Goal: Task Accomplishment & Management: Complete application form

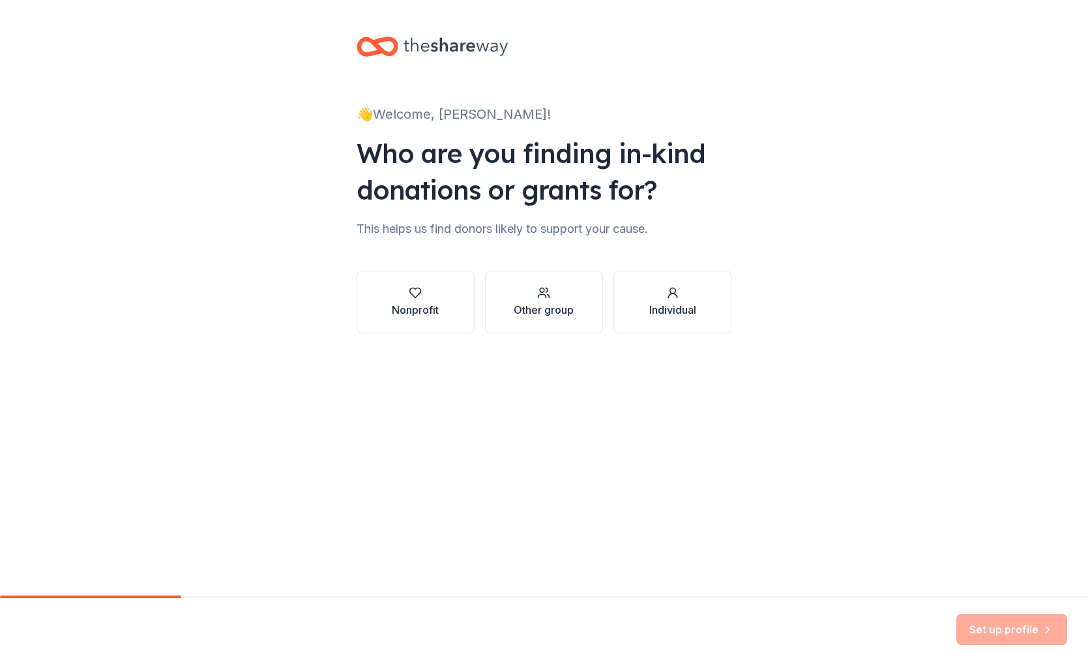
click at [419, 303] on div "Nonprofit" at bounding box center [415, 310] width 47 height 16
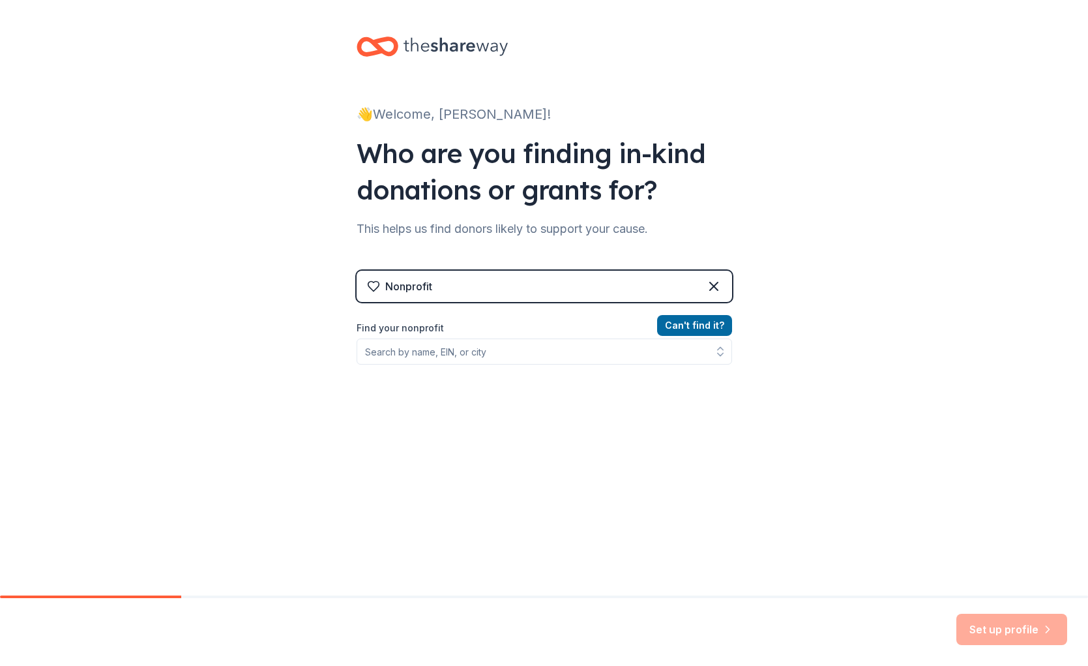
click at [542, 289] on div "Nonprofit" at bounding box center [545, 286] width 376 height 31
click at [532, 348] on input "Find your nonprofit" at bounding box center [545, 351] width 376 height 26
click at [563, 351] on input "Find your nonprofit" at bounding box center [545, 351] width 376 height 26
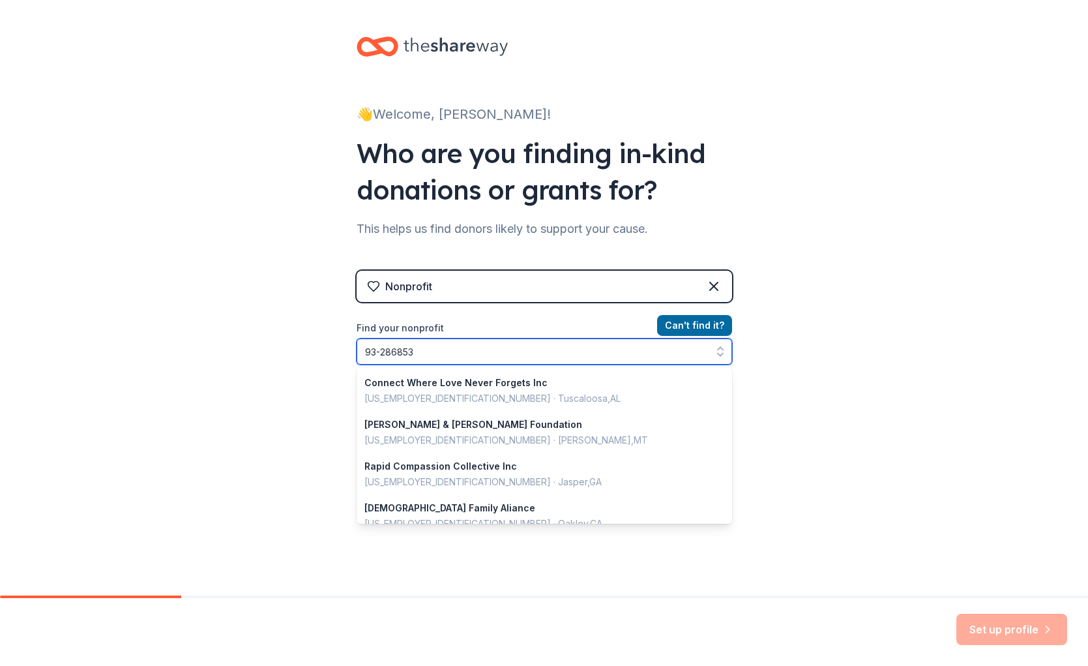
type input "[US_EMPLOYER_IDENTIFICATION_NUMBER]"
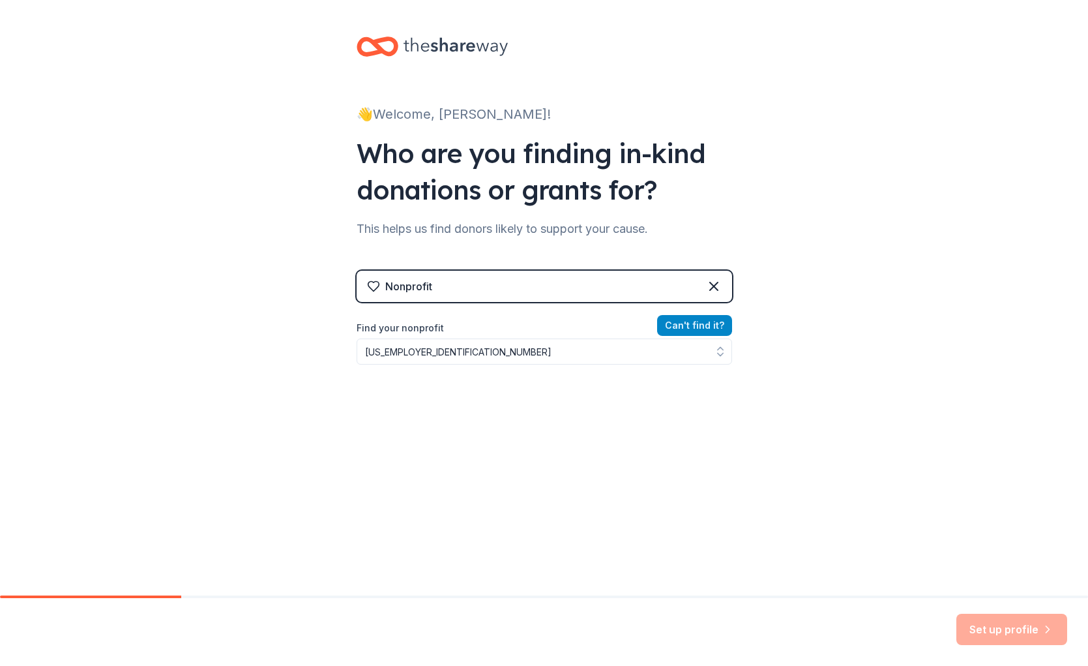
click at [688, 323] on button "Can ' t find it?" at bounding box center [694, 325] width 75 height 21
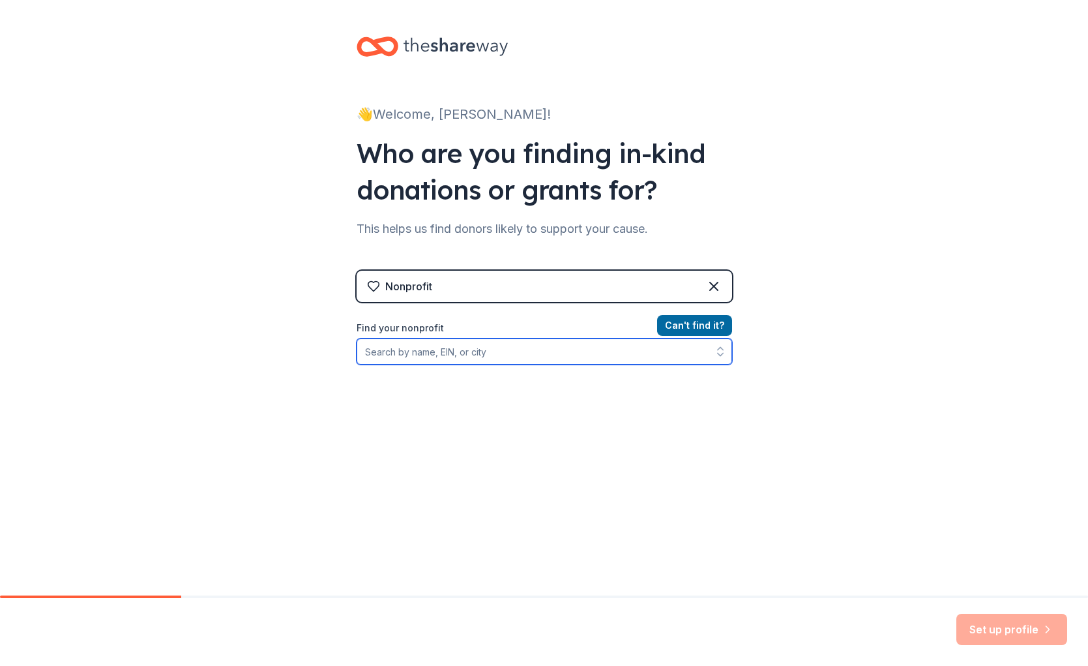
click at [466, 348] on input "Find your nonprofit" at bounding box center [545, 351] width 376 height 26
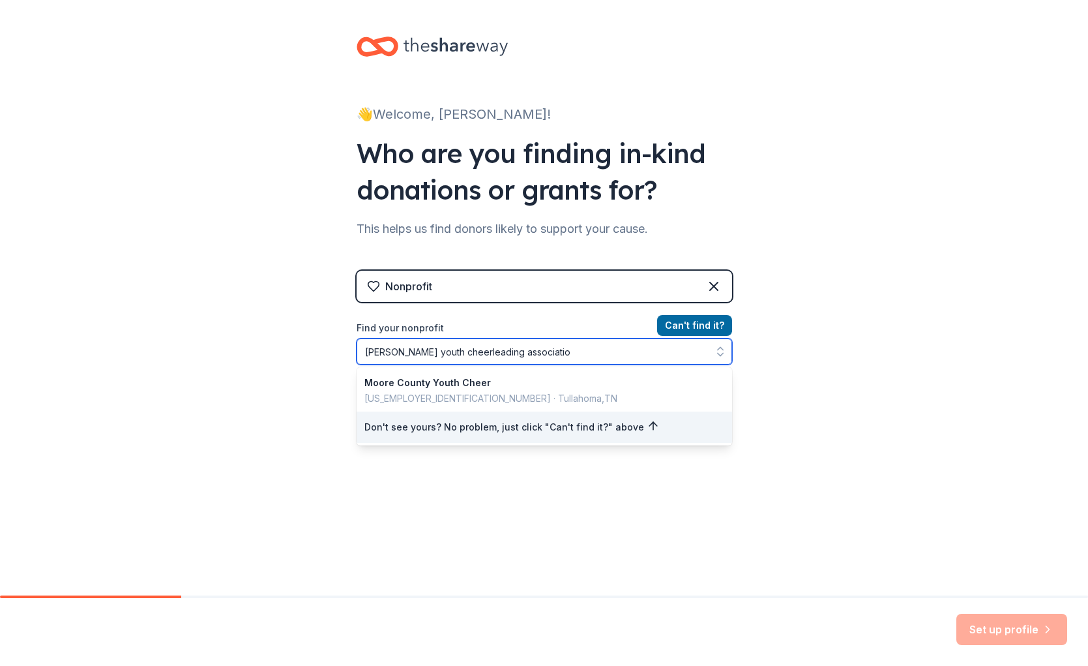
type input "moore youth cheerleading association"
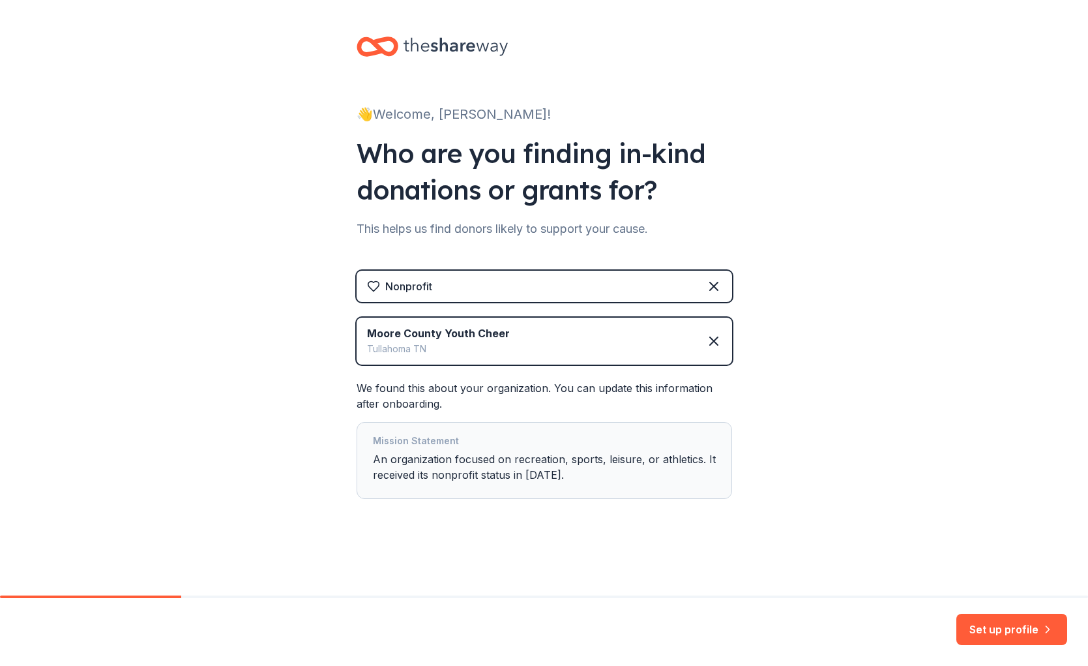
click at [606, 466] on div "Mission Statement An organization focused on recreation, sports, leisure, or at…" at bounding box center [544, 460] width 343 height 55
click at [713, 336] on icon at bounding box center [714, 341] width 16 height 16
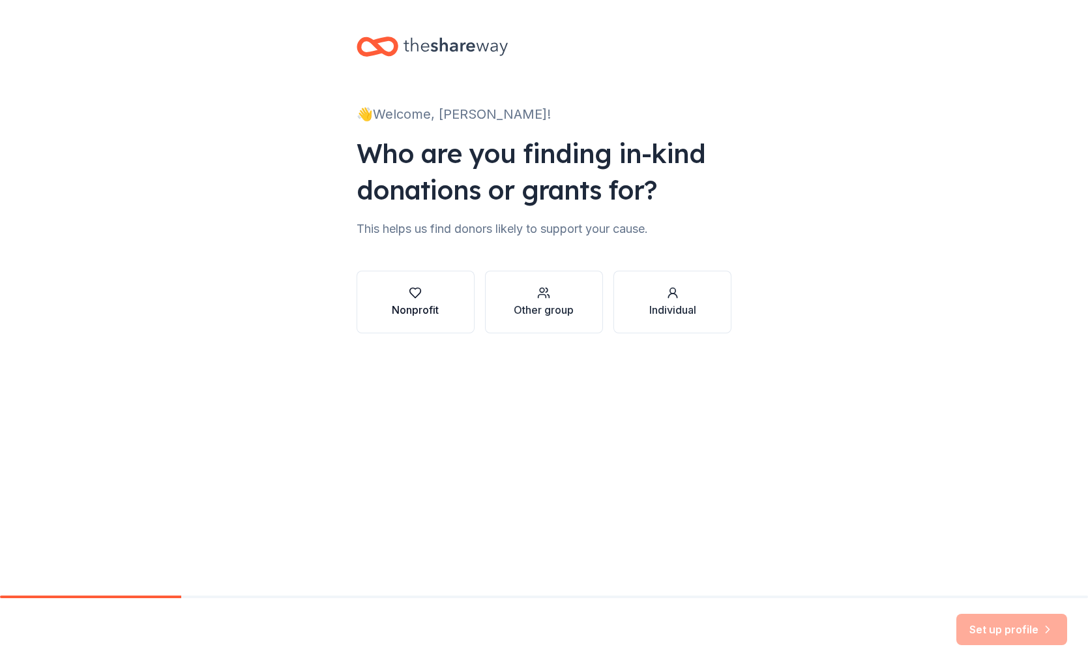
click at [428, 305] on div "Nonprofit" at bounding box center [415, 310] width 47 height 16
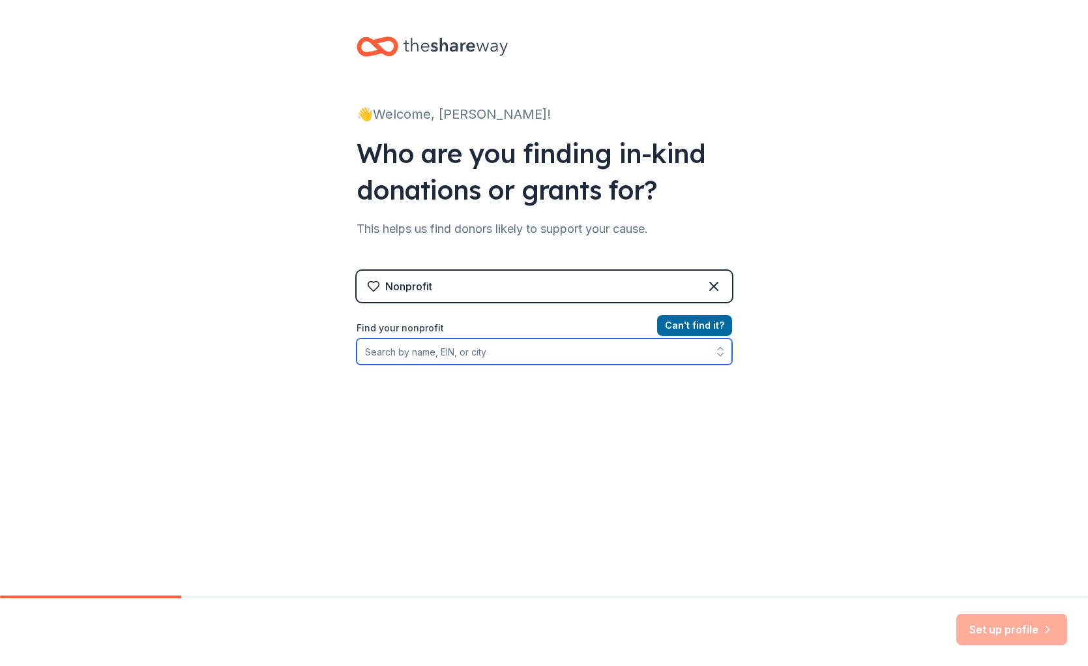
click at [423, 353] on input "Find your nonprofit" at bounding box center [545, 351] width 376 height 26
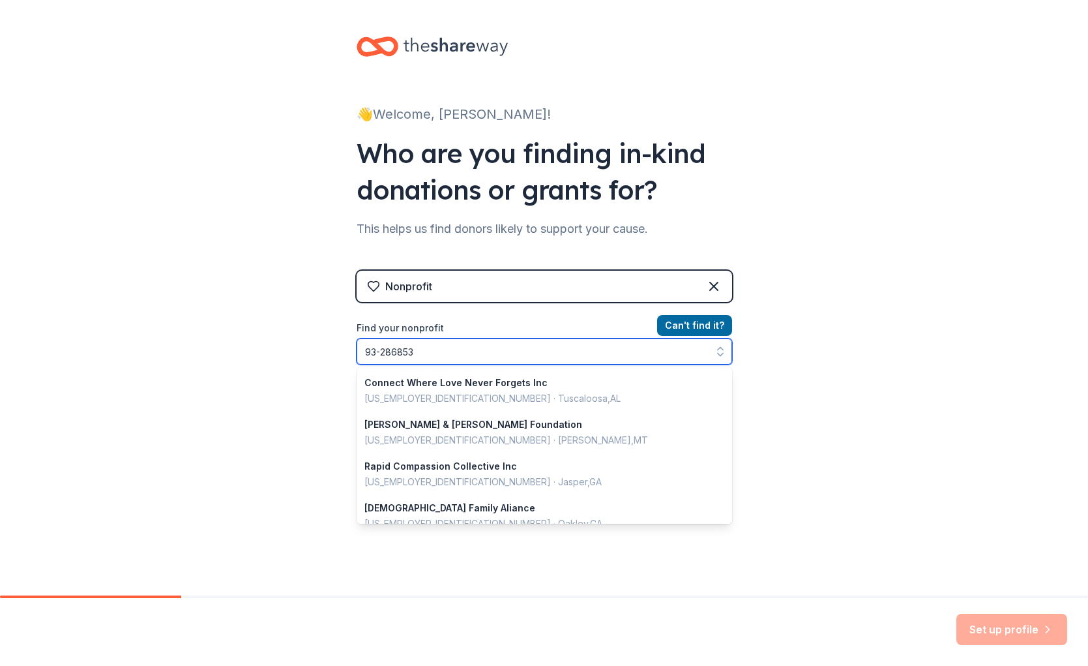
scroll to position [462, 0]
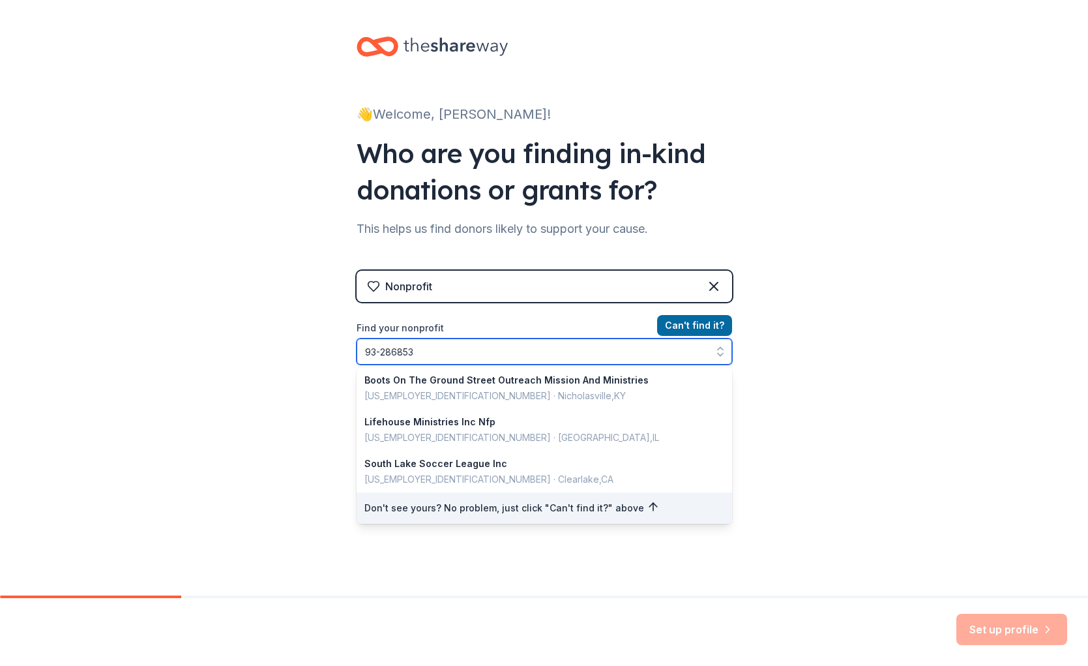
type input "[US_EMPLOYER_IDENTIFICATION_NUMBER]"
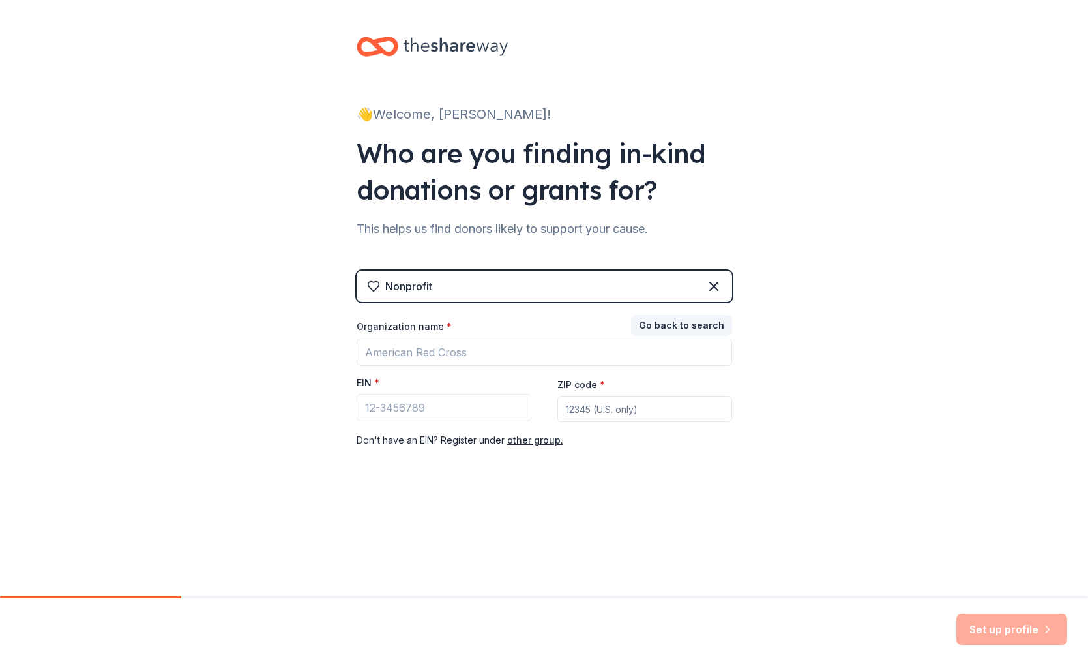
click at [824, 517] on div "👋 Welcome, Jacqueline! Who are you finding in-kind donations or grants for? Thi…" at bounding box center [544, 268] width 1088 height 537
click at [417, 358] on input "Organization name *" at bounding box center [545, 351] width 376 height 27
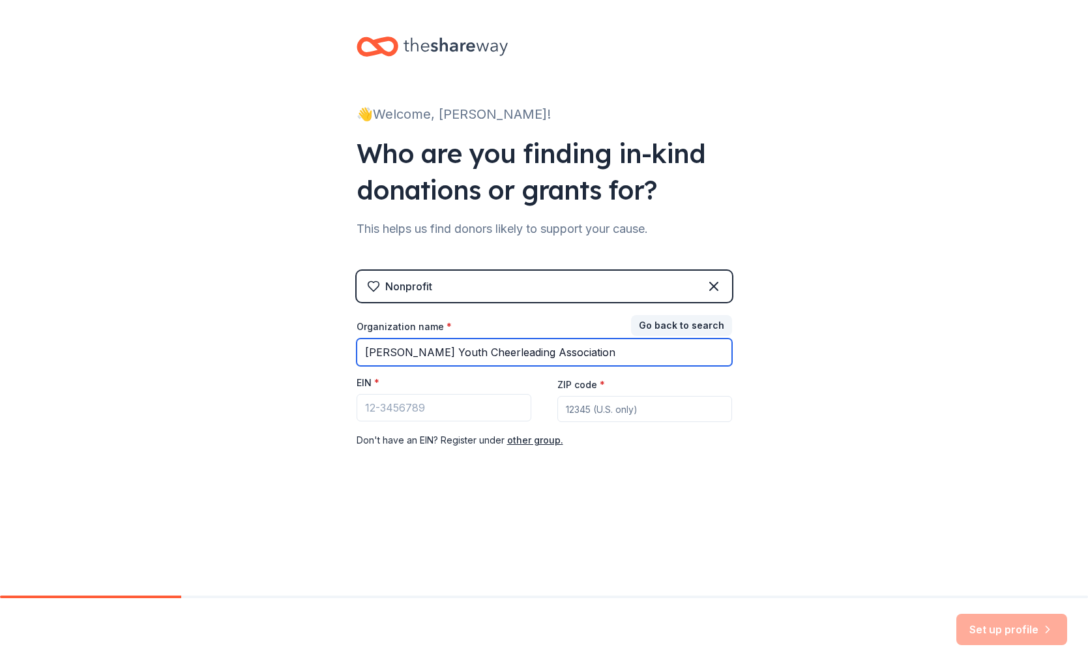
type input "[PERSON_NAME] Youth Cheerleading Association"
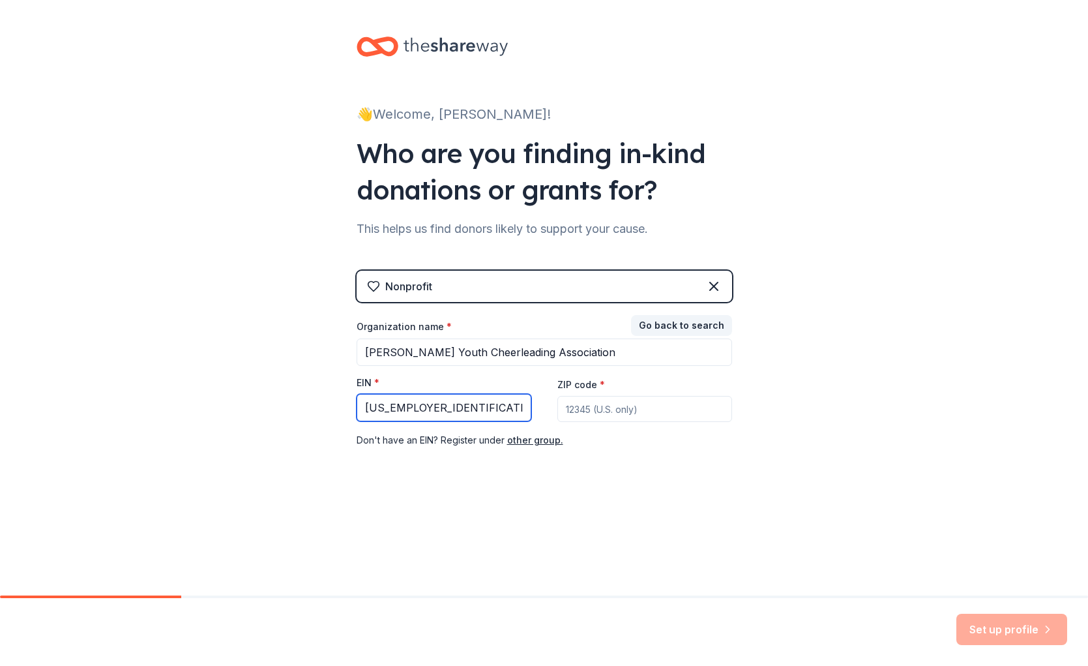
type input "[US_EMPLOYER_IDENTIFICATION_NUMBER]"
click at [610, 401] on input "ZIP code *" at bounding box center [645, 409] width 175 height 26
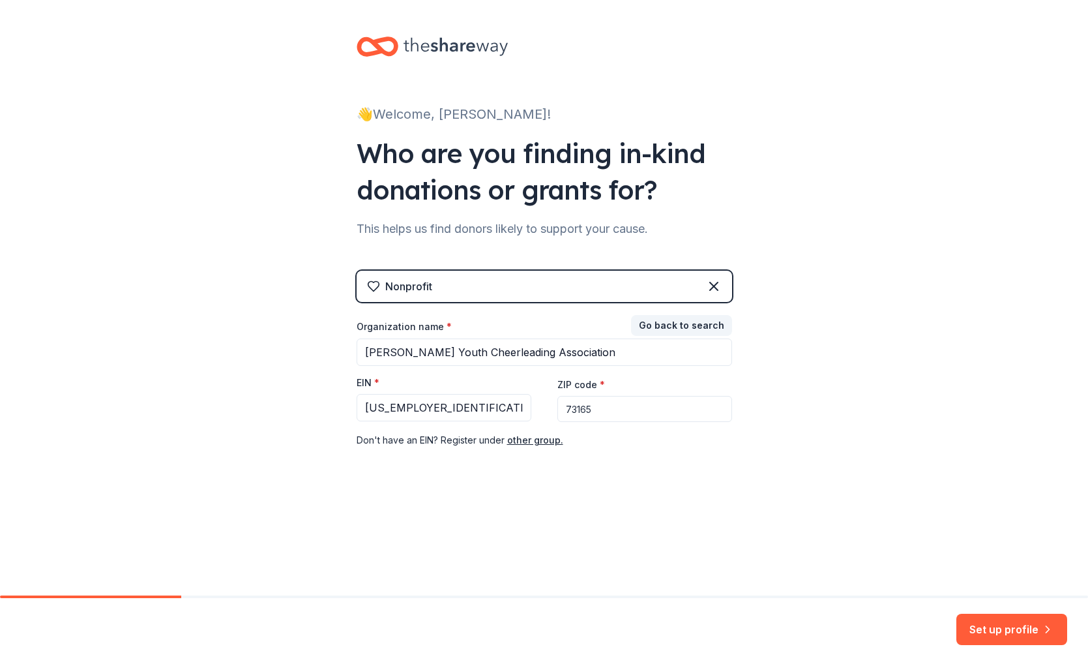
type input "73165"
drag, startPoint x: 715, startPoint y: 530, endPoint x: 694, endPoint y: 520, distance: 23.3
click at [712, 530] on div "👋 Welcome, Jacqueline! Who are you finding in-kind donations or grants for? Thi…" at bounding box center [544, 268] width 417 height 537
click at [1004, 627] on button "Set up profile" at bounding box center [1012, 629] width 111 height 31
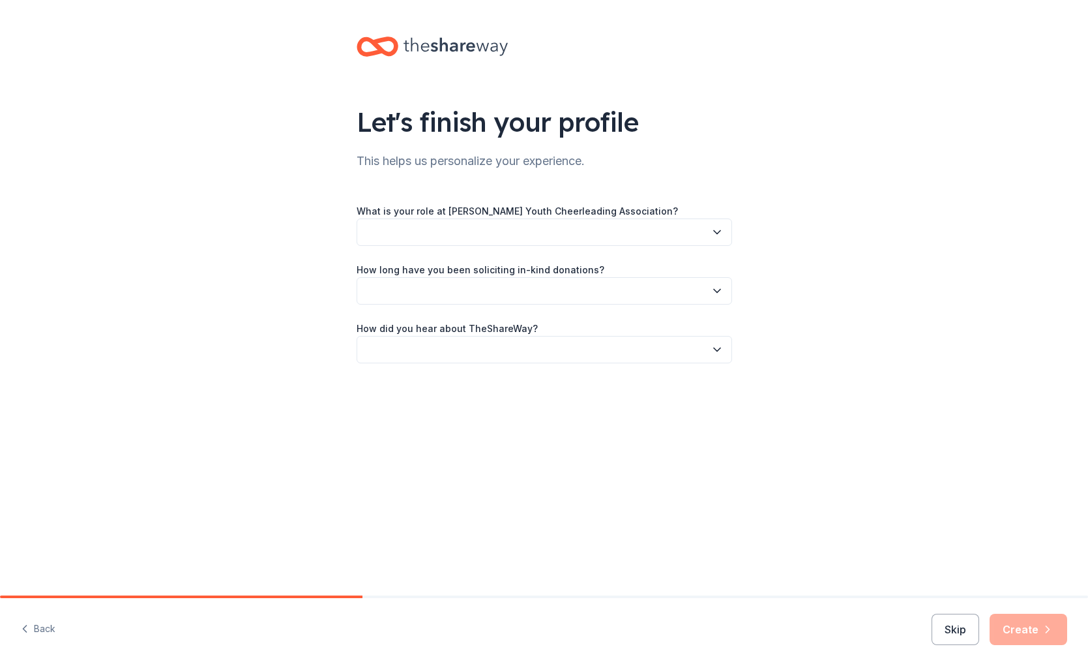
click at [484, 239] on button "button" at bounding box center [545, 231] width 376 height 27
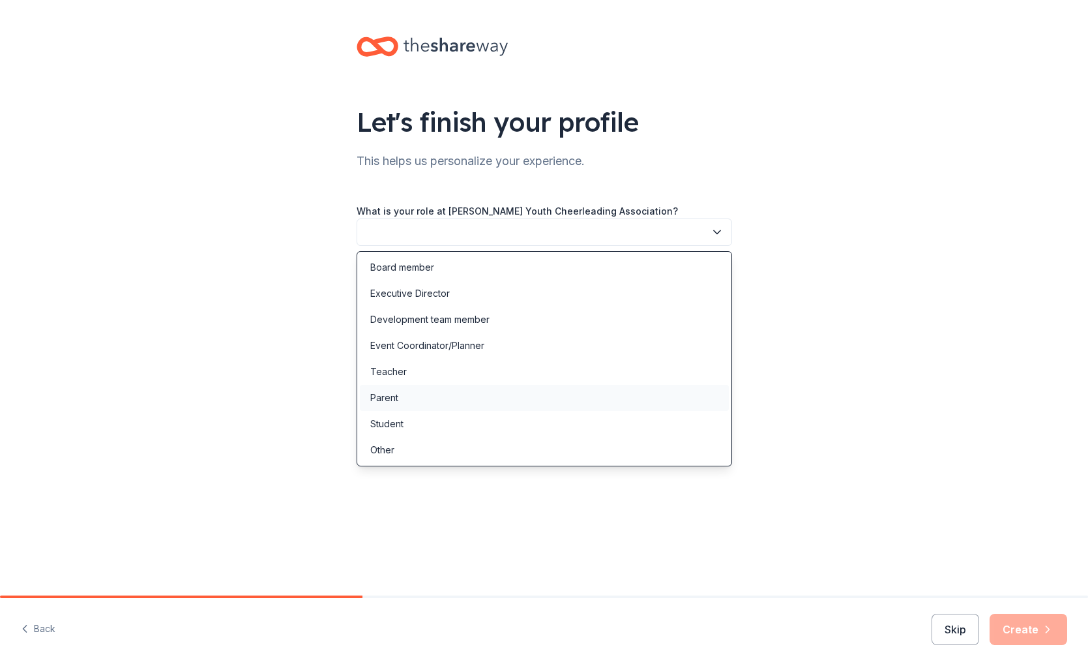
click at [430, 395] on div "Parent" at bounding box center [544, 398] width 369 height 26
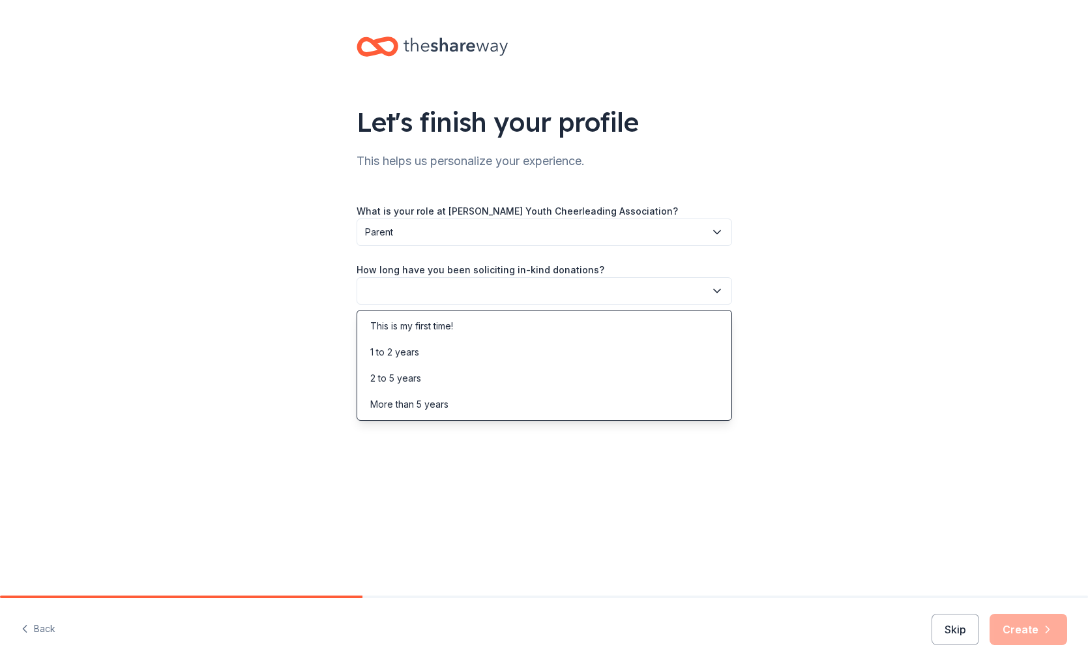
click at [482, 291] on button "button" at bounding box center [545, 290] width 376 height 27
click at [460, 329] on div "This is my first time!" at bounding box center [544, 326] width 369 height 26
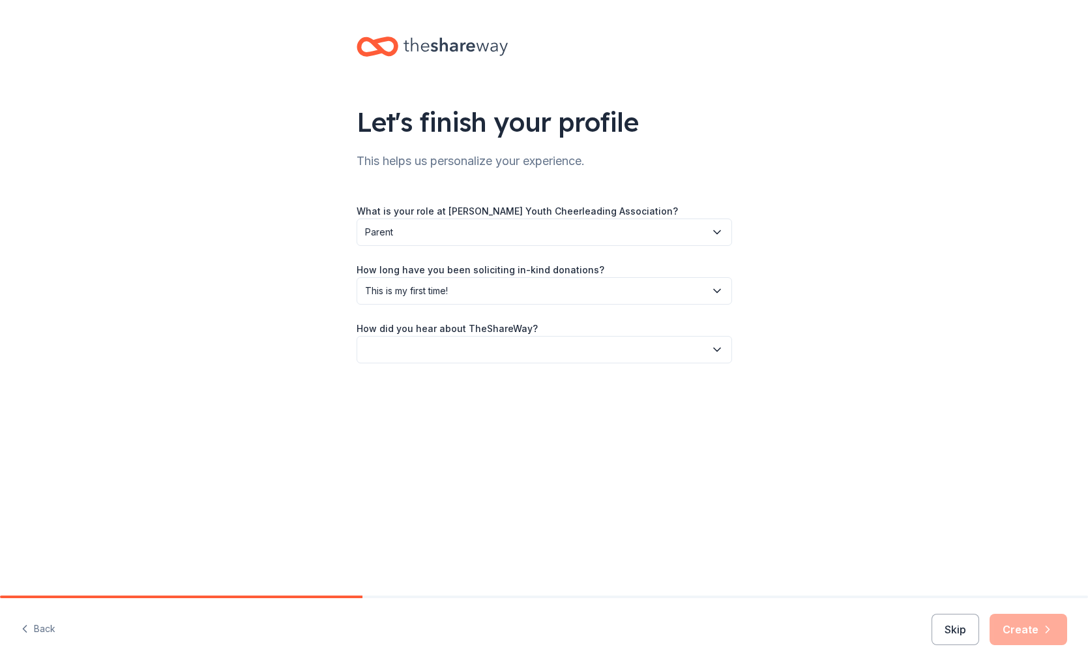
click at [508, 345] on button "button" at bounding box center [545, 349] width 376 height 27
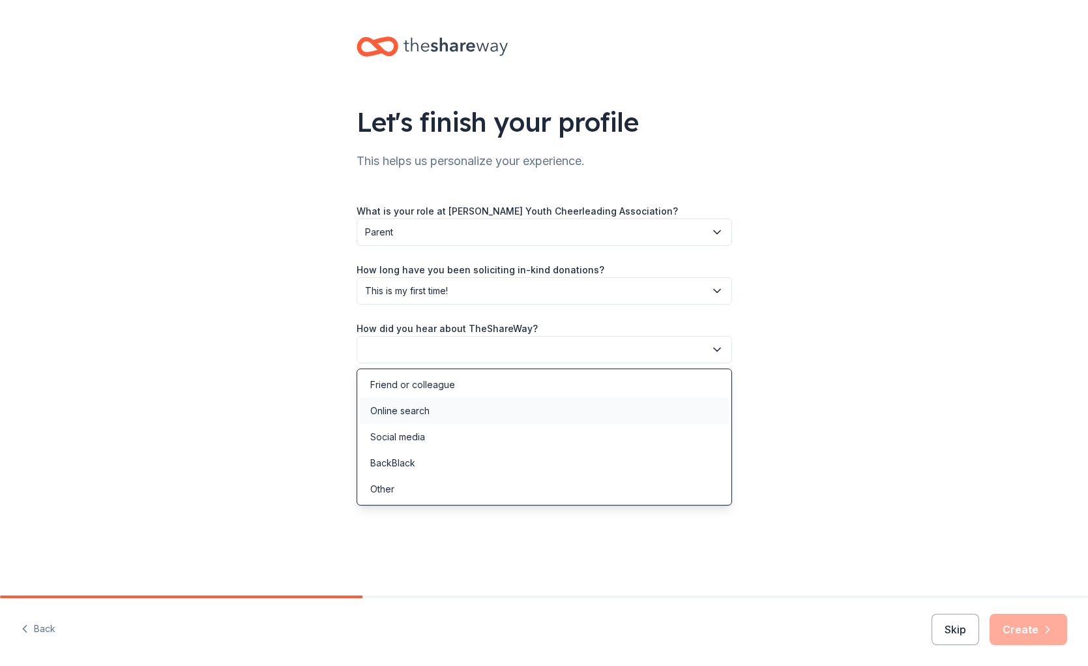
click at [486, 402] on div "Online search" at bounding box center [544, 411] width 369 height 26
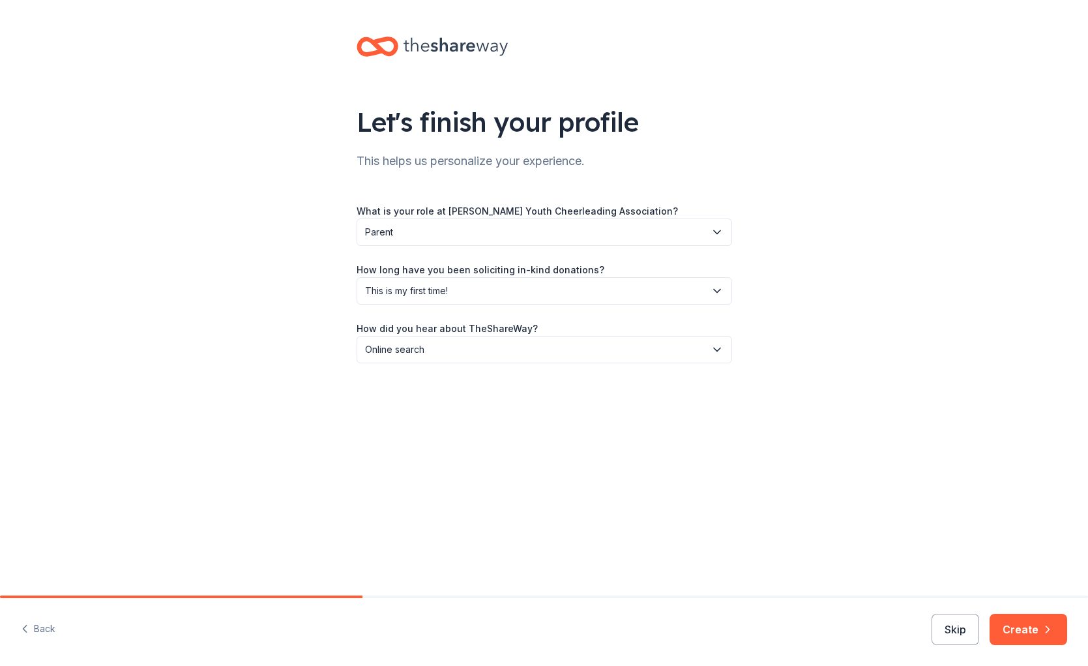
click at [1028, 638] on button "Create" at bounding box center [1029, 629] width 78 height 31
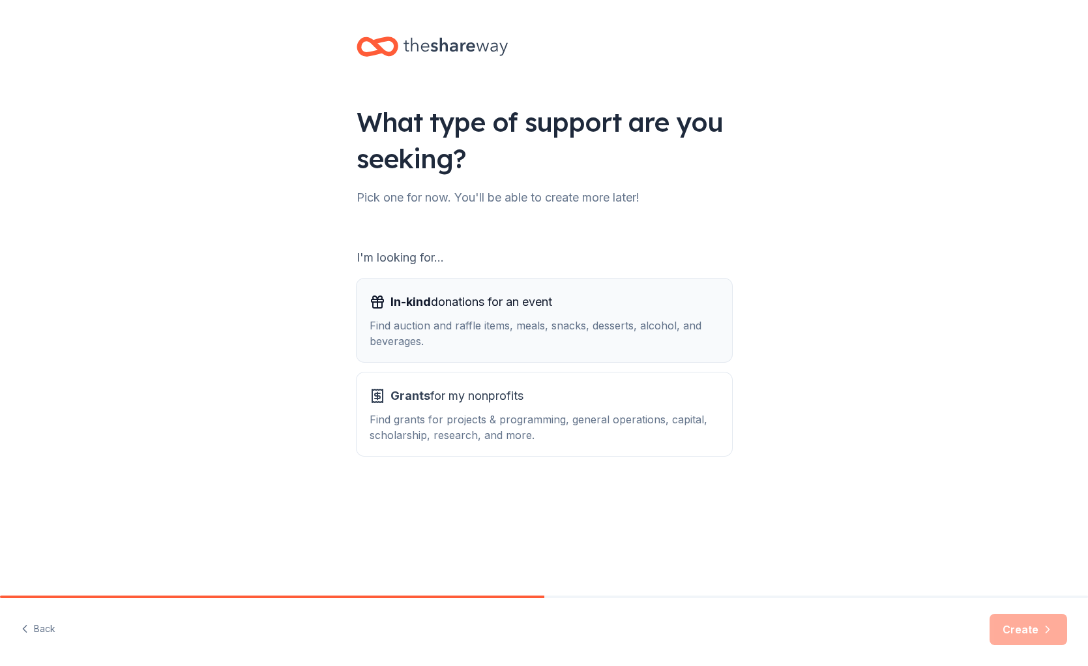
click at [493, 339] on div "Find auction and raffle items, meals, snacks, desserts, alcohol, and beverages." at bounding box center [545, 333] width 350 height 31
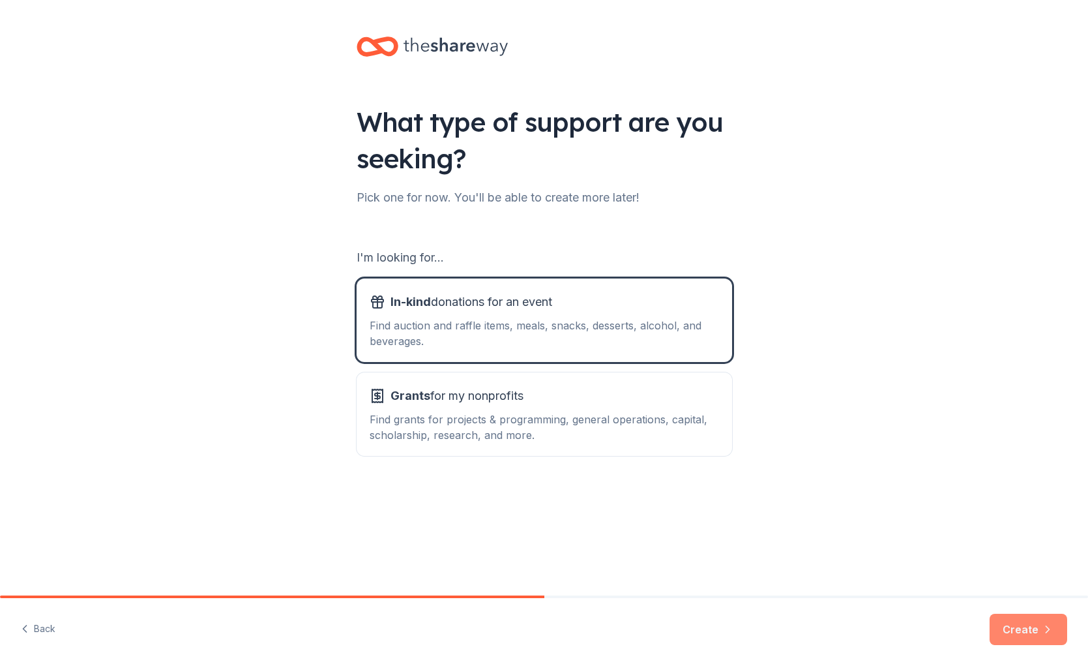
click at [1009, 625] on button "Create" at bounding box center [1029, 629] width 78 height 31
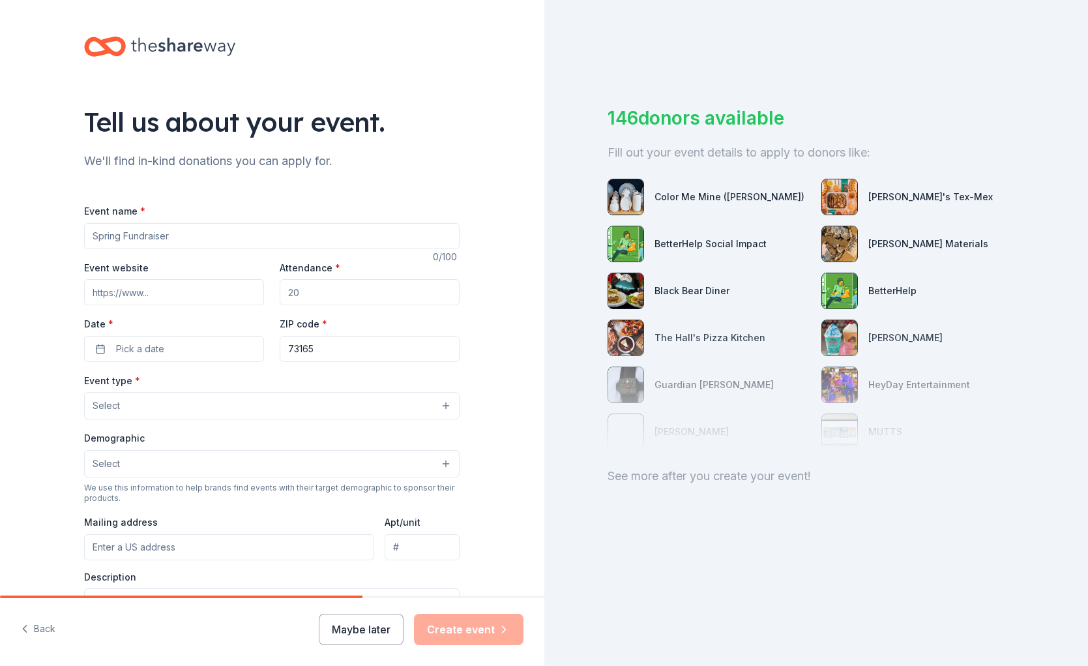
click at [183, 239] on input "Event name *" at bounding box center [272, 236] width 376 height 26
type input "Fundraiser"
click at [194, 289] on input "Event website" at bounding box center [174, 292] width 180 height 26
paste input "https://www.facebook.com/mooreyouthcheer/"
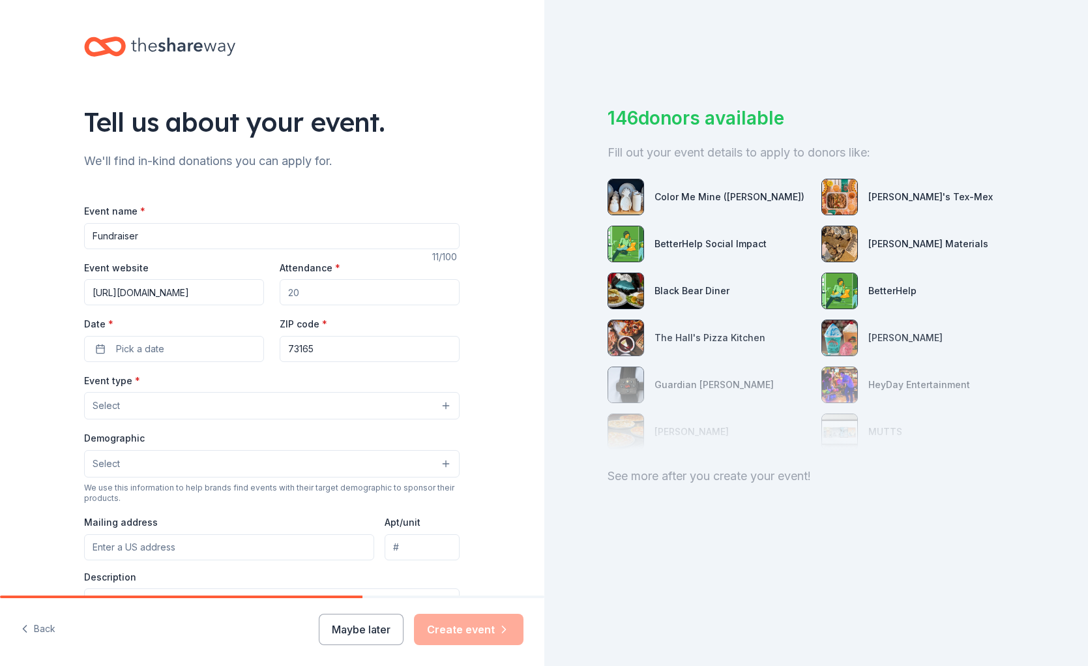
type input "https://www.facebook.com/mooreyouthcheer/"
drag, startPoint x: 314, startPoint y: 291, endPoint x: 263, endPoint y: 291, distance: 51.5
click at [263, 291] on div "Event website https://www.facebook.com/mooreyouthcheer/ Attendance * Date * Pic…" at bounding box center [272, 311] width 376 height 102
type input "300"
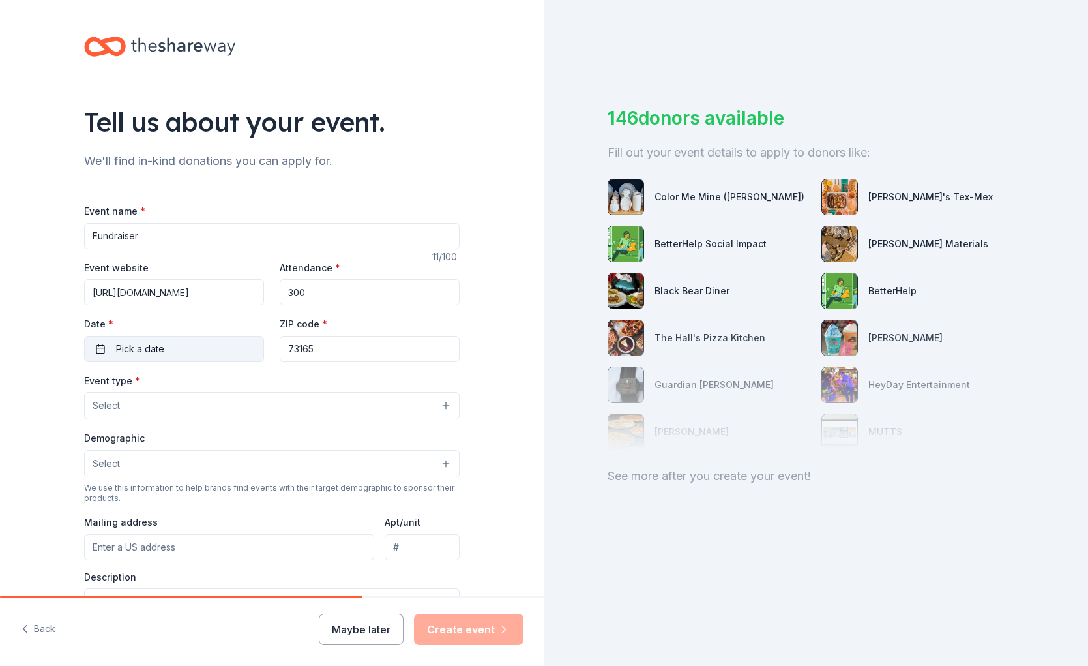
click at [216, 348] on button "Pick a date" at bounding box center [174, 349] width 180 height 26
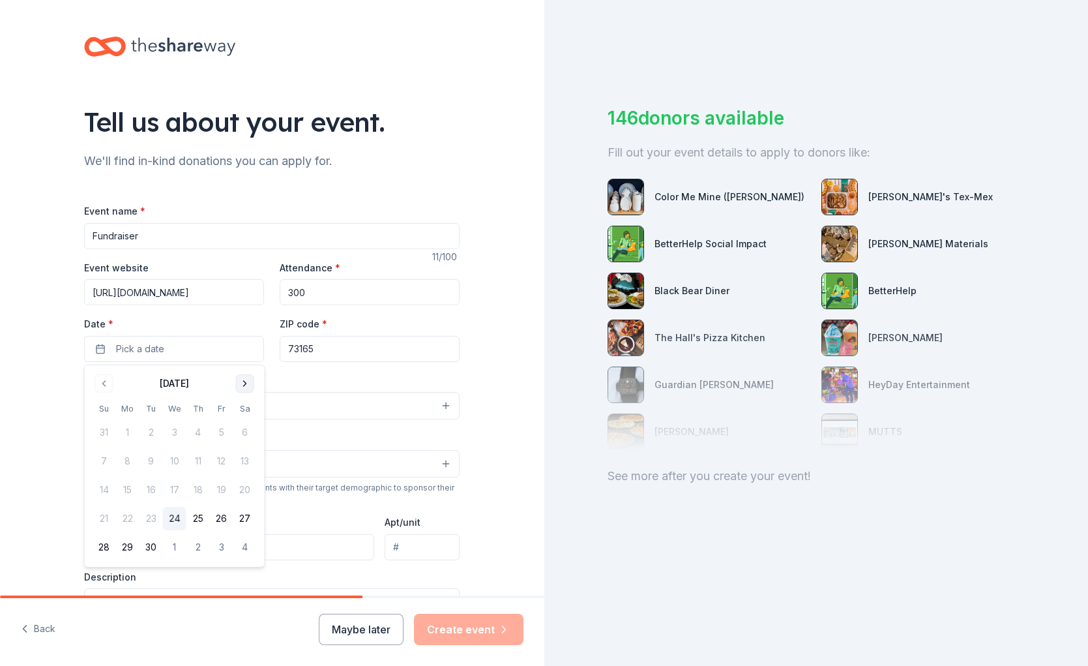
click at [243, 385] on button "Go to next month" at bounding box center [245, 383] width 18 height 18
click at [241, 520] on button "25" at bounding box center [244, 518] width 23 height 23
click at [245, 495] on button "18" at bounding box center [244, 489] width 23 height 23
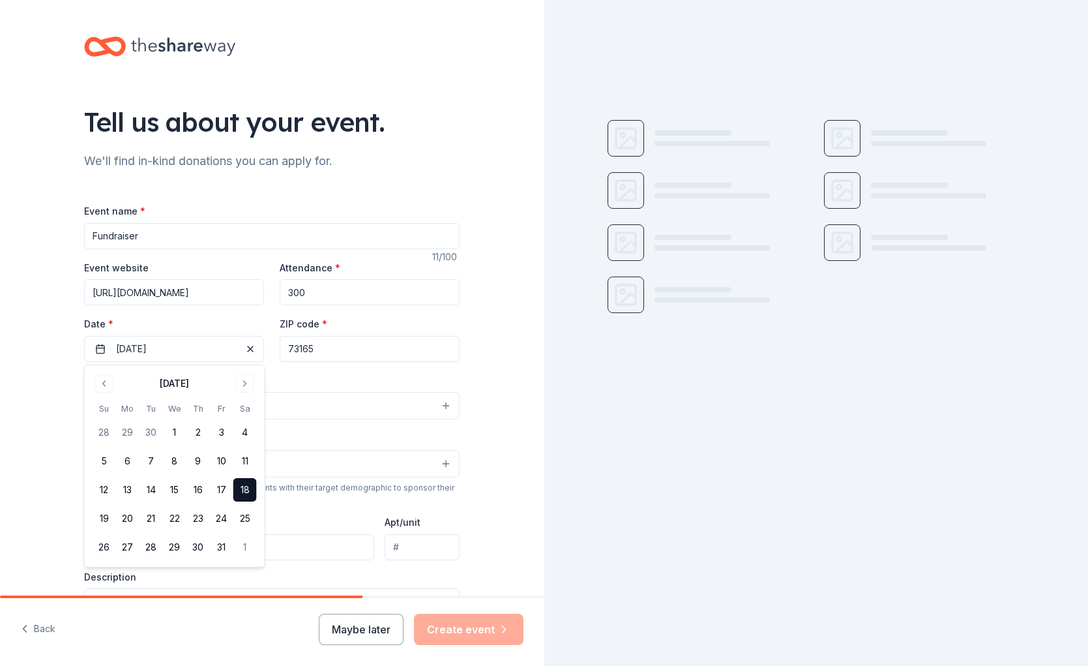
click at [487, 442] on div "Tell us about your event. We'll find in-kind donations you can apply for. Event…" at bounding box center [272, 434] width 545 height 868
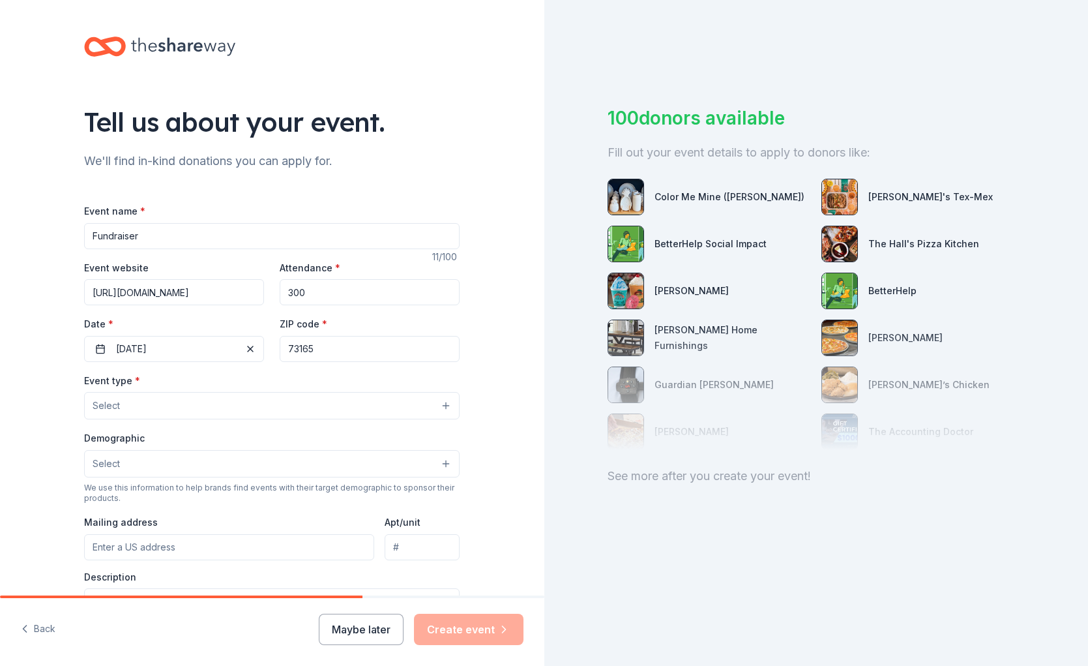
click at [276, 404] on button "Select" at bounding box center [272, 405] width 376 height 27
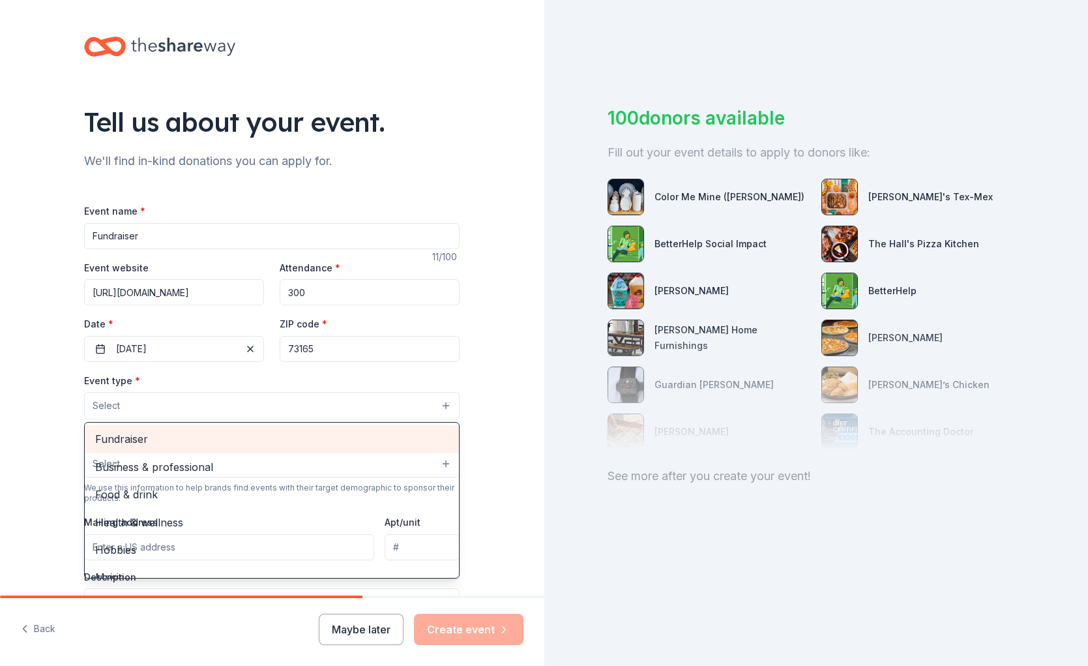
click at [212, 446] on span "Fundraiser" at bounding box center [271, 438] width 353 height 17
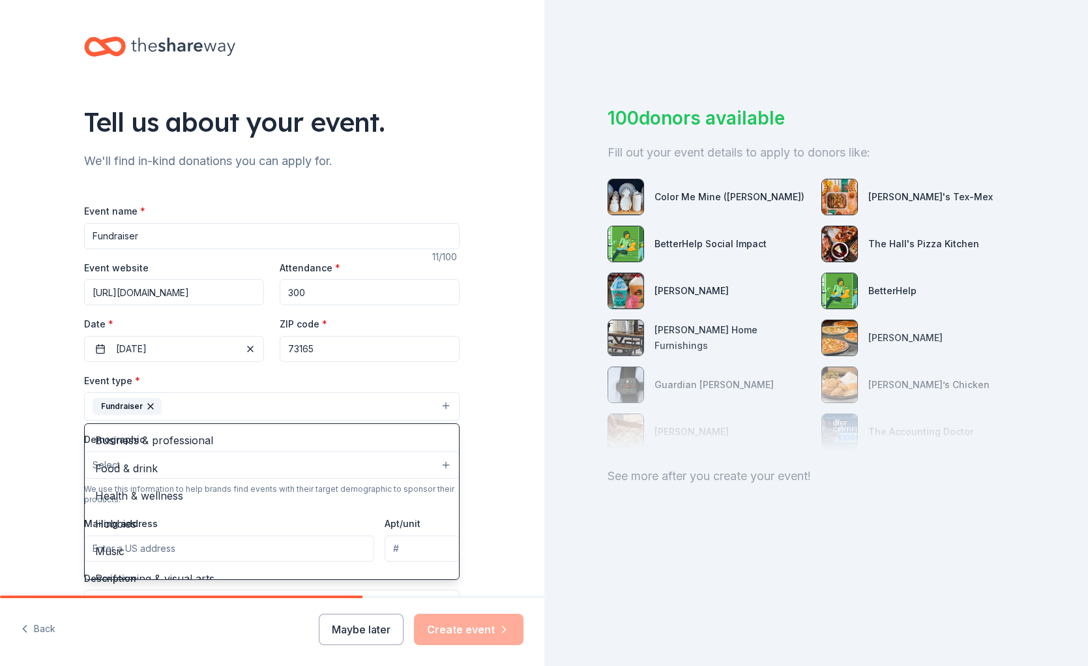
click at [490, 461] on div "Tell us about your event. We'll find in-kind donations you can apply for. Event…" at bounding box center [272, 434] width 545 height 869
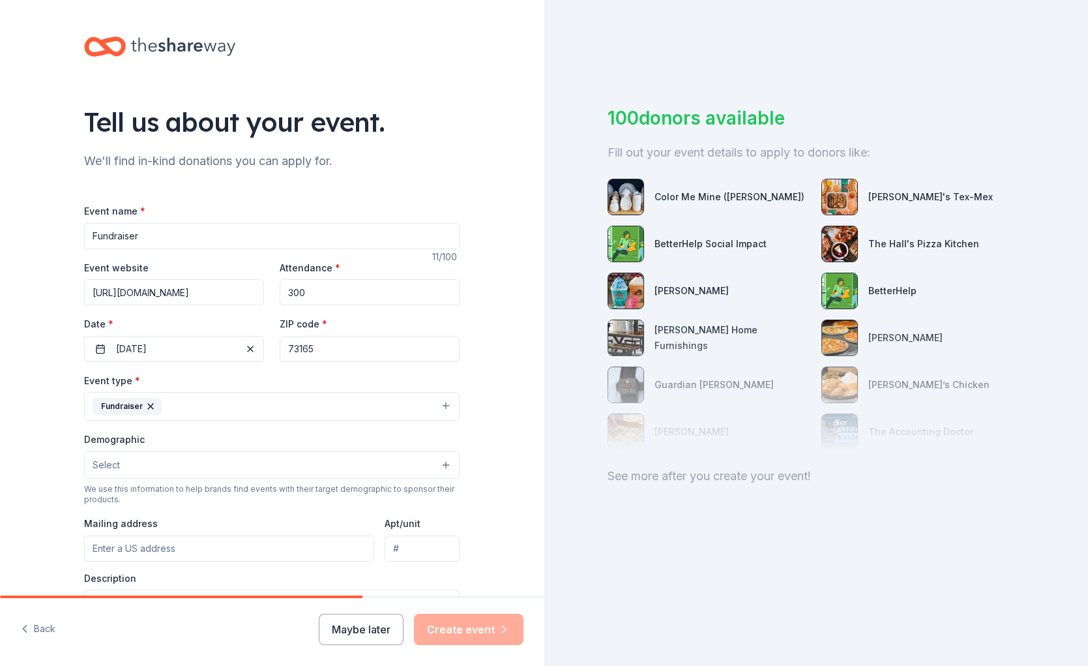
click at [361, 468] on button "Select" at bounding box center [272, 464] width 376 height 27
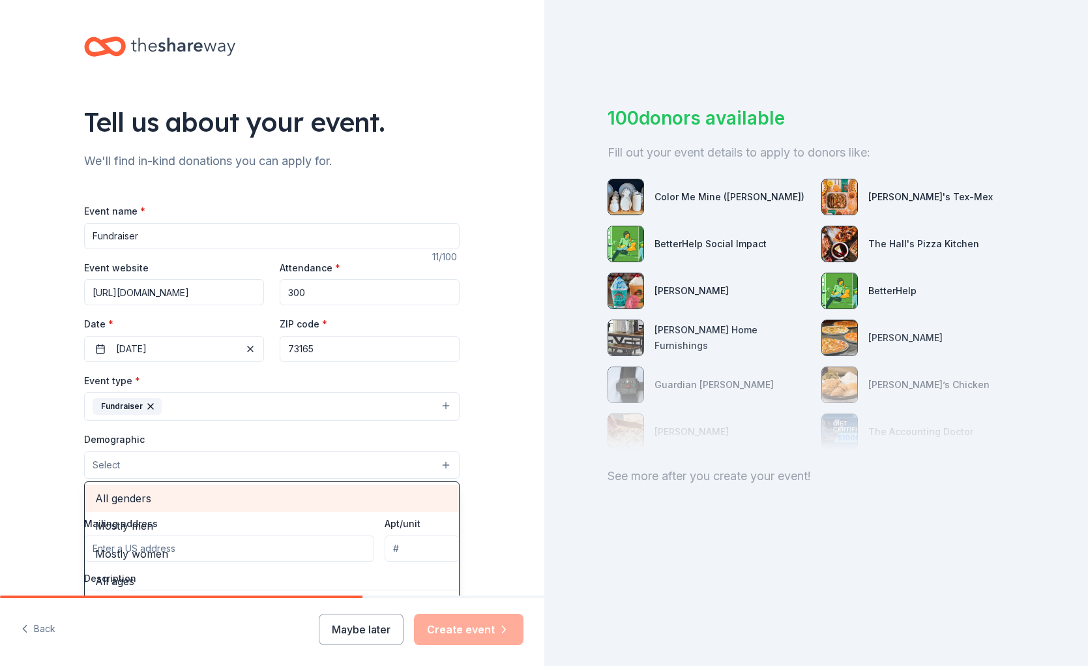
click at [320, 507] on div "All genders" at bounding box center [272, 498] width 374 height 27
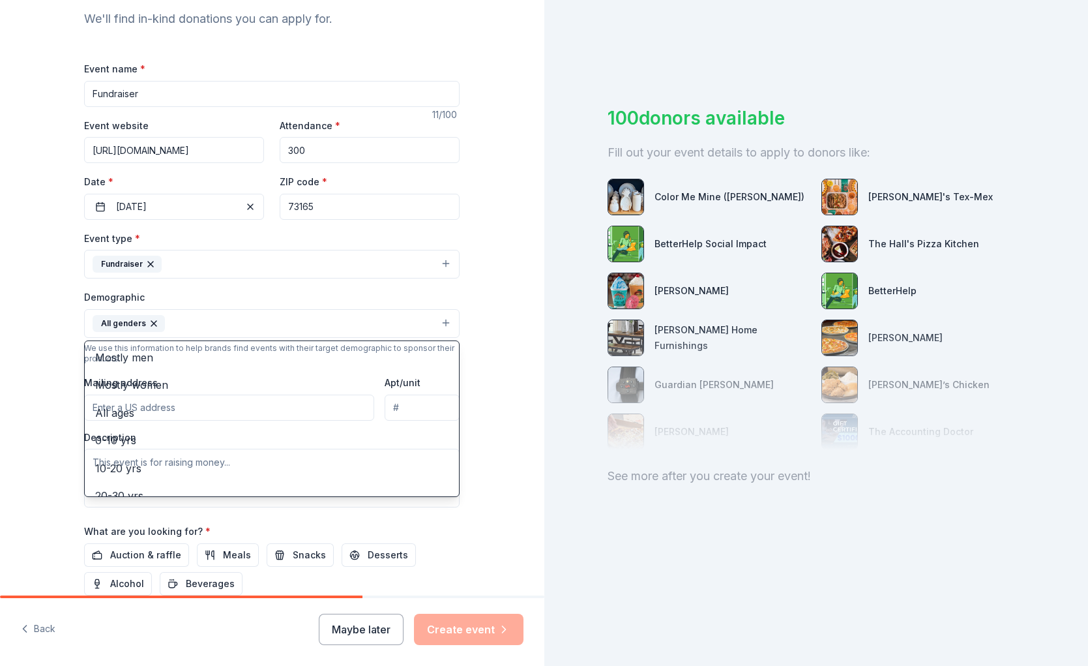
scroll to position [143, 0]
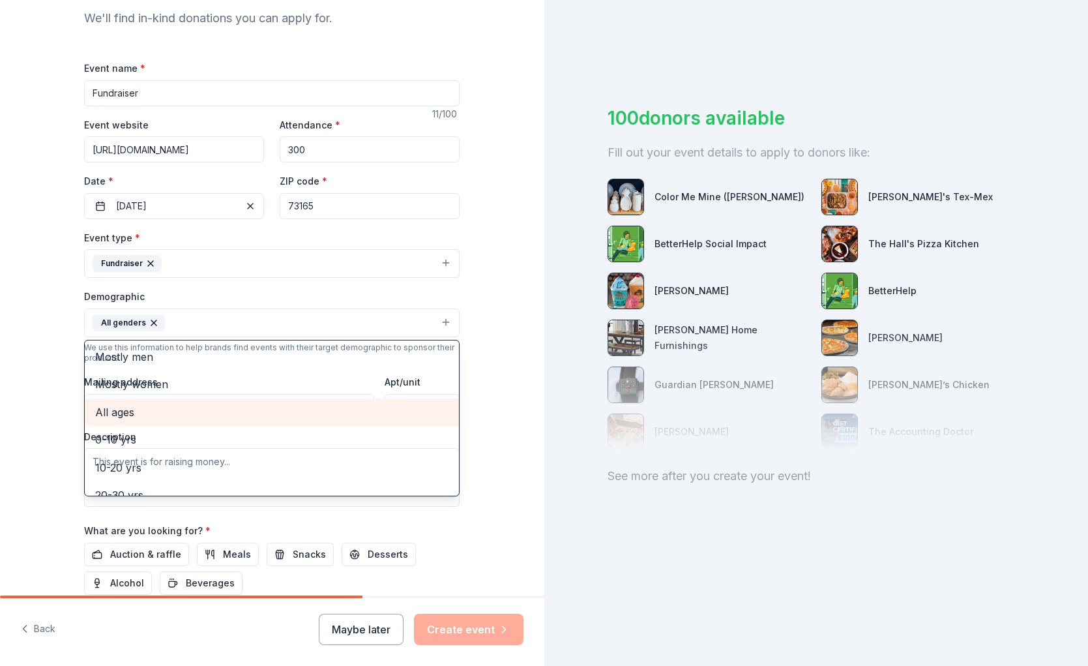
click at [200, 414] on span "All ages" at bounding box center [271, 412] width 353 height 17
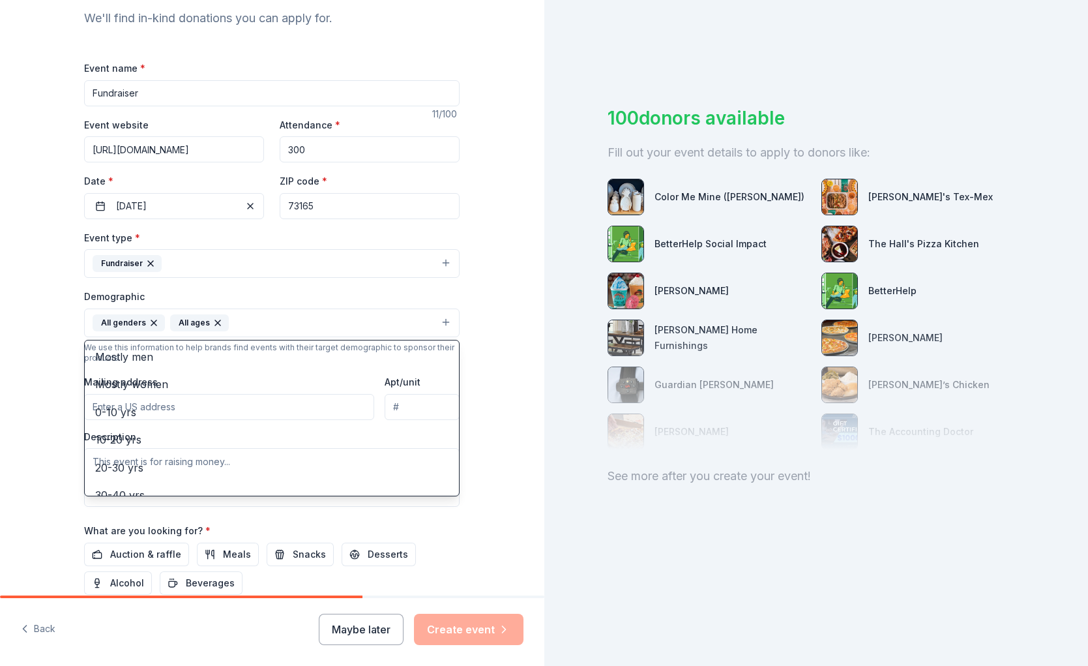
click at [535, 519] on div "Tell us about your event. We'll find in-kind donations you can apply for. Event…" at bounding box center [272, 292] width 545 height 871
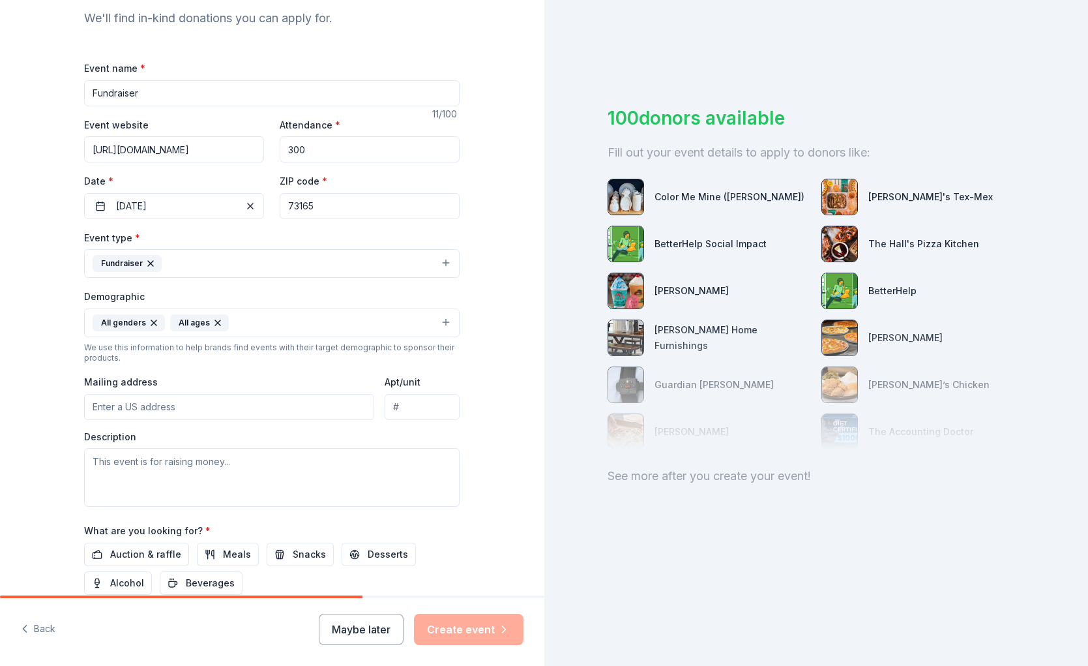
click at [250, 406] on input "Mailing address" at bounding box center [229, 407] width 290 height 26
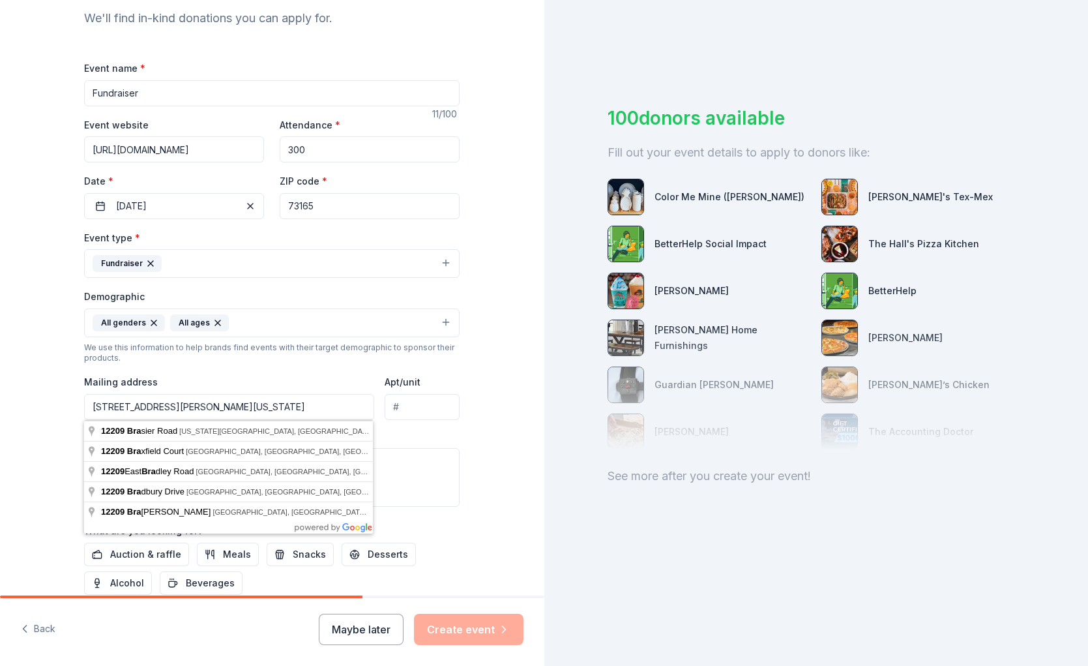
type input "12209 Brasier Road, Oklahoma City, OK, 73165"
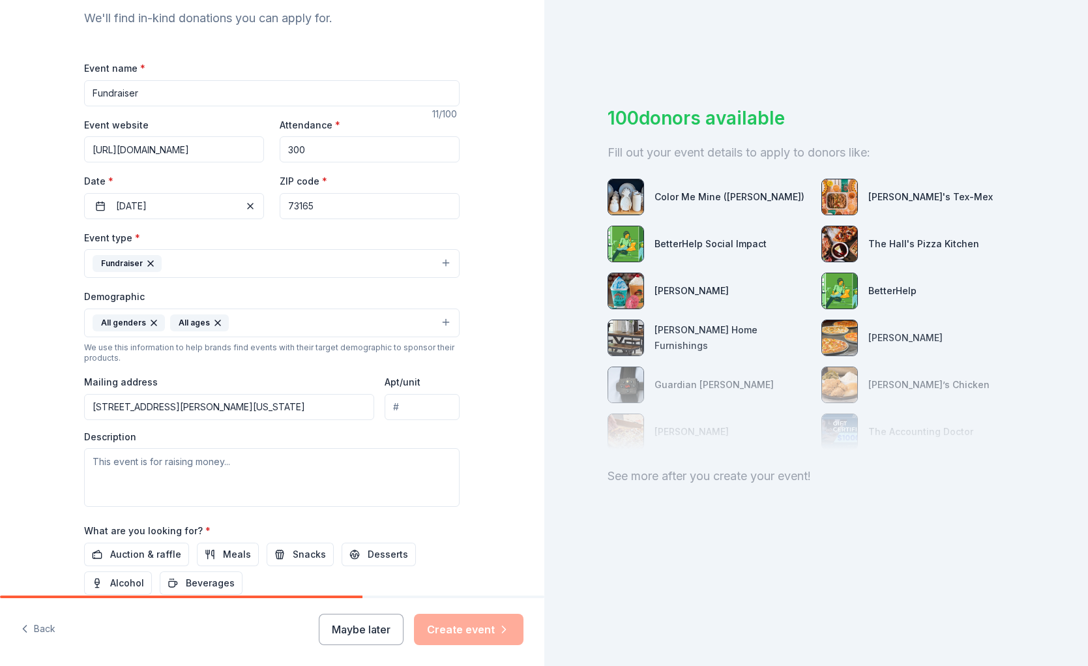
scroll to position [143, 0]
click at [256, 432] on div "Description" at bounding box center [272, 468] width 376 height 77
click at [250, 466] on textarea at bounding box center [272, 476] width 376 height 59
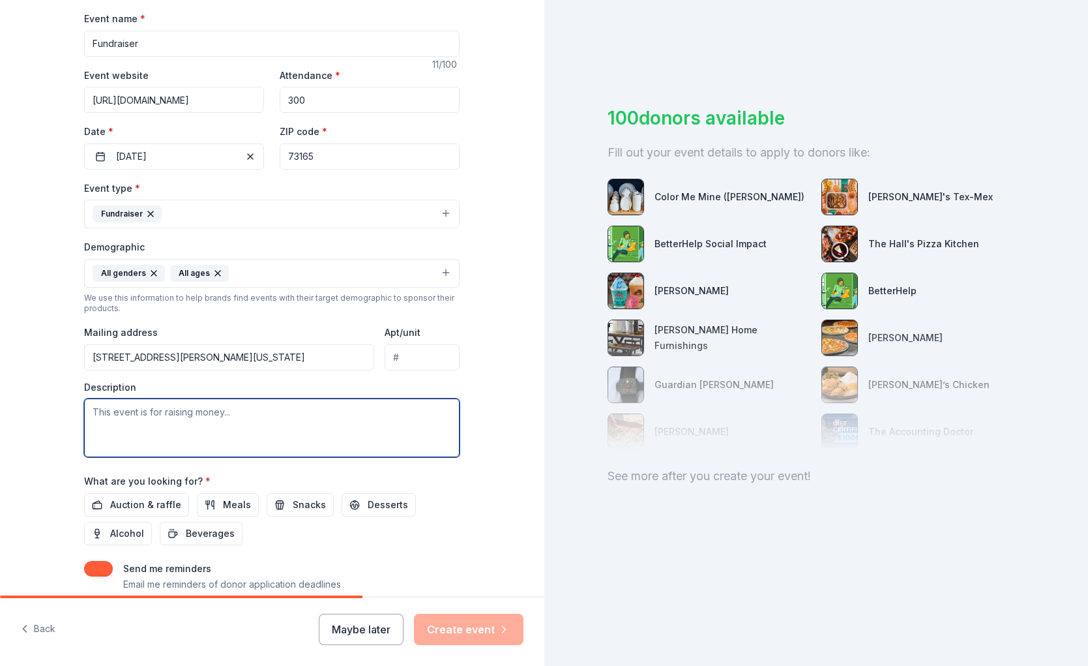
scroll to position [201, 0]
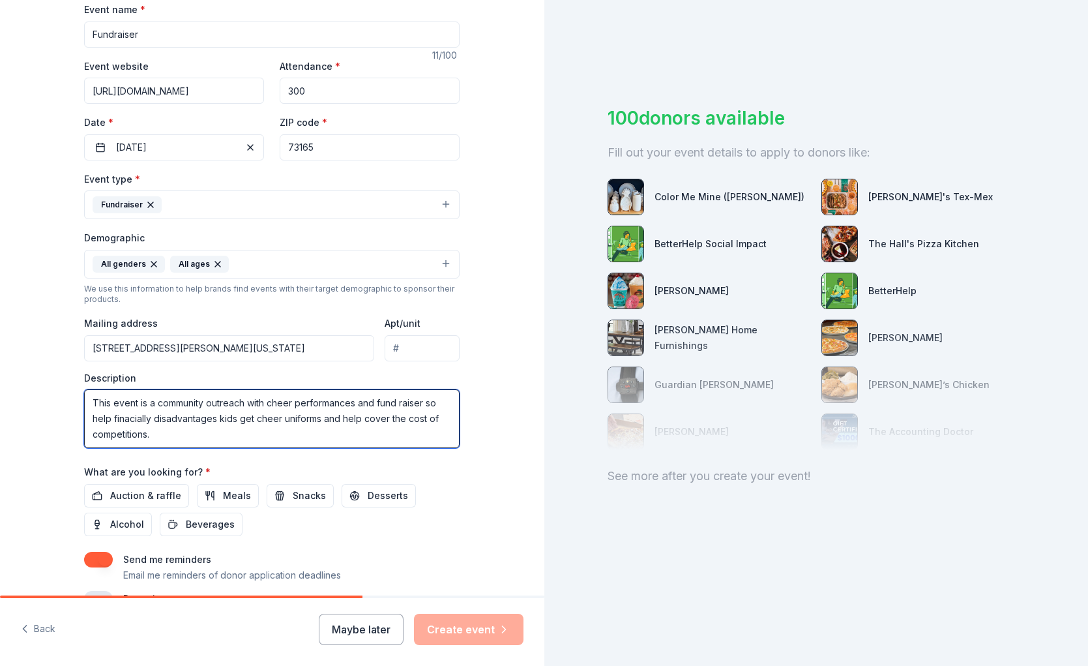
drag, startPoint x: 126, startPoint y: 430, endPoint x: 130, endPoint y: 425, distance: 6.9
click at [126, 430] on textarea "This event is a community outreach with cheer performances and fund raiser so h…" at bounding box center [272, 418] width 376 height 59
click at [132, 422] on textarea "This event is a community outreach with cheer performances and fund raiser so h…" at bounding box center [272, 418] width 376 height 59
click at [132, 423] on textarea "This event is a community outreach with cheer performances and fund raiser so h…" at bounding box center [272, 418] width 376 height 59
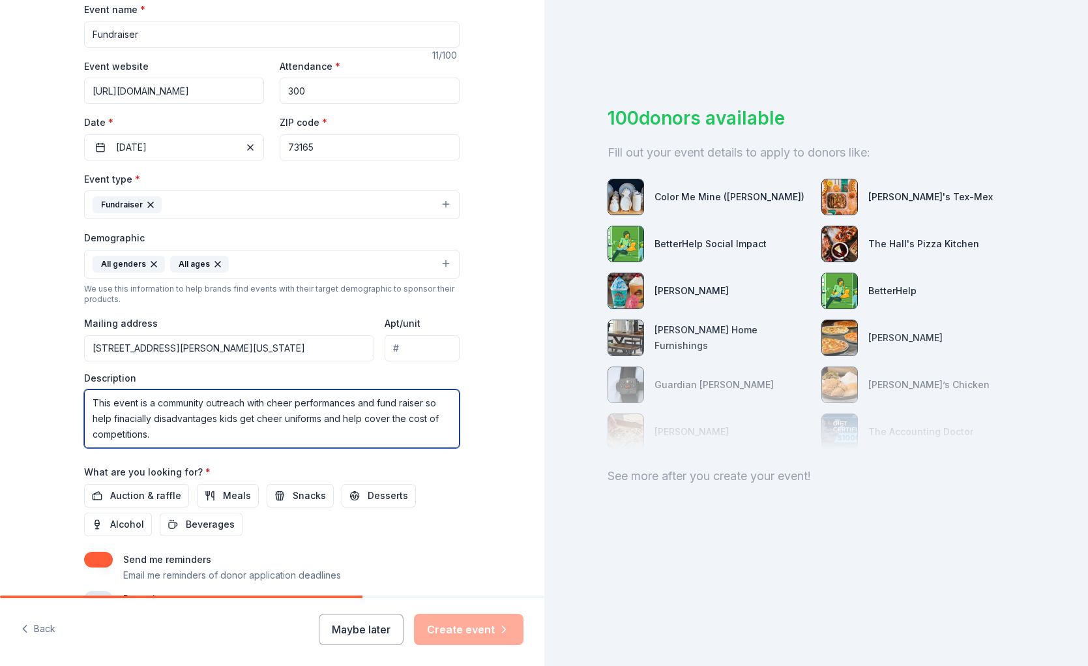
drag, startPoint x: 134, startPoint y: 421, endPoint x: 147, endPoint y: 419, distance: 12.7
click at [134, 421] on textarea "This event is a community outreach with cheer performances and fund raiser so h…" at bounding box center [272, 418] width 376 height 59
click at [149, 419] on textarea "This event is a community outreach with cheer performances and fund raiser so h…" at bounding box center [272, 418] width 376 height 59
click at [143, 419] on textarea "This event is a community outreach with cheer performances and fund raiser so h…" at bounding box center [272, 418] width 376 height 59
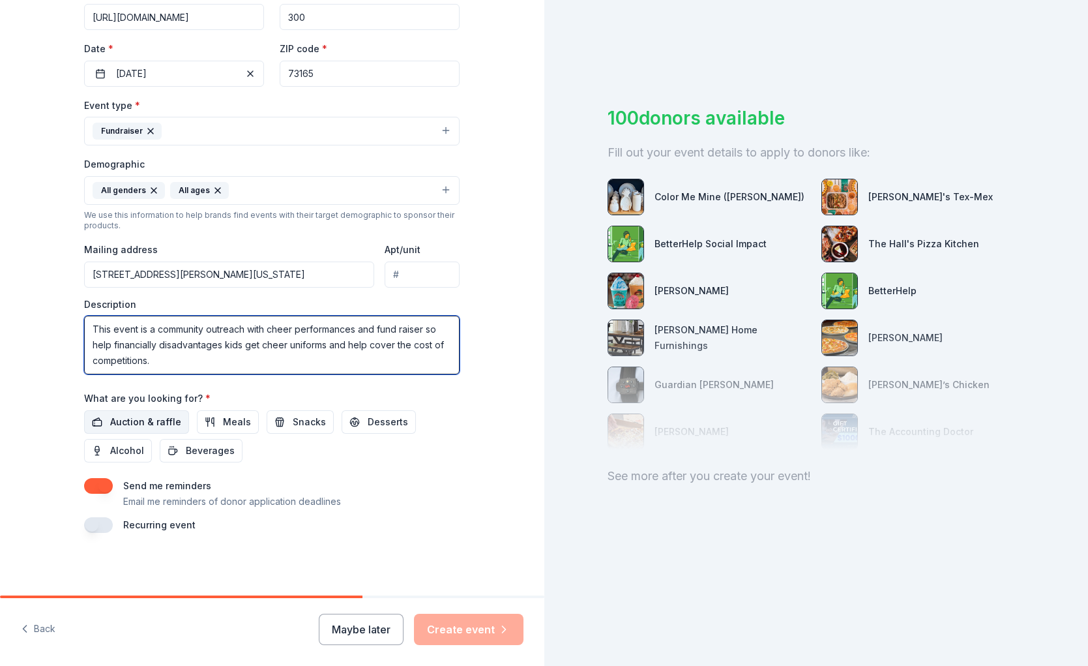
type textarea "This event is a community outreach with cheer performances and fund raiser so h…"
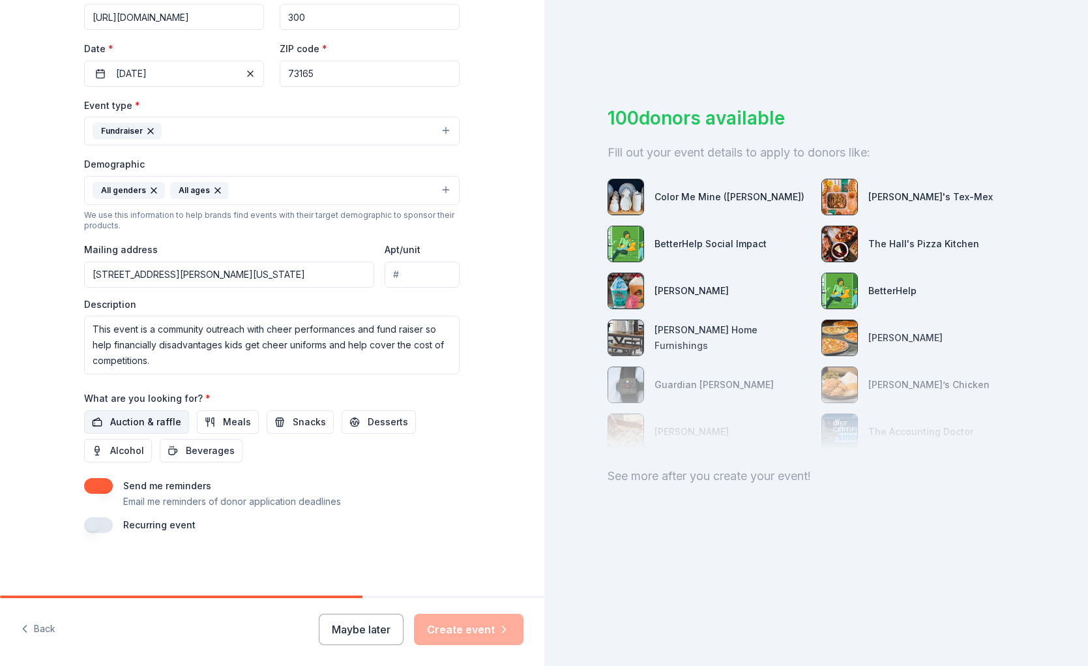
click at [140, 424] on span "Auction & raffle" at bounding box center [145, 422] width 71 height 16
click at [100, 486] on button "button" at bounding box center [98, 486] width 29 height 16
click at [480, 627] on button "Create event" at bounding box center [469, 629] width 110 height 31
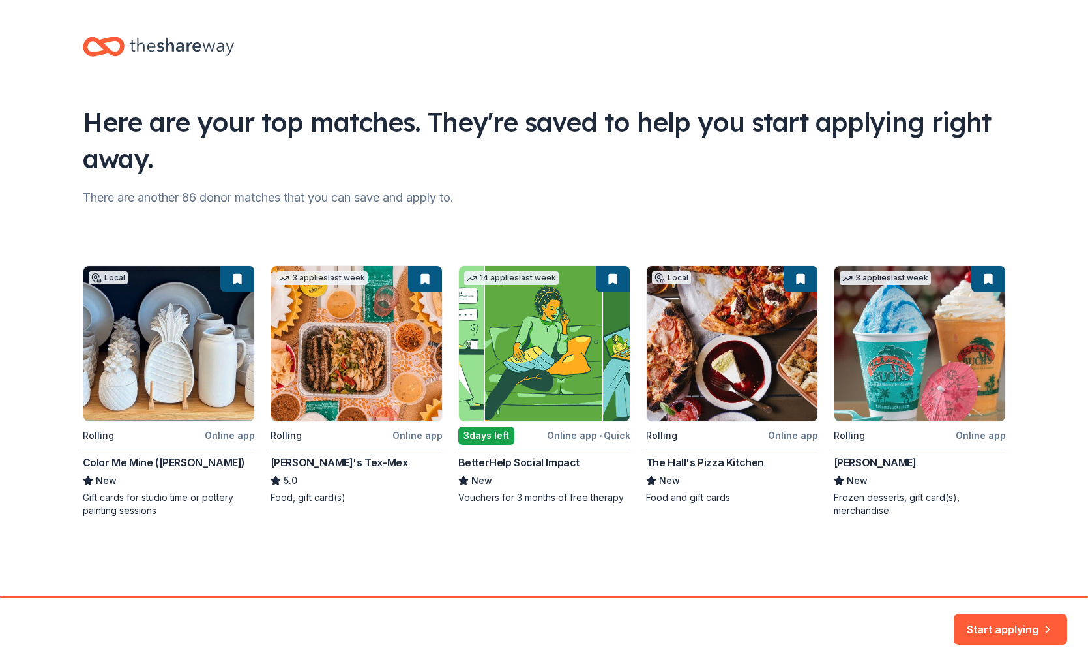
click at [161, 382] on div "Local Rolling Online app Color Me Mine (Norman) New Gift cards for studio time …" at bounding box center [544, 391] width 923 height 252
click at [1002, 626] on button "Start applying" at bounding box center [1010, 621] width 113 height 31
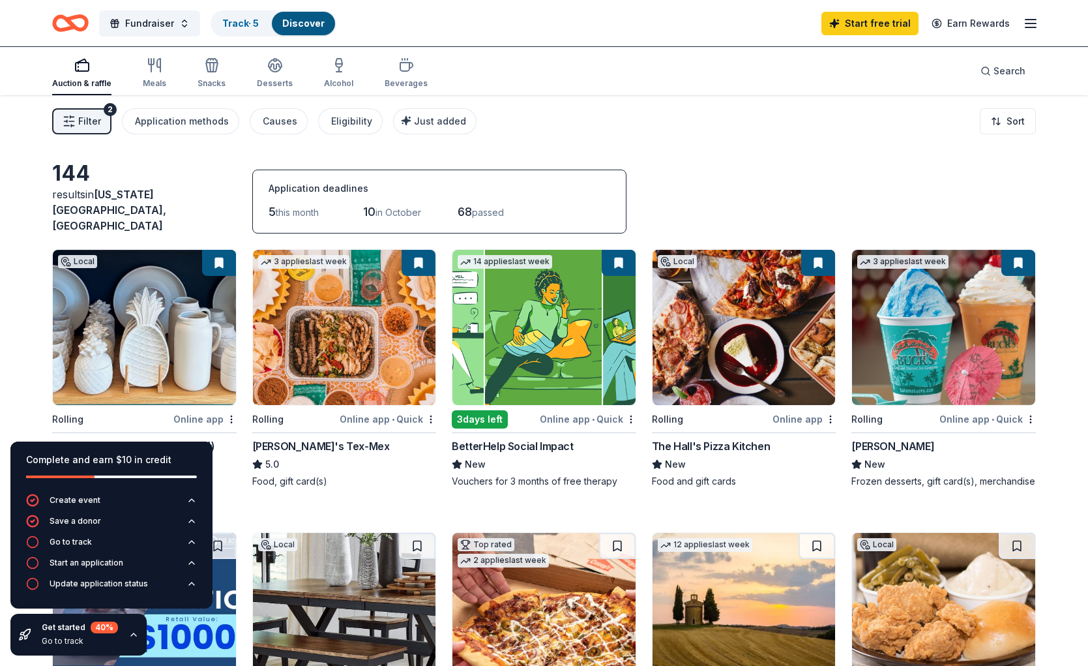
click at [902, 381] on img at bounding box center [943, 327] width 183 height 155
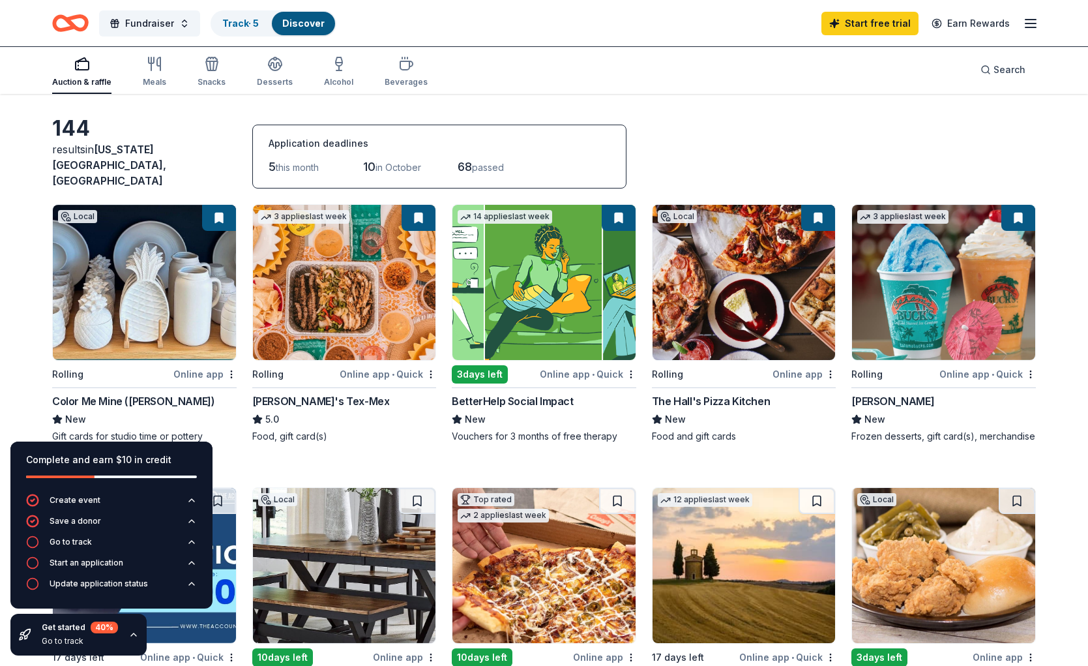
scroll to position [54, 0]
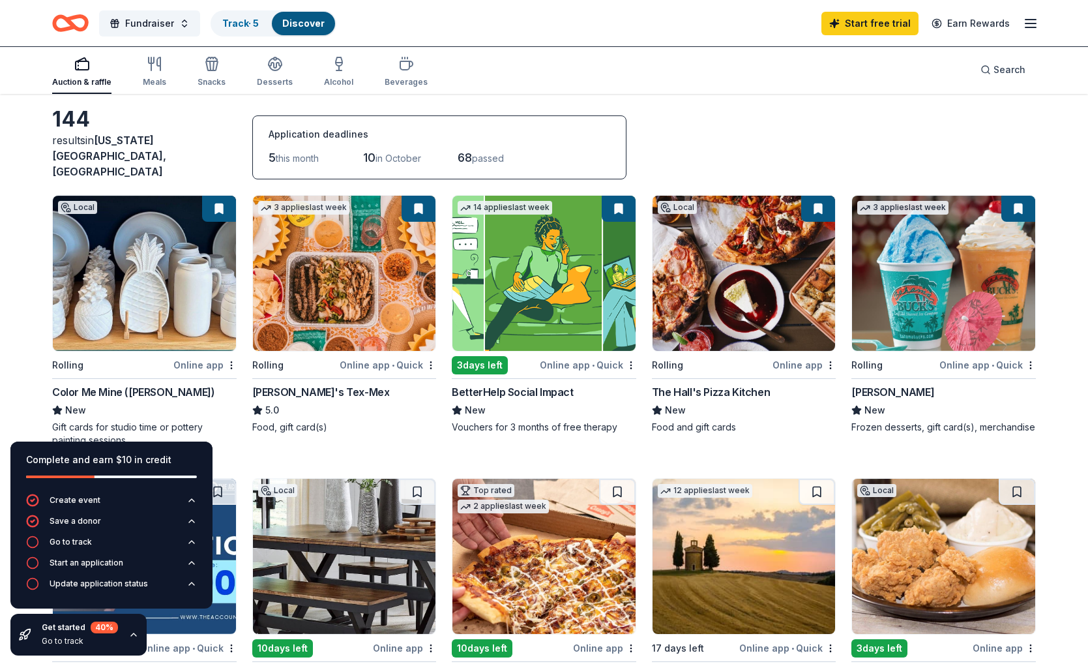
click at [134, 233] on img at bounding box center [144, 273] width 183 height 155
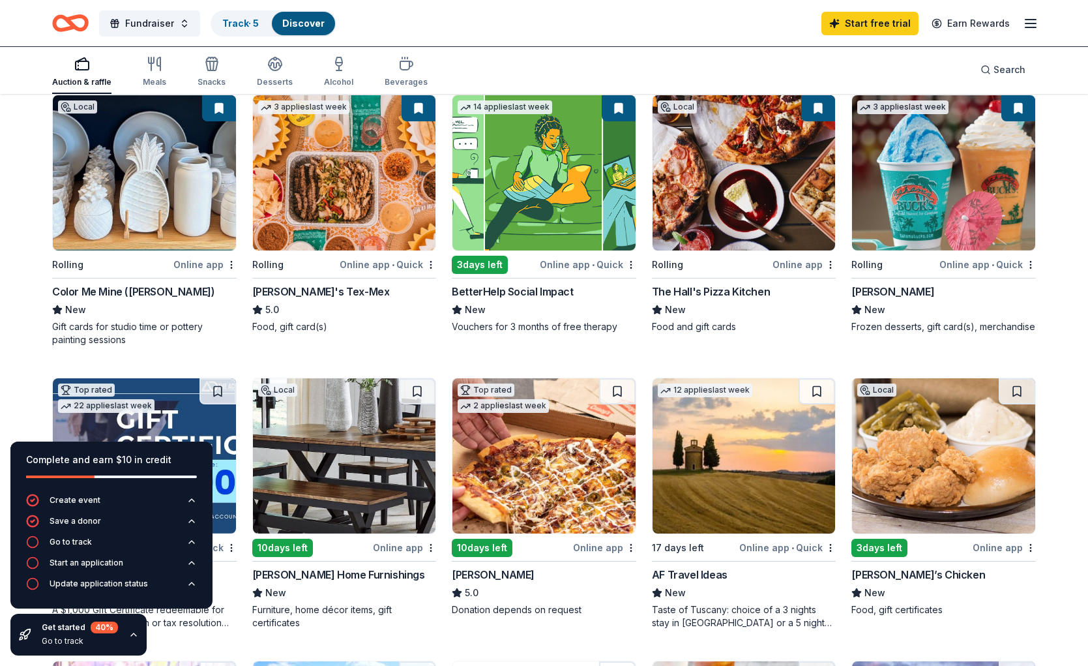
scroll to position [0, 0]
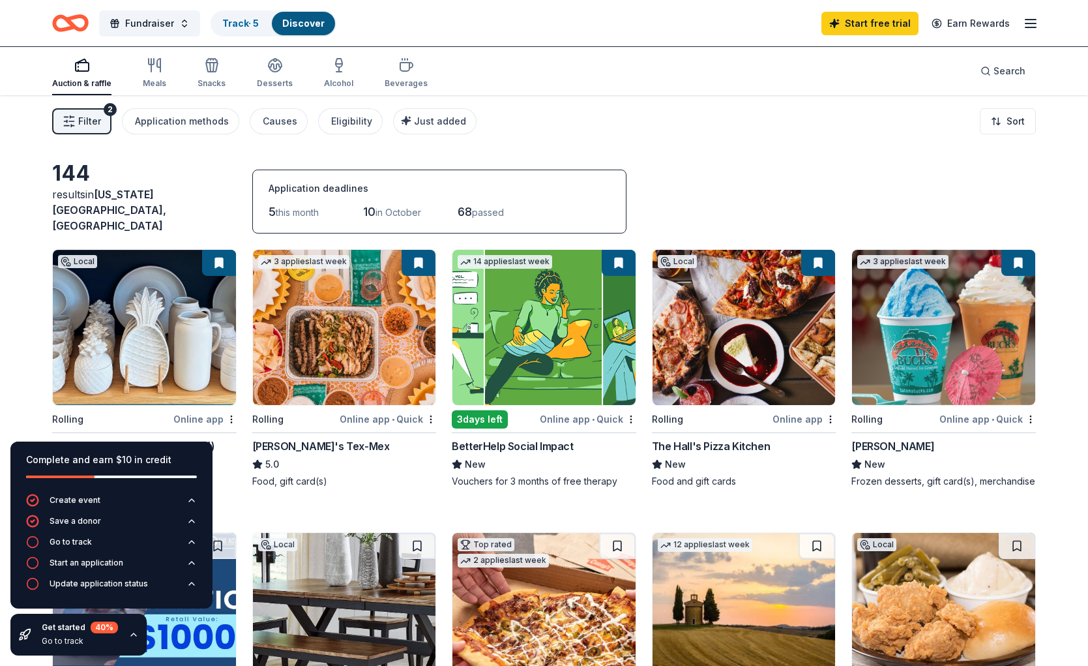
click at [306, 207] on span "this month" at bounding box center [297, 212] width 43 height 11
click at [398, 207] on span "in October" at bounding box center [399, 212] width 46 height 11
click at [195, 122] on div "Application methods" at bounding box center [182, 121] width 94 height 16
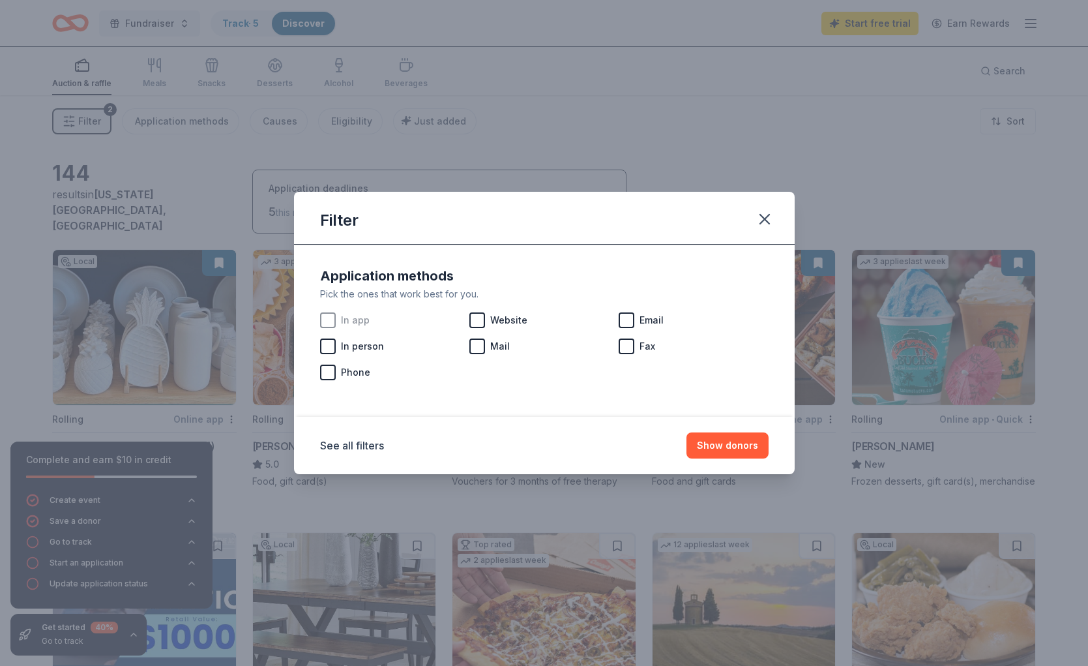
click at [330, 324] on div at bounding box center [328, 320] width 16 height 16
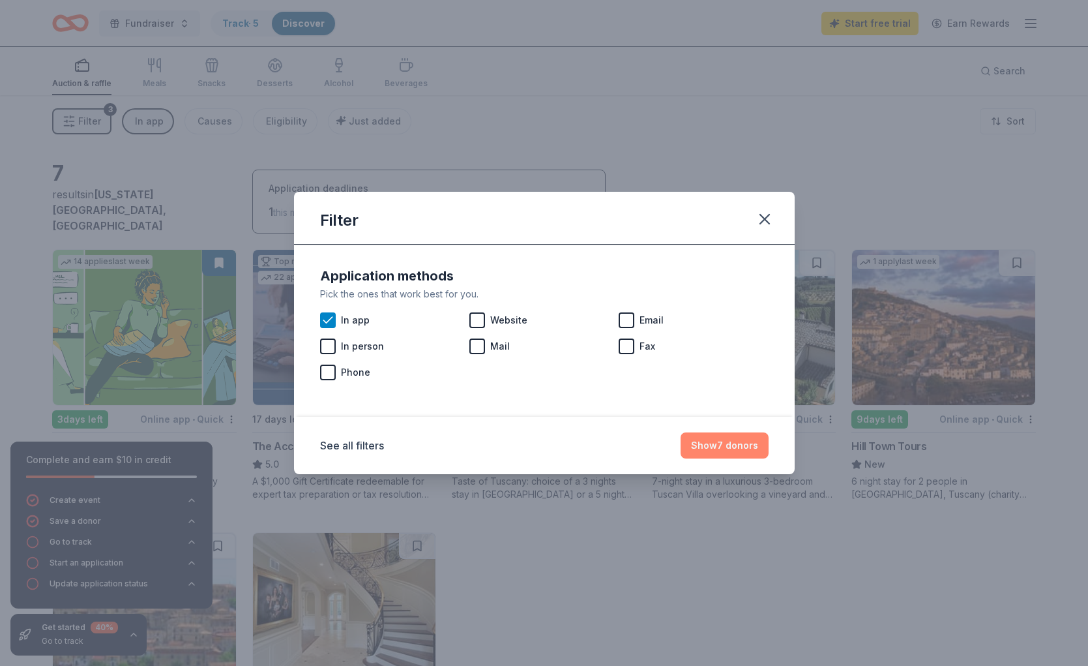
click at [731, 449] on button "Show 7 donors" at bounding box center [725, 445] width 88 height 26
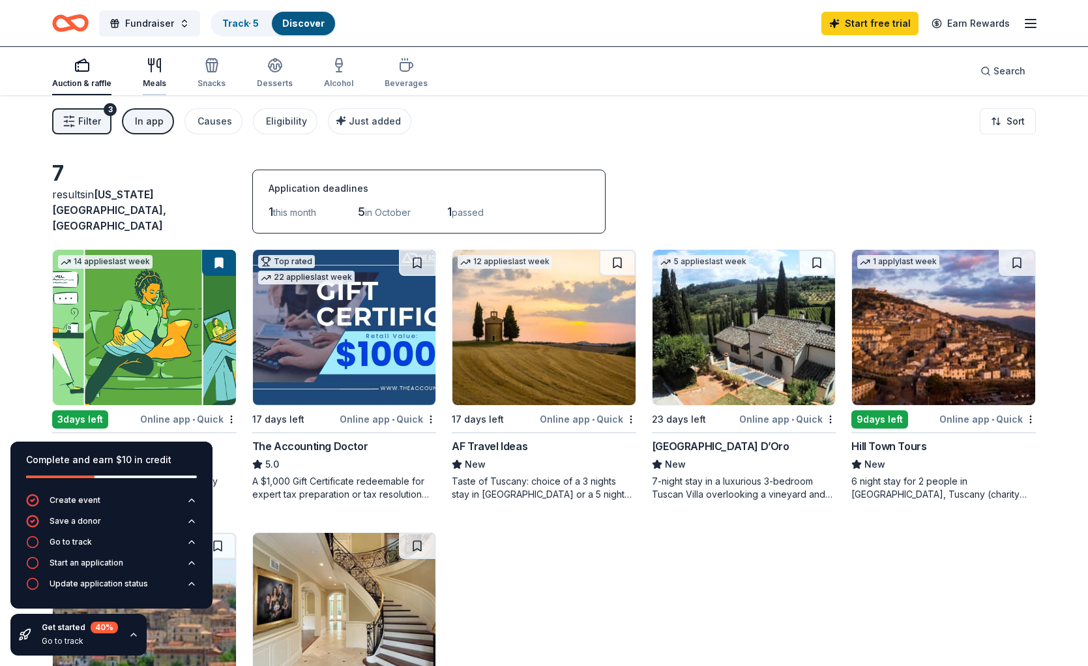
click at [158, 76] on div "Meals" at bounding box center [154, 72] width 23 height 31
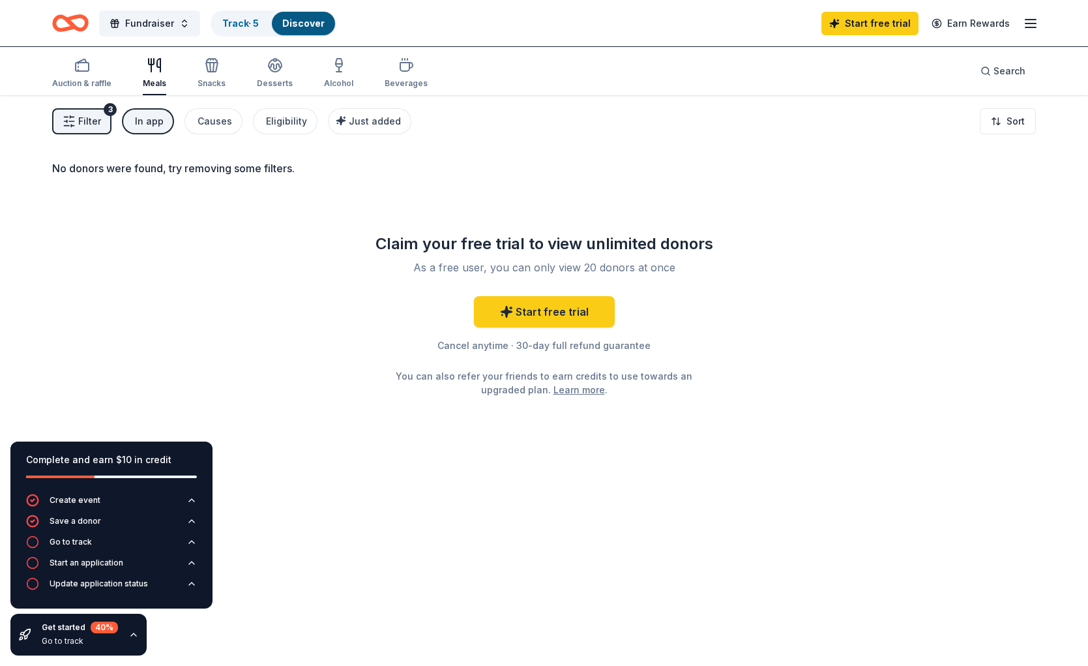
click at [143, 123] on div "In app" at bounding box center [149, 121] width 29 height 16
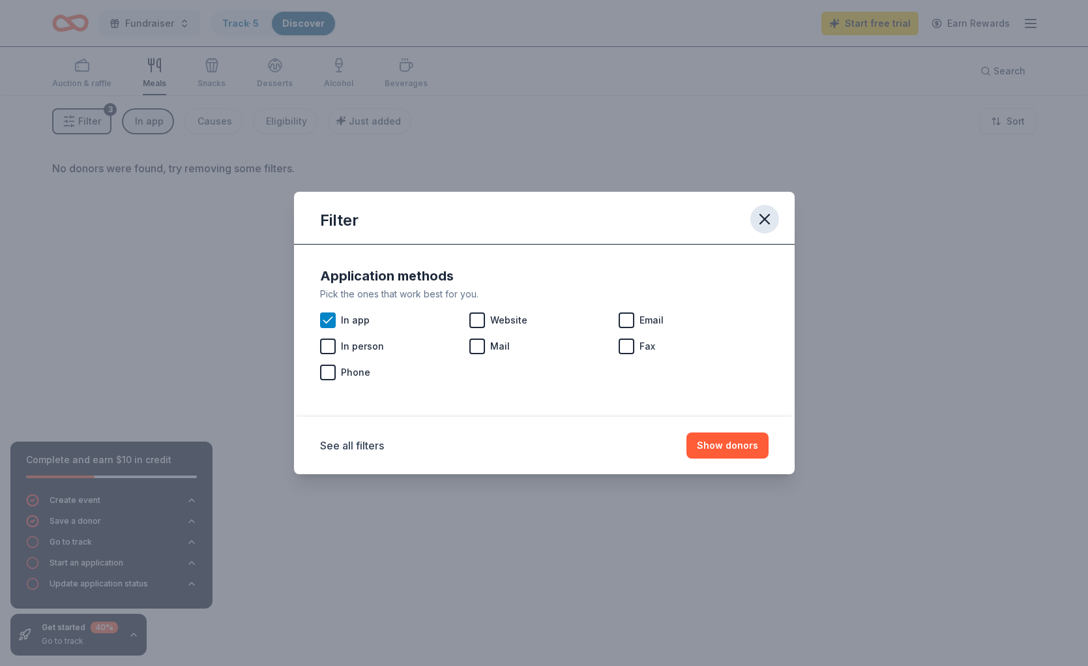
drag, startPoint x: 764, startPoint y: 218, endPoint x: 753, endPoint y: 216, distance: 11.3
click at [763, 218] on icon "button" at bounding box center [764, 219] width 9 height 9
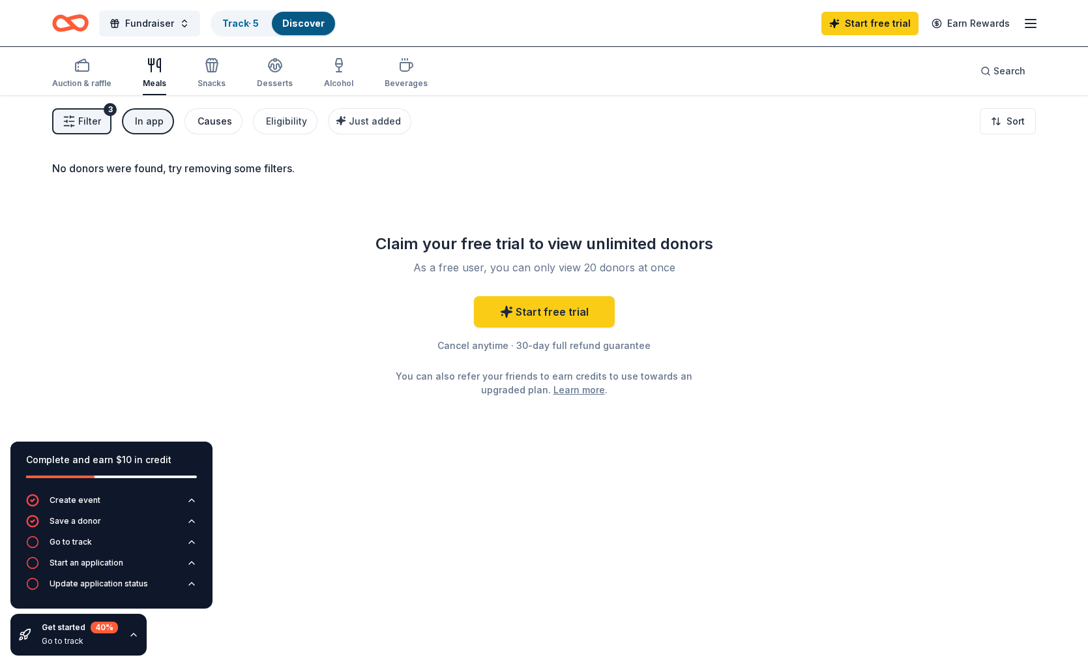
click at [211, 119] on div "Causes" at bounding box center [215, 121] width 35 height 16
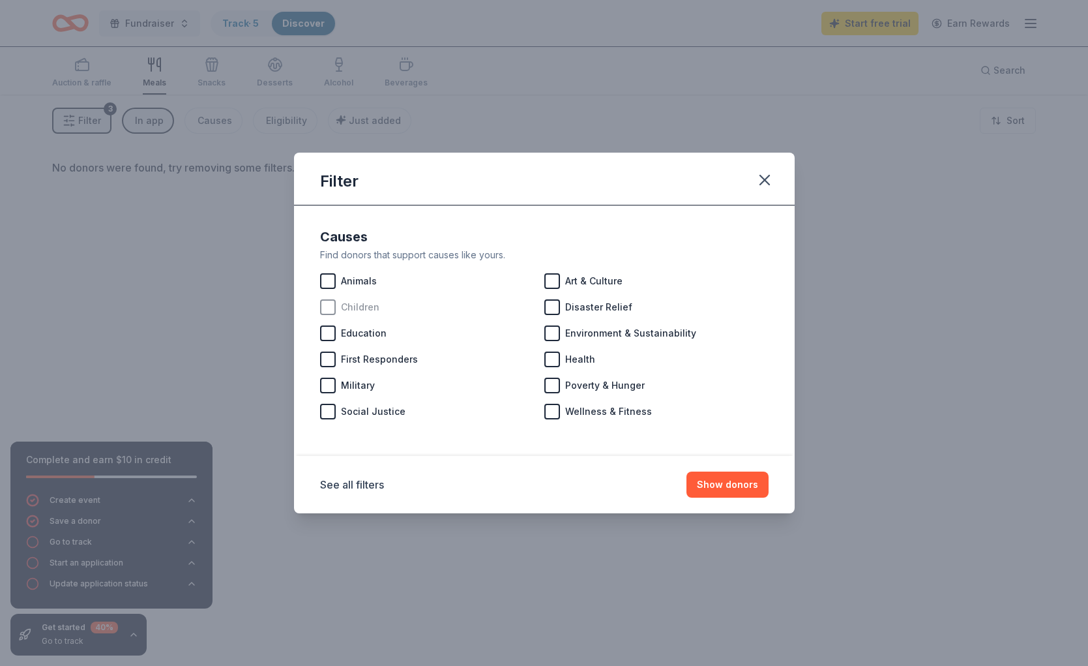
click at [331, 315] on div "Children" at bounding box center [432, 307] width 224 height 26
click at [729, 488] on button "Show donors" at bounding box center [728, 484] width 82 height 26
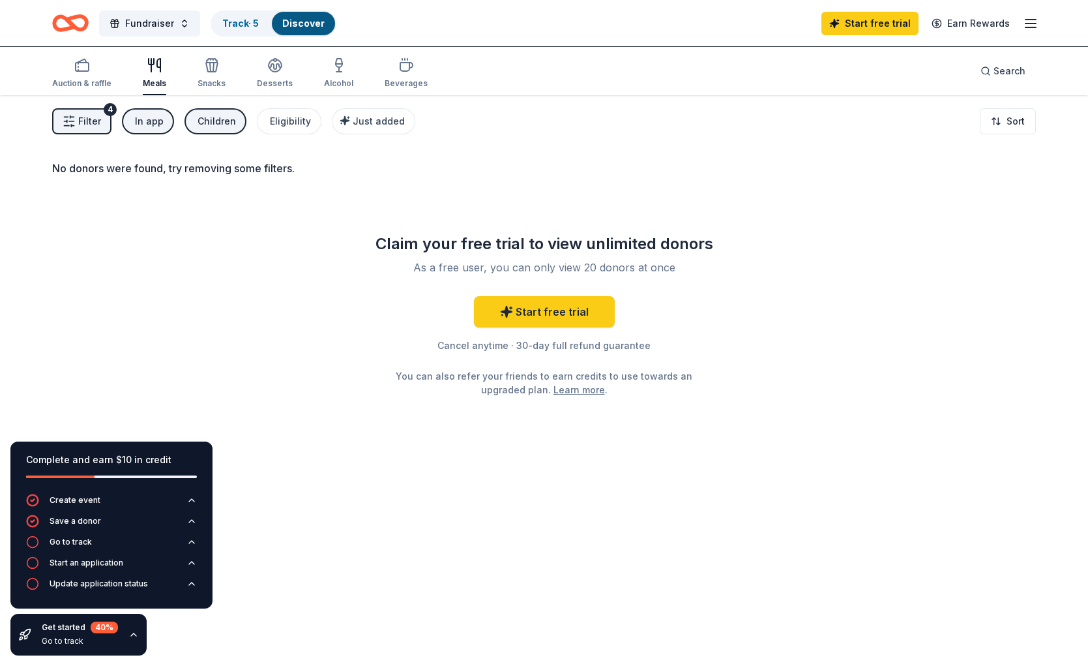
click at [151, 120] on div "In app" at bounding box center [149, 121] width 29 height 16
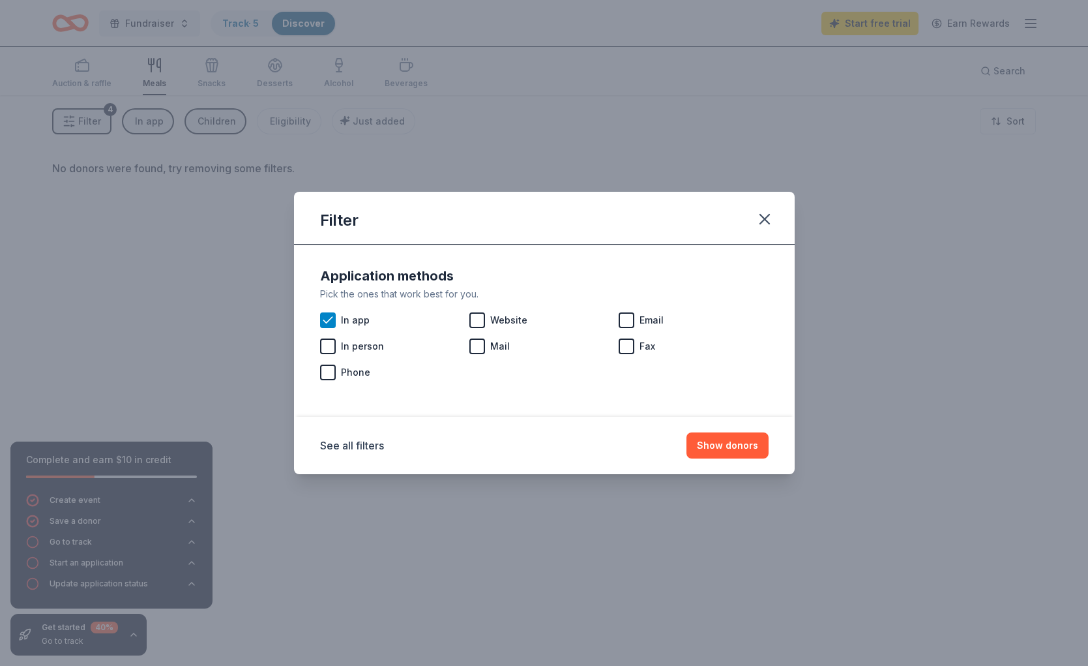
click at [76, 113] on div "Filter Application methods Pick the ones that work best for you. In app Website…" at bounding box center [544, 333] width 1088 height 666
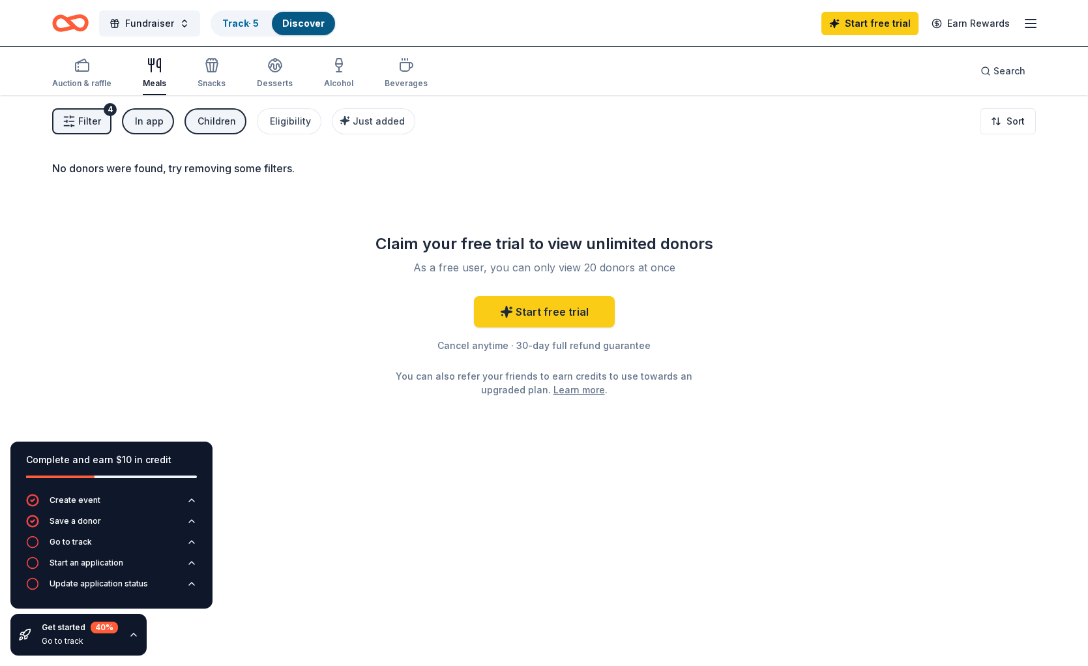
click at [82, 119] on span "Filter" at bounding box center [89, 121] width 23 height 16
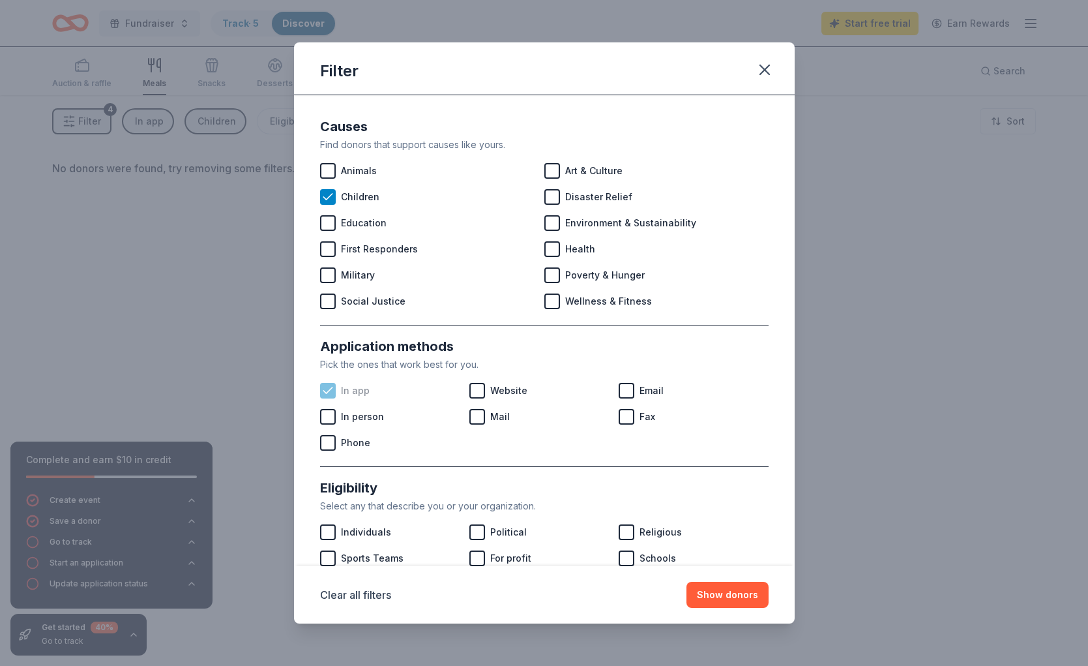
click at [332, 393] on icon at bounding box center [327, 390] width 13 height 13
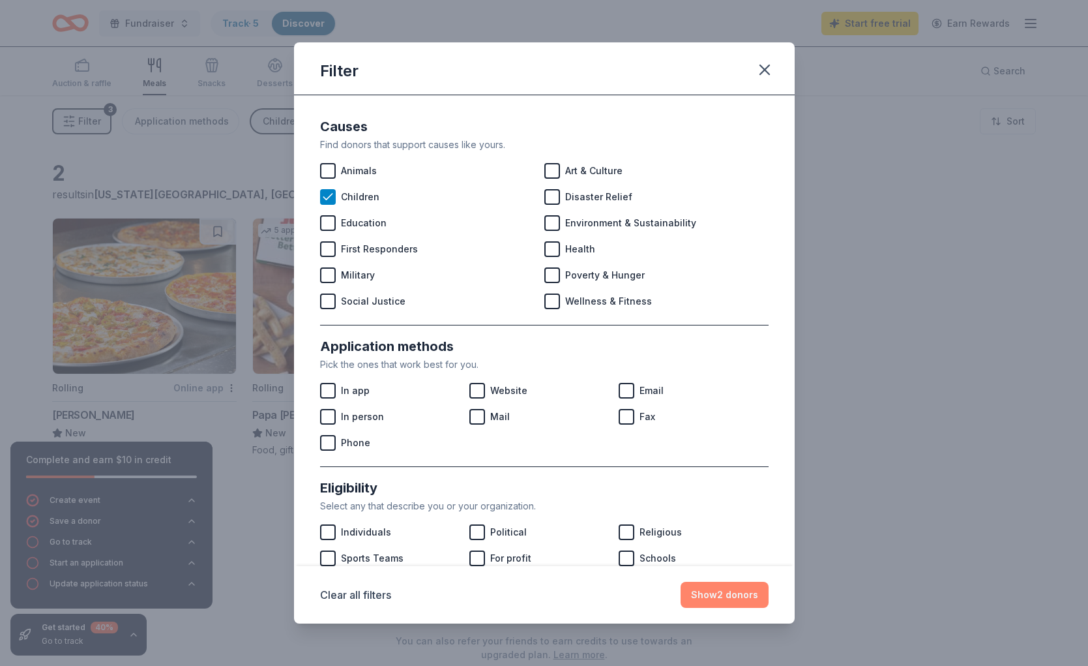
drag, startPoint x: 750, startPoint y: 594, endPoint x: 765, endPoint y: 591, distance: 15.2
click at [750, 594] on button "Show 2 donors" at bounding box center [725, 595] width 88 height 26
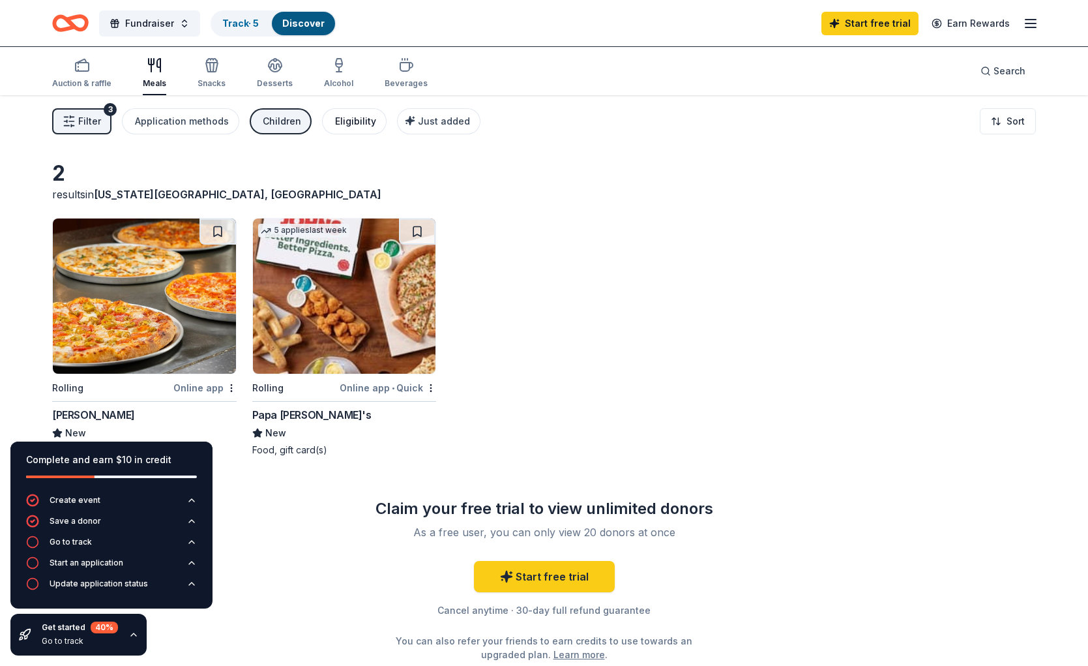
click at [342, 123] on div "Eligibility" at bounding box center [355, 121] width 41 height 16
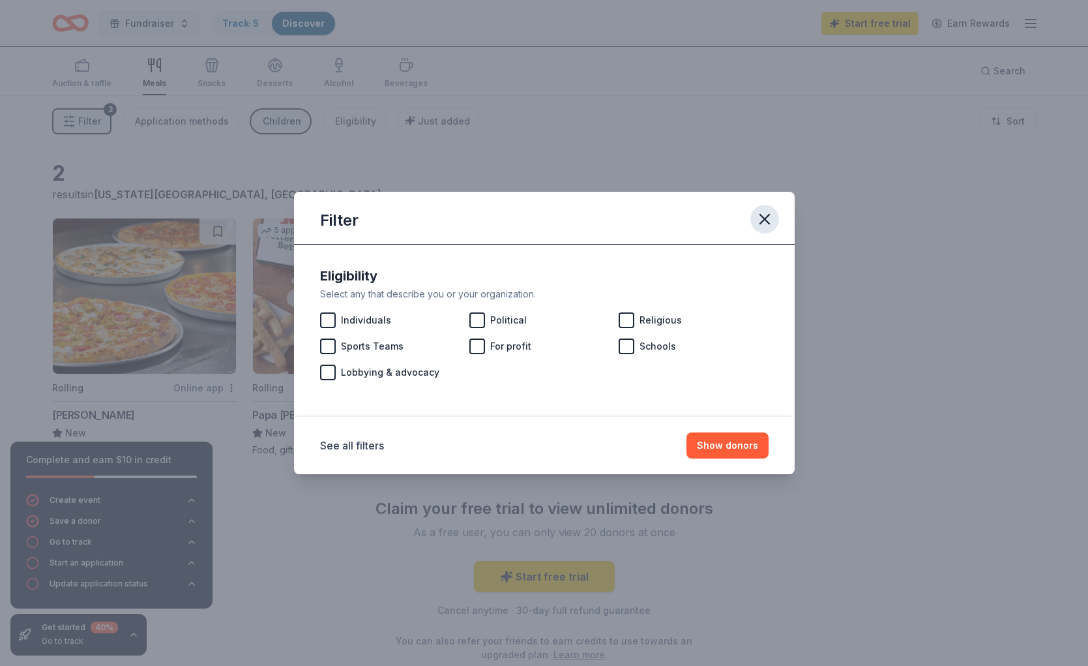
click at [761, 216] on icon "button" at bounding box center [765, 219] width 18 height 18
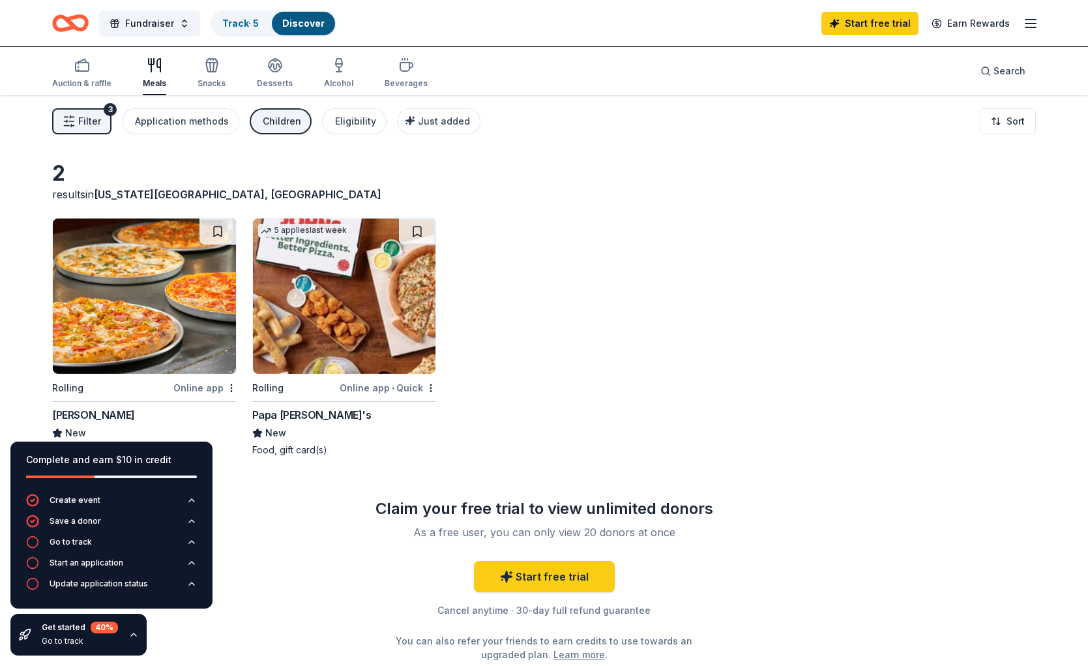
click at [87, 119] on span "Filter" at bounding box center [89, 121] width 23 height 16
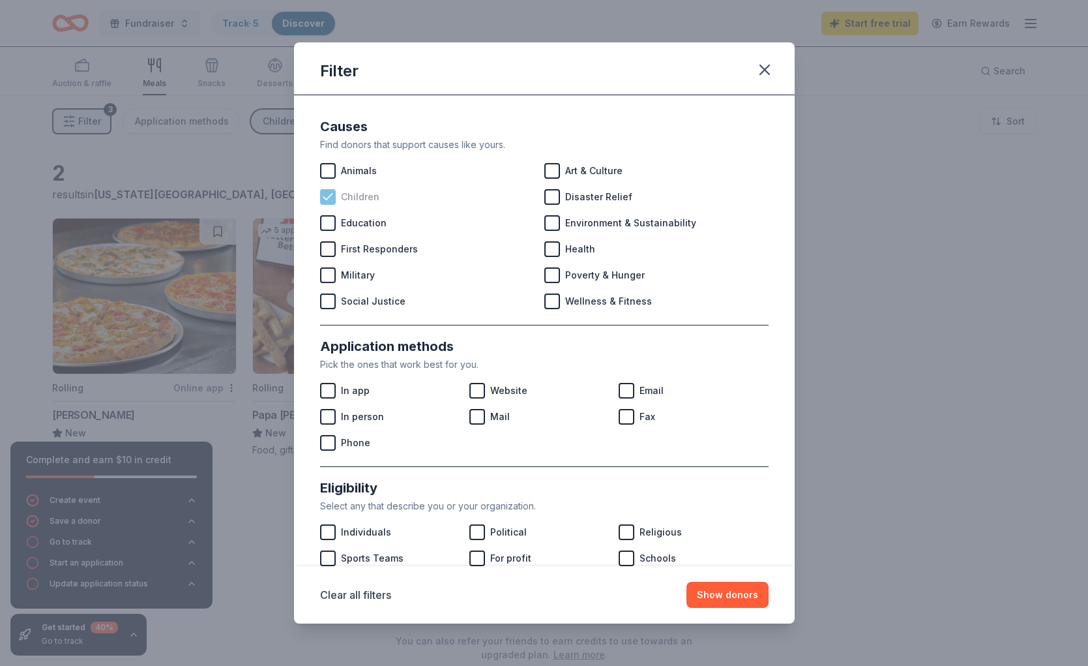
click at [324, 198] on icon at bounding box center [327, 196] width 13 height 13
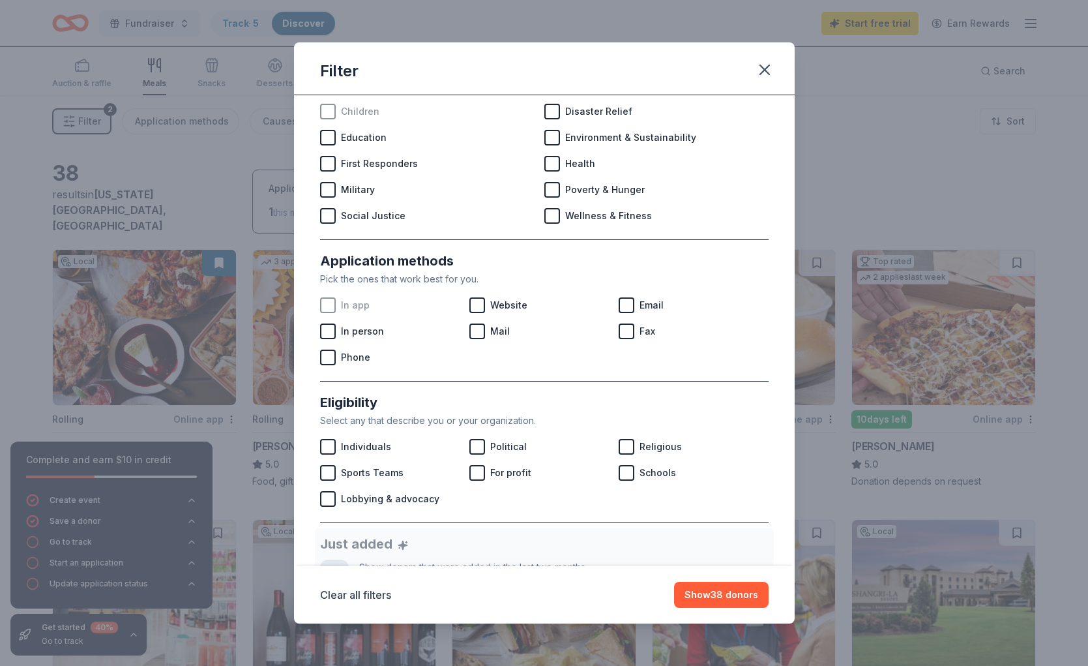
scroll to position [86, 0]
click at [330, 113] on div at bounding box center [328, 111] width 16 height 16
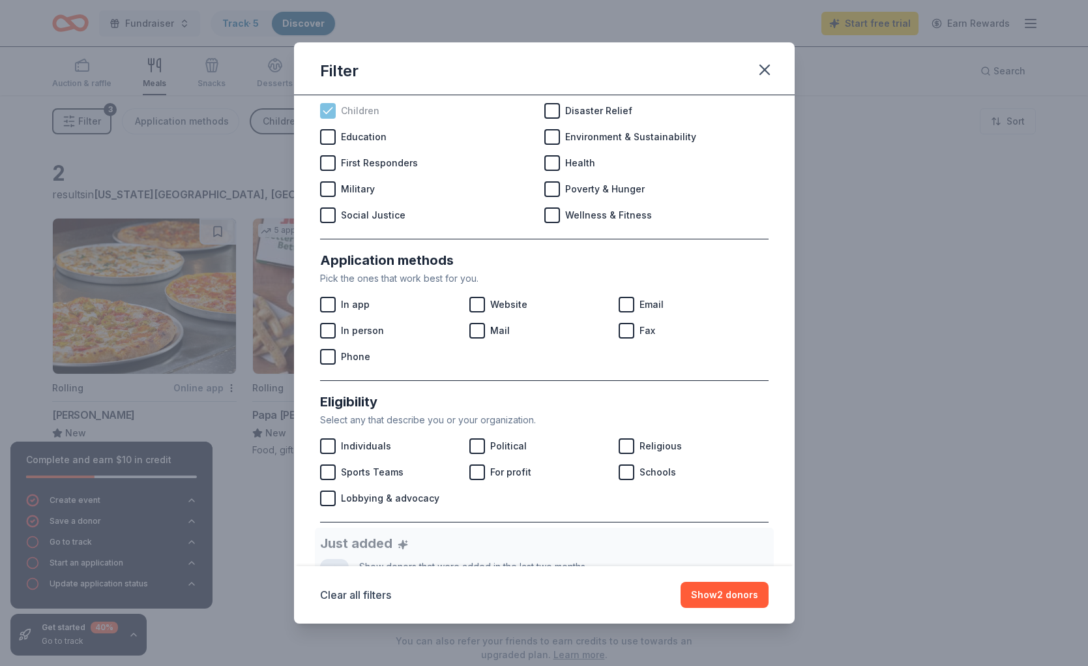
click at [329, 114] on icon at bounding box center [327, 110] width 13 height 13
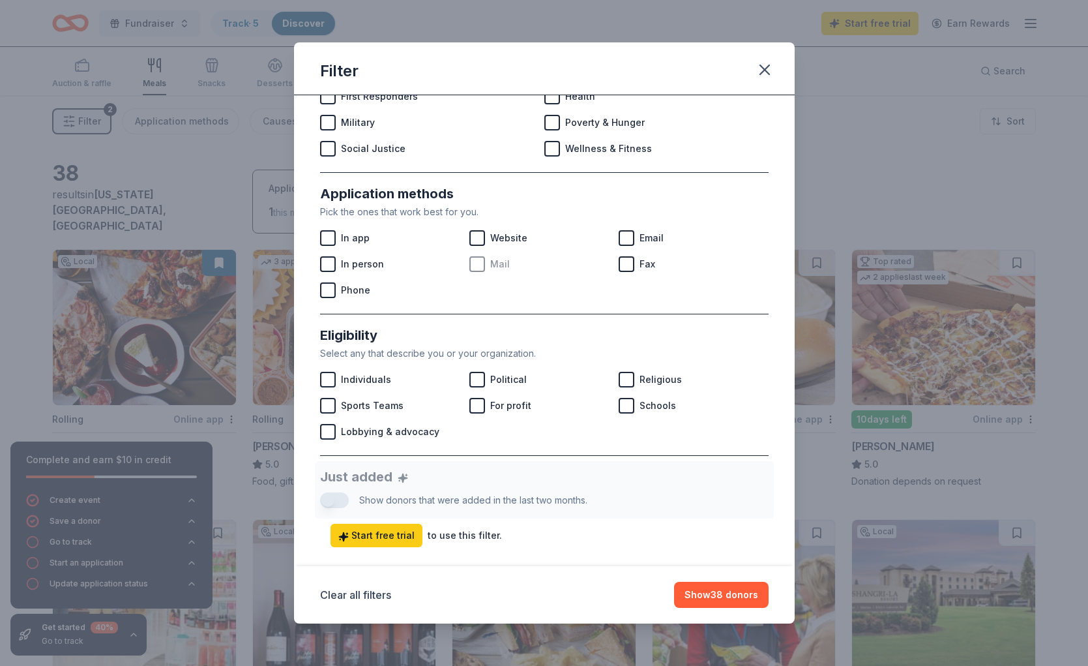
scroll to position [137, 0]
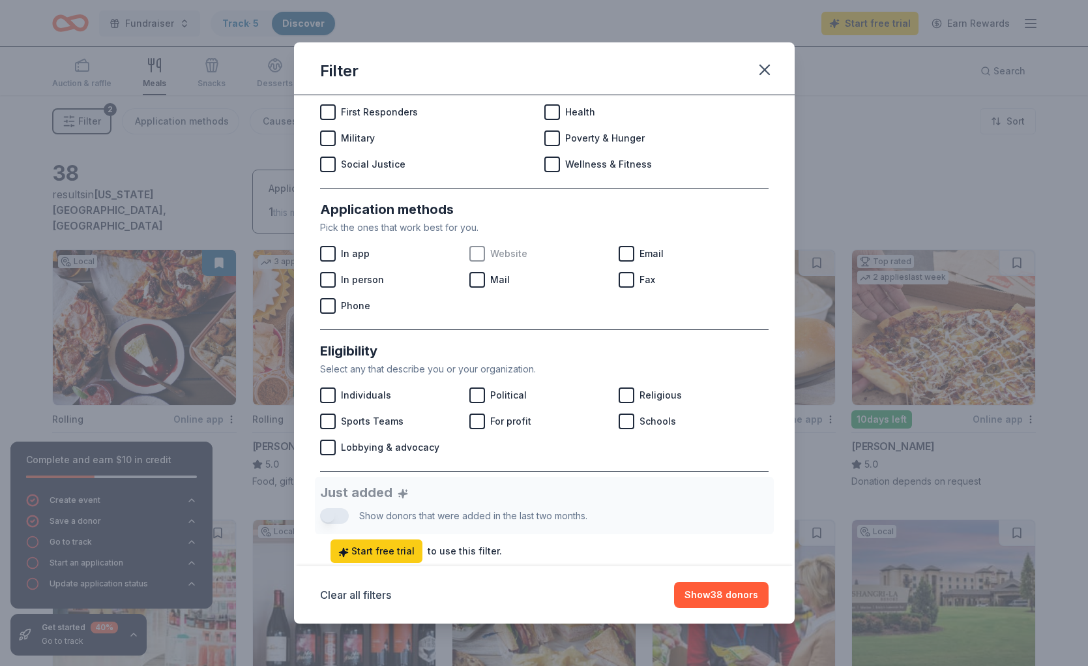
click at [474, 252] on div at bounding box center [478, 254] width 16 height 16
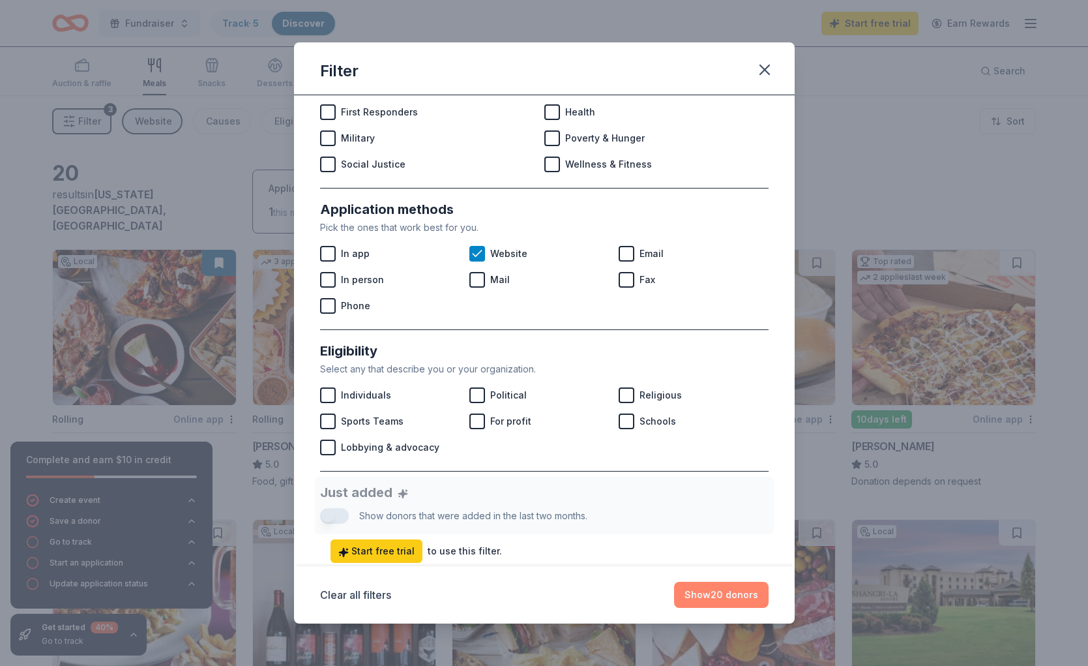
click at [734, 594] on button "Show 20 donors" at bounding box center [721, 595] width 95 height 26
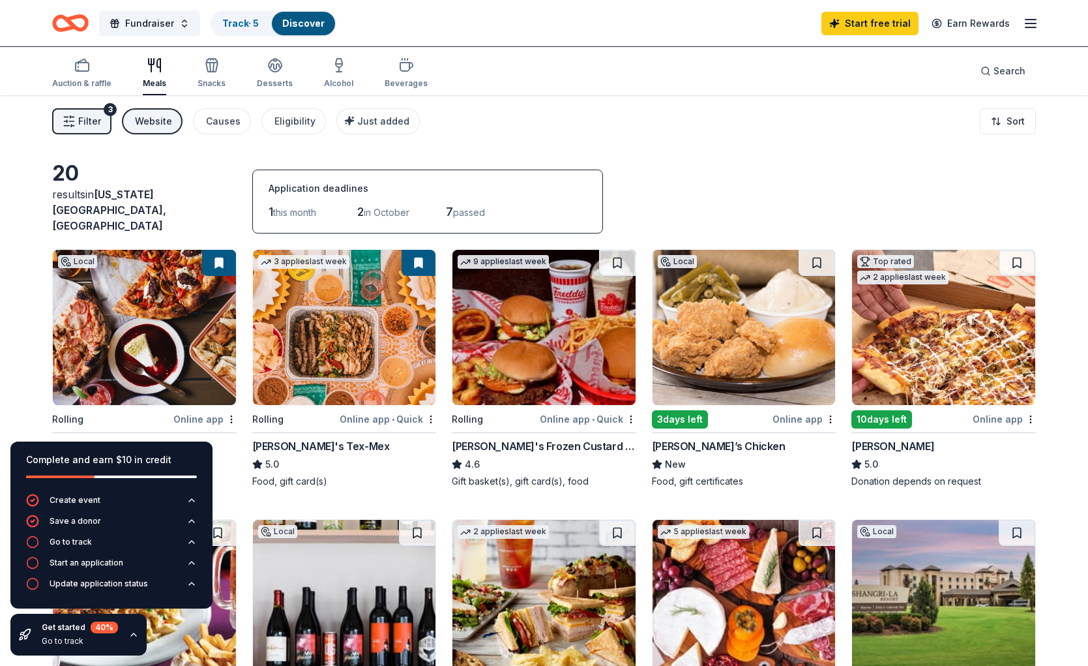
click at [565, 333] on img at bounding box center [544, 327] width 183 height 155
click at [152, 121] on div "Website" at bounding box center [153, 121] width 37 height 16
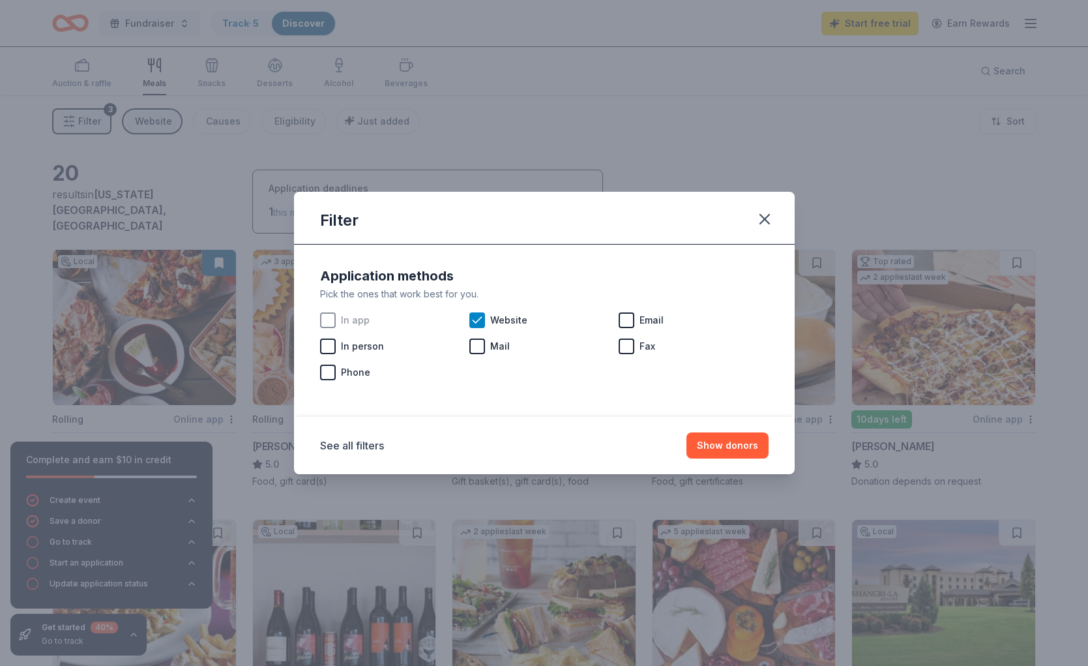
click at [469, 318] on div "In app" at bounding box center [394, 320] width 149 height 26
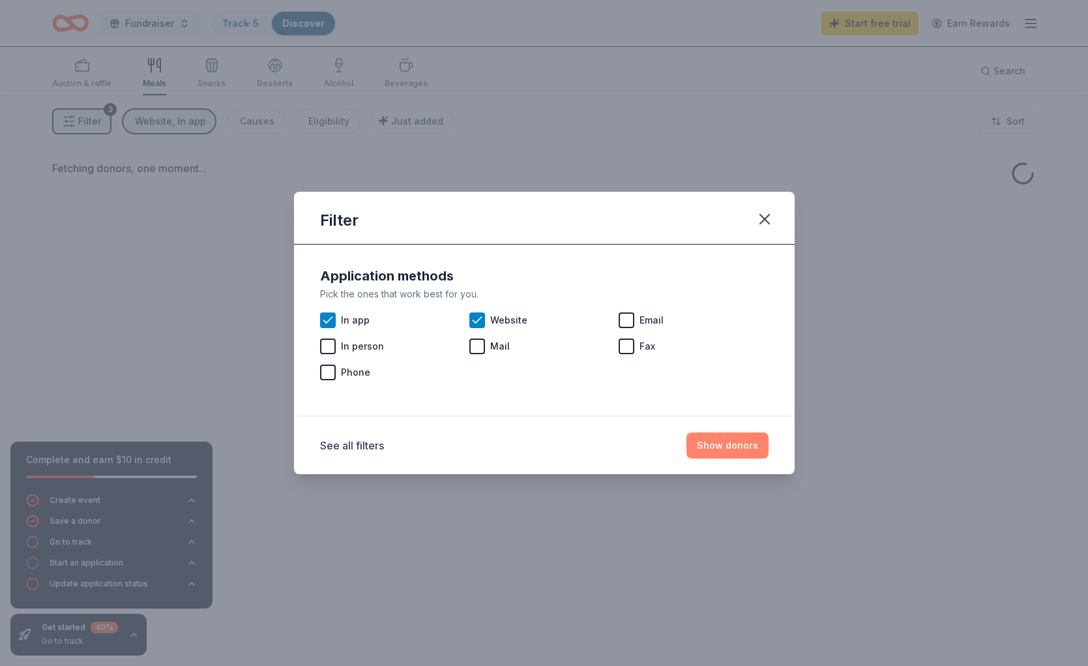
click at [723, 448] on button "Show donors" at bounding box center [728, 445] width 82 height 26
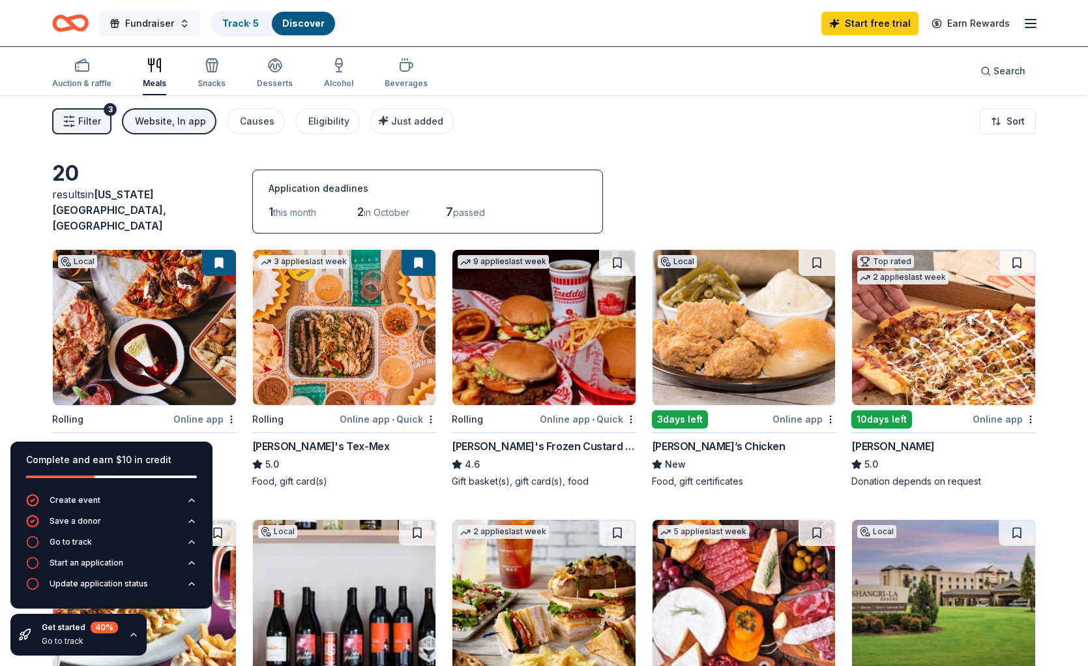
click at [130, 23] on span "Fundraiser" at bounding box center [149, 24] width 49 height 16
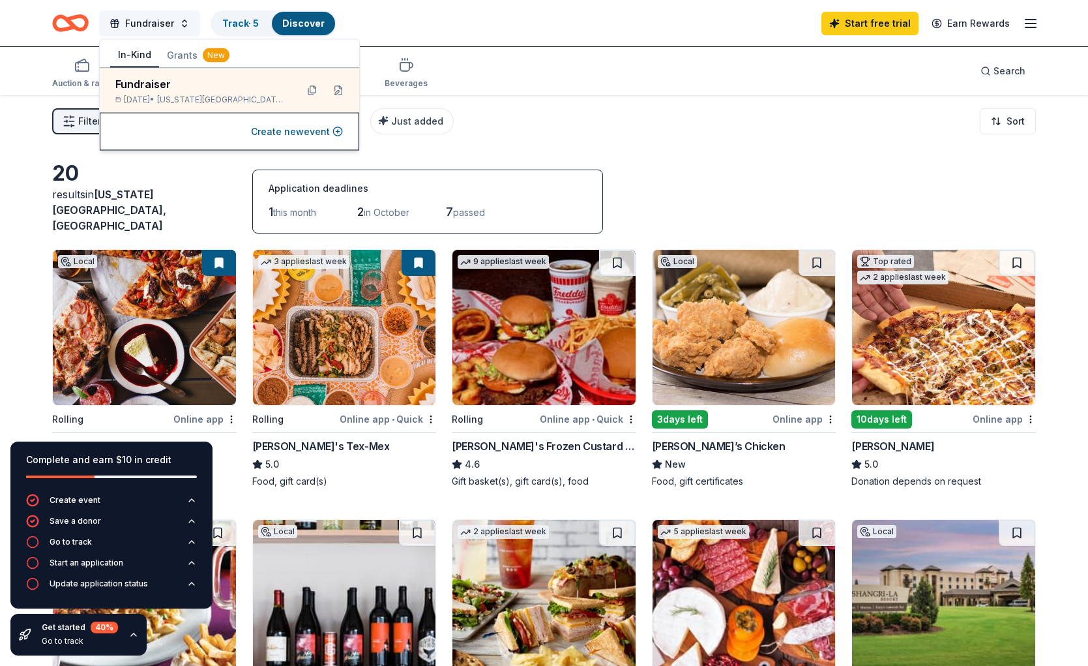
scroll to position [1, 0]
click at [569, 112] on div "Filter 3 Website, In app Causes Eligibility Just added Sort" at bounding box center [544, 121] width 1088 height 52
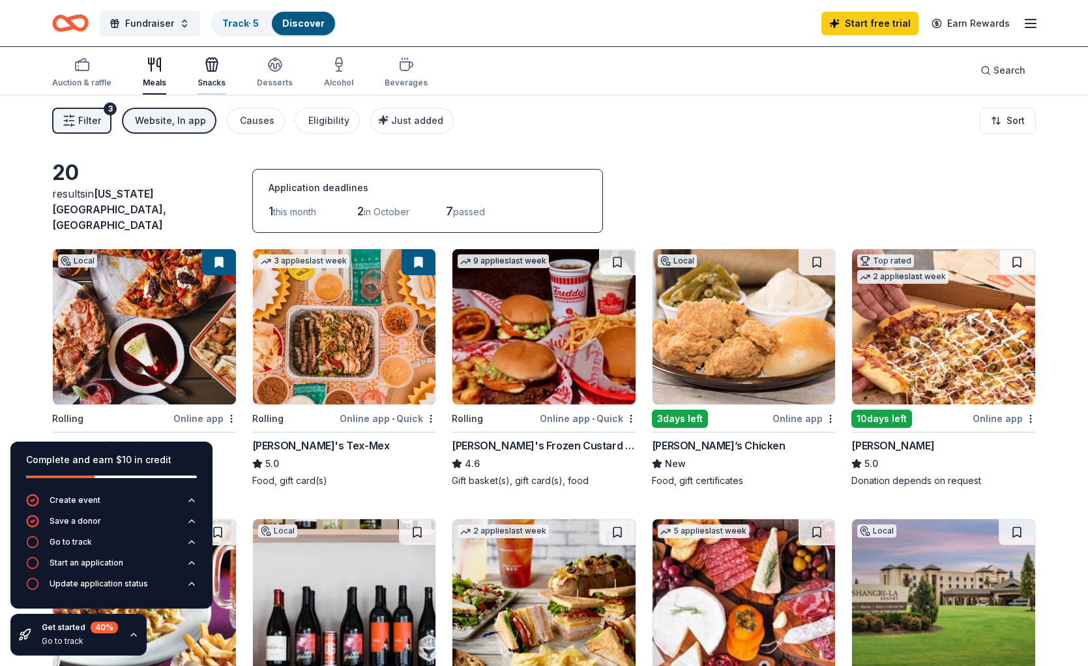
click at [218, 76] on div "Snacks" at bounding box center [212, 72] width 28 height 31
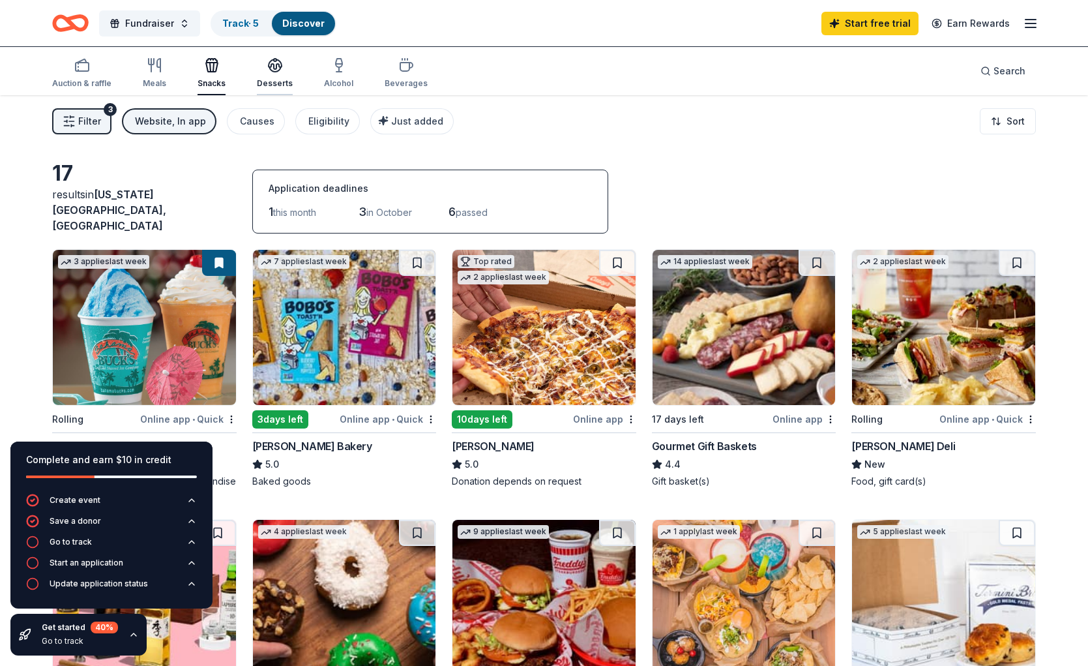
click at [271, 73] on div "Desserts" at bounding box center [275, 72] width 36 height 31
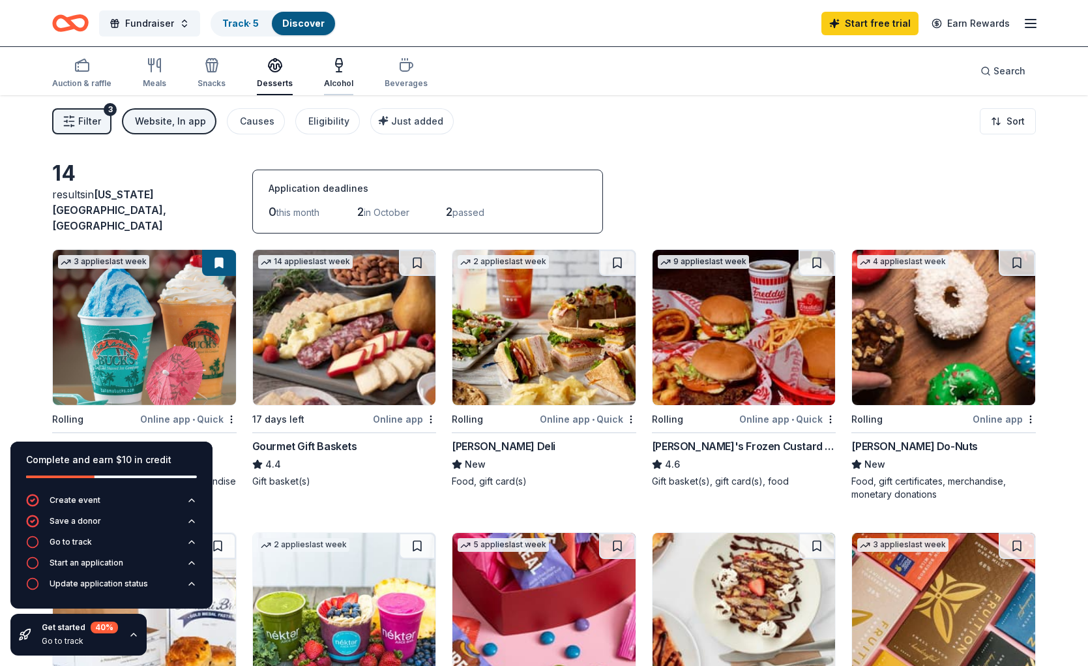
click at [344, 75] on div "Alcohol" at bounding box center [338, 72] width 29 height 31
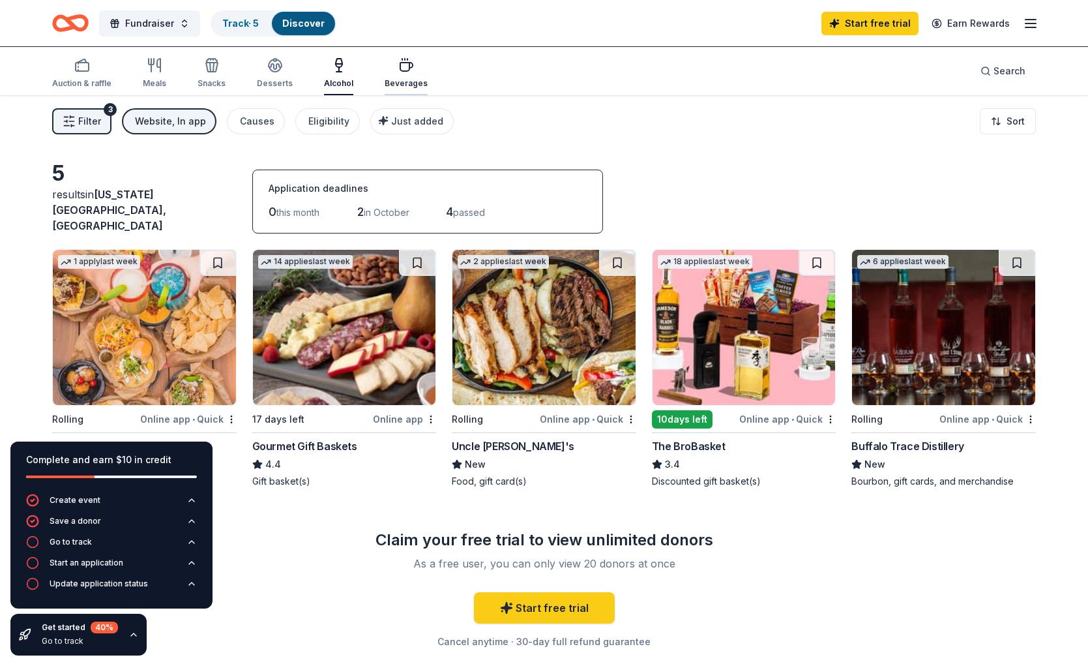
click at [398, 76] on div "Beverages" at bounding box center [406, 72] width 43 height 31
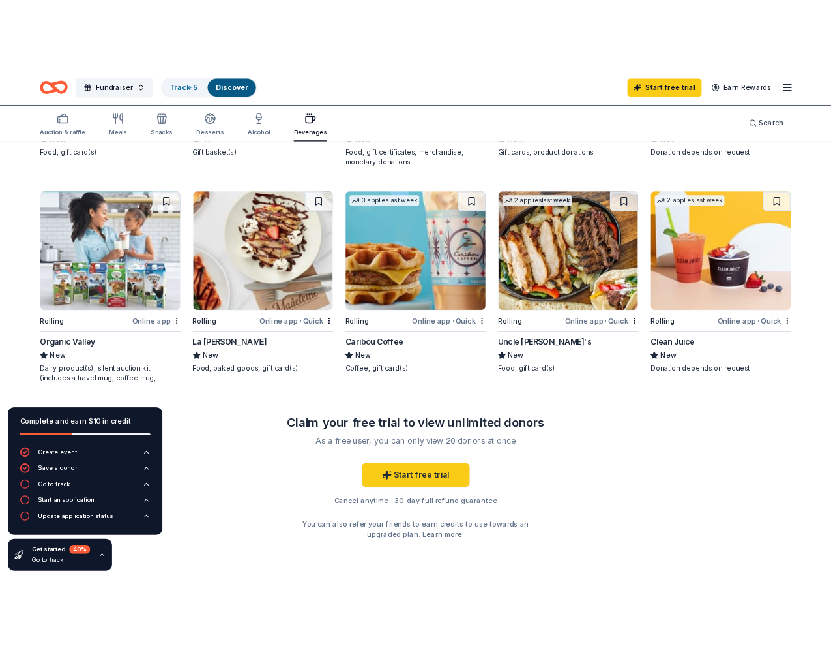
scroll to position [372, 0]
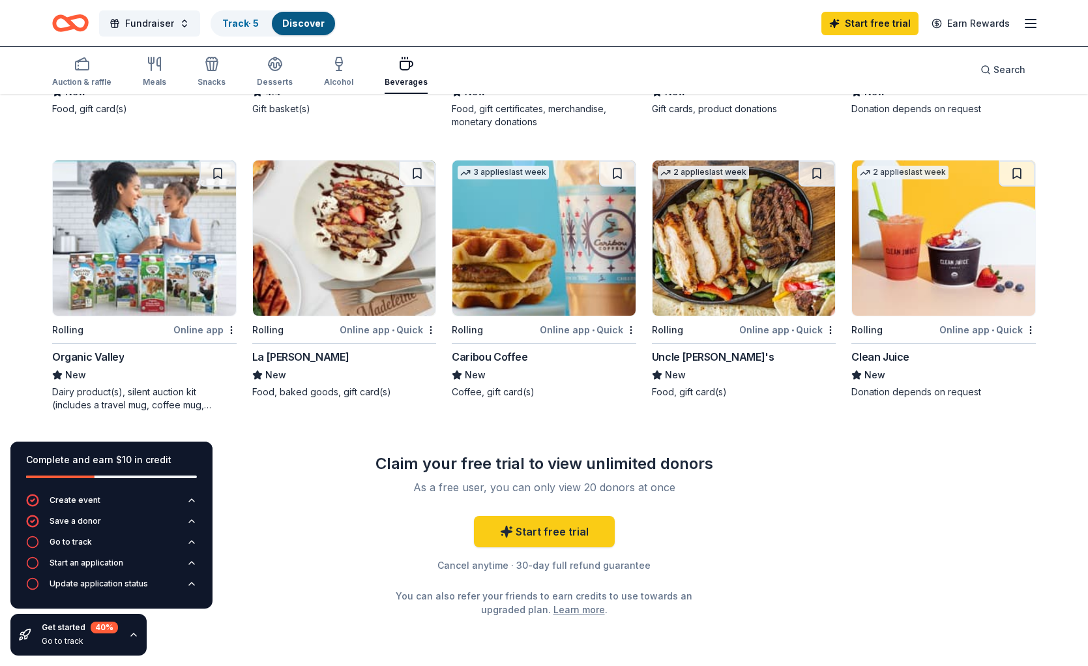
click at [547, 211] on img at bounding box center [544, 237] width 183 height 155
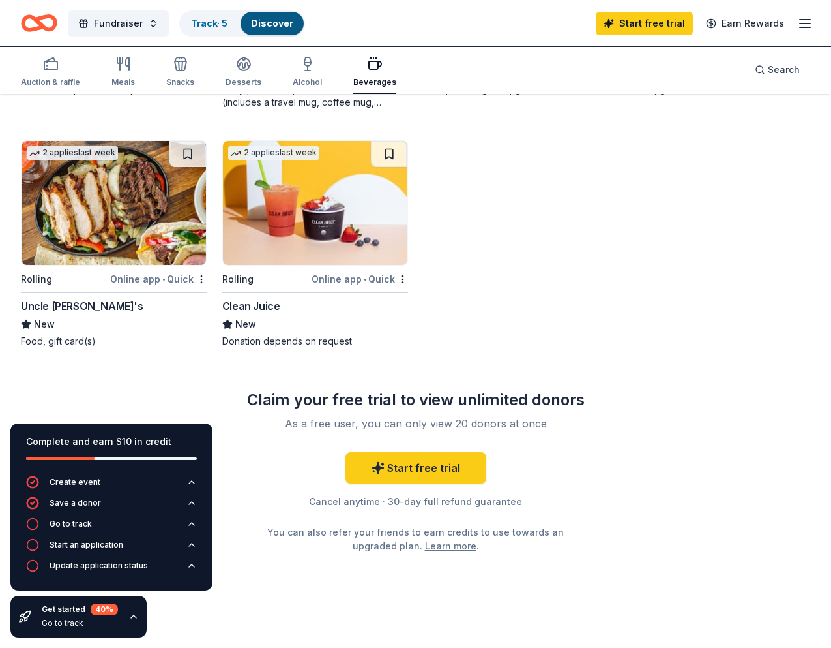
scroll to position [618, 0]
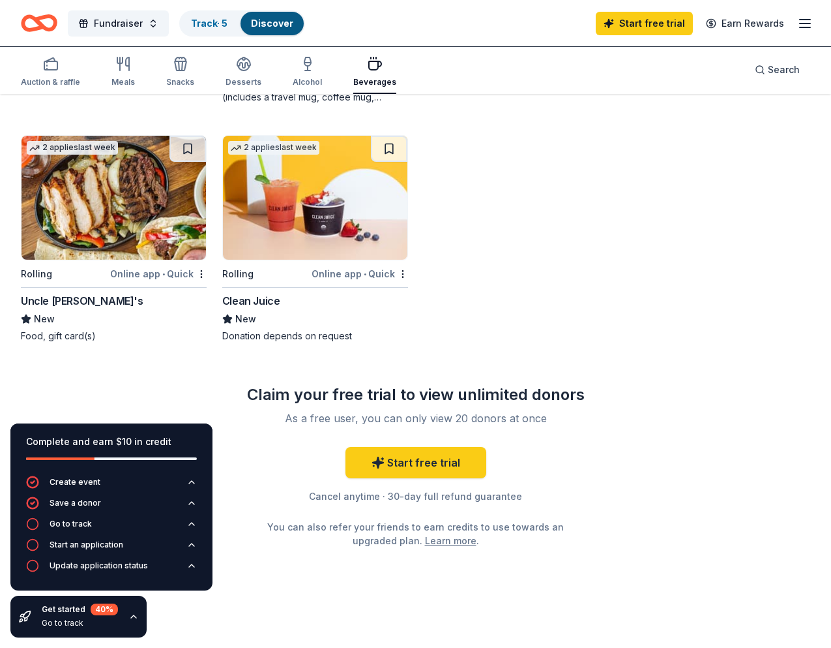
click at [299, 187] on img at bounding box center [315, 198] width 185 height 124
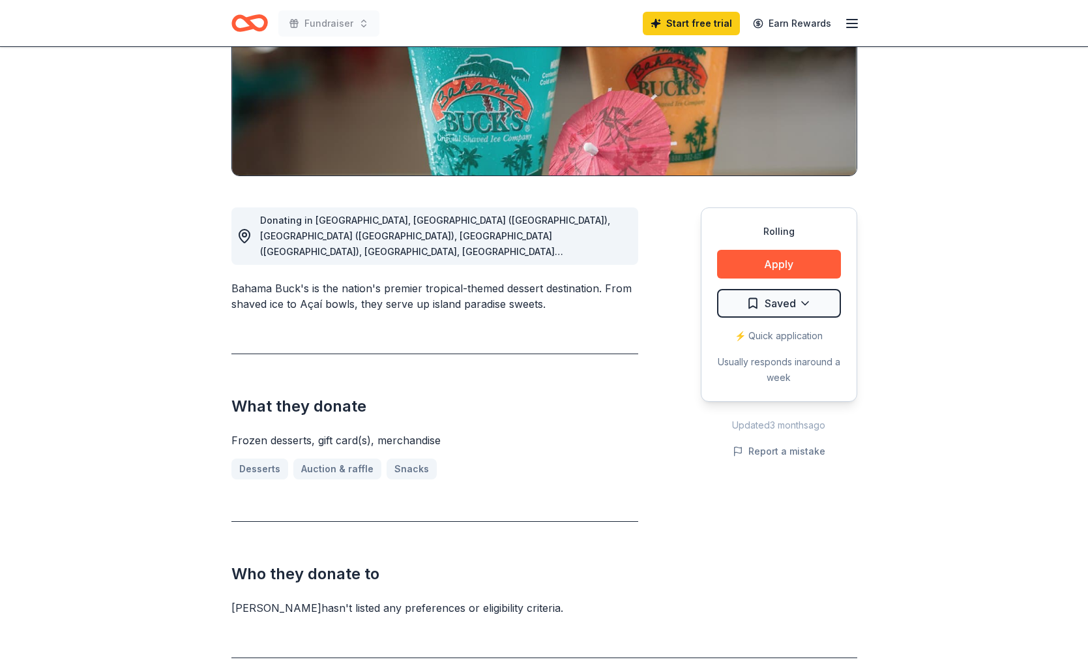
scroll to position [183, 0]
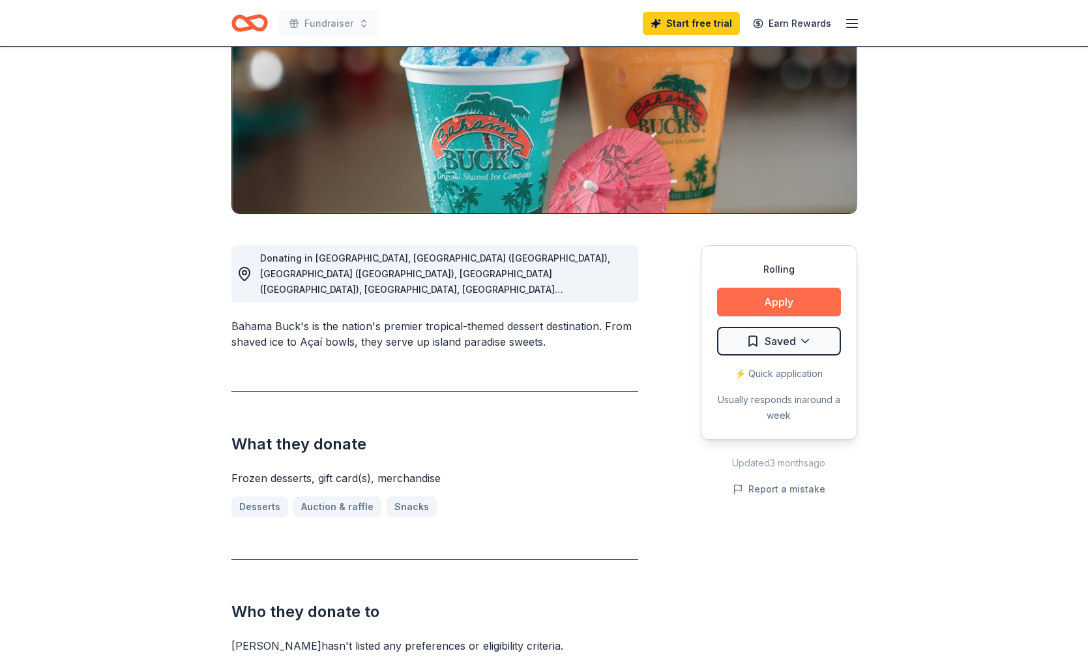
click at [762, 305] on button "Apply" at bounding box center [779, 302] width 124 height 29
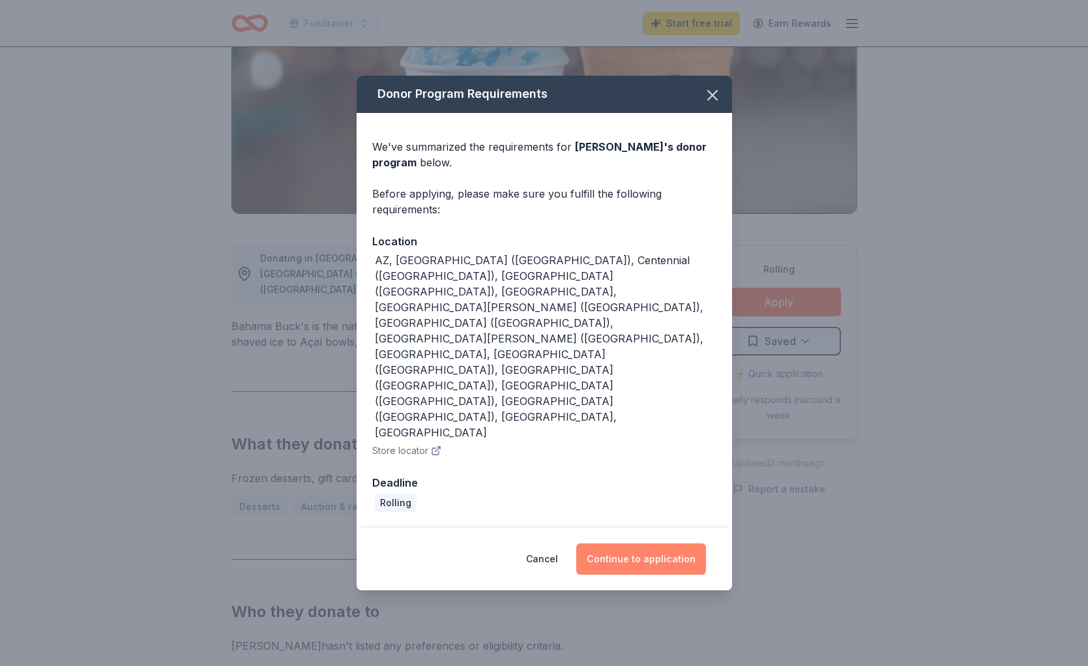
click at [633, 543] on button "Continue to application" at bounding box center [641, 558] width 130 height 31
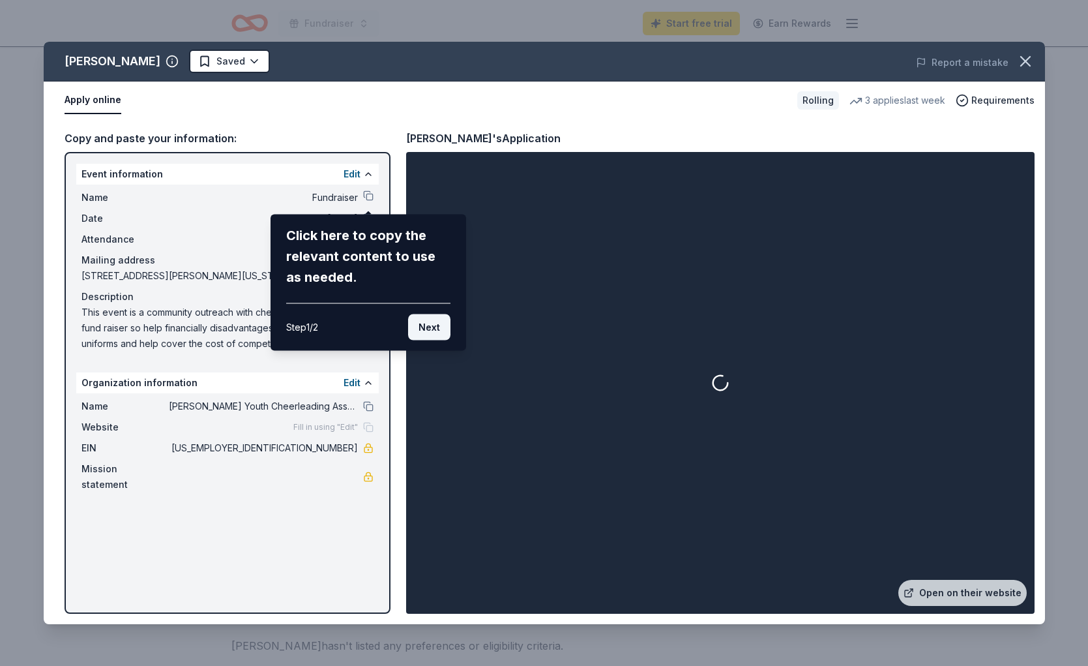
click at [435, 329] on button "Next" at bounding box center [429, 327] width 42 height 26
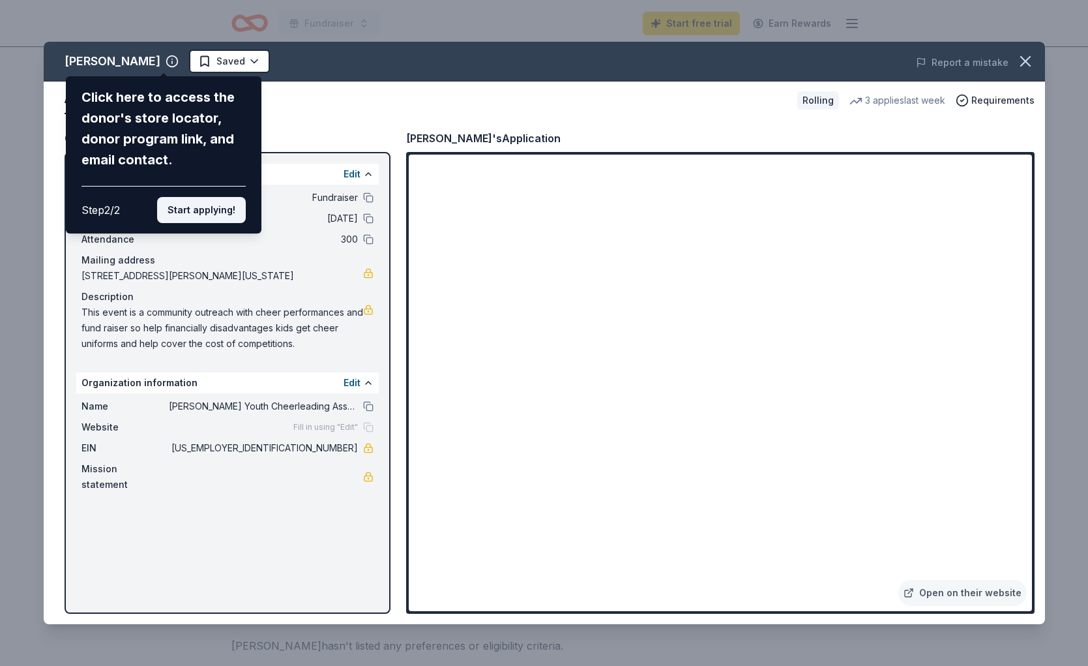
click at [215, 206] on button "Start applying!" at bounding box center [201, 210] width 89 height 26
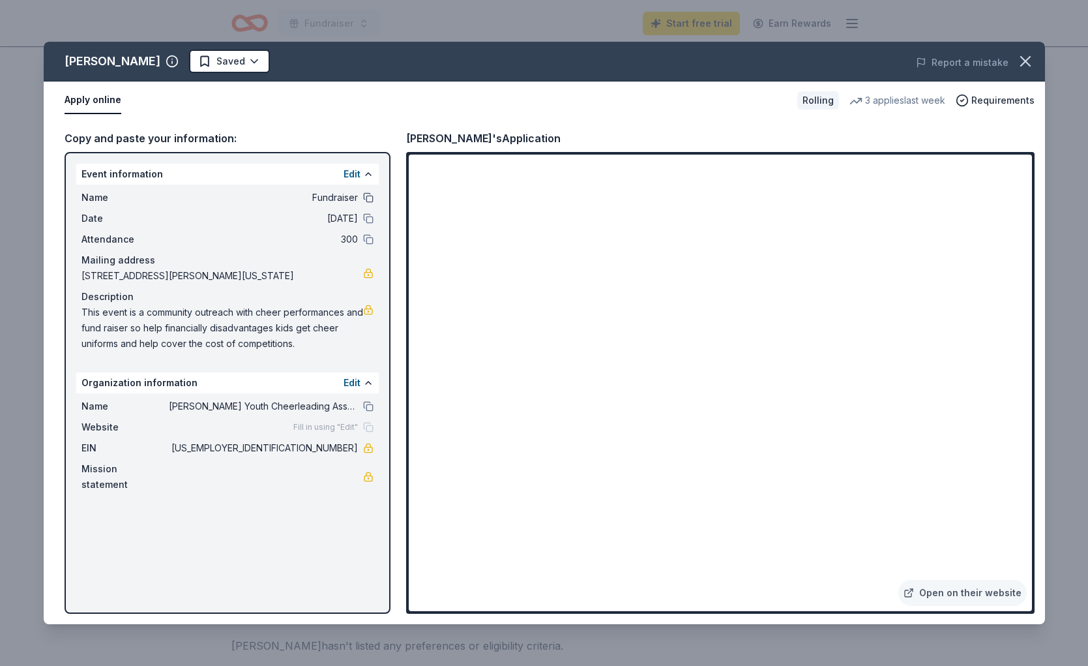
click at [366, 198] on button at bounding box center [368, 197] width 10 height 10
click at [1027, 63] on icon "button" at bounding box center [1025, 61] width 9 height 9
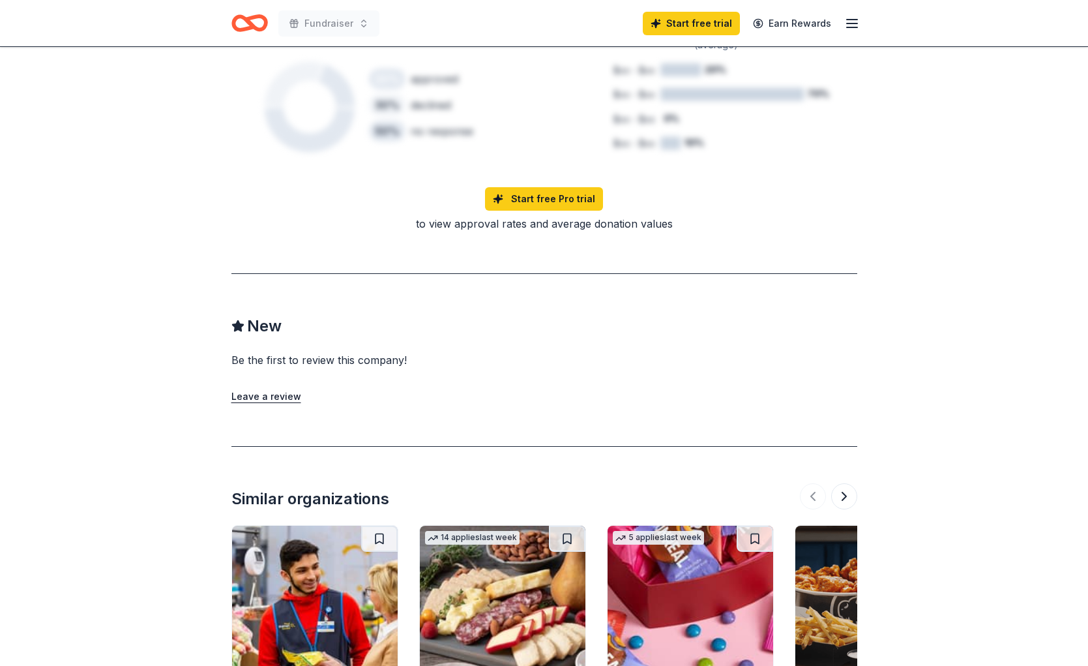
scroll to position [1187, 0]
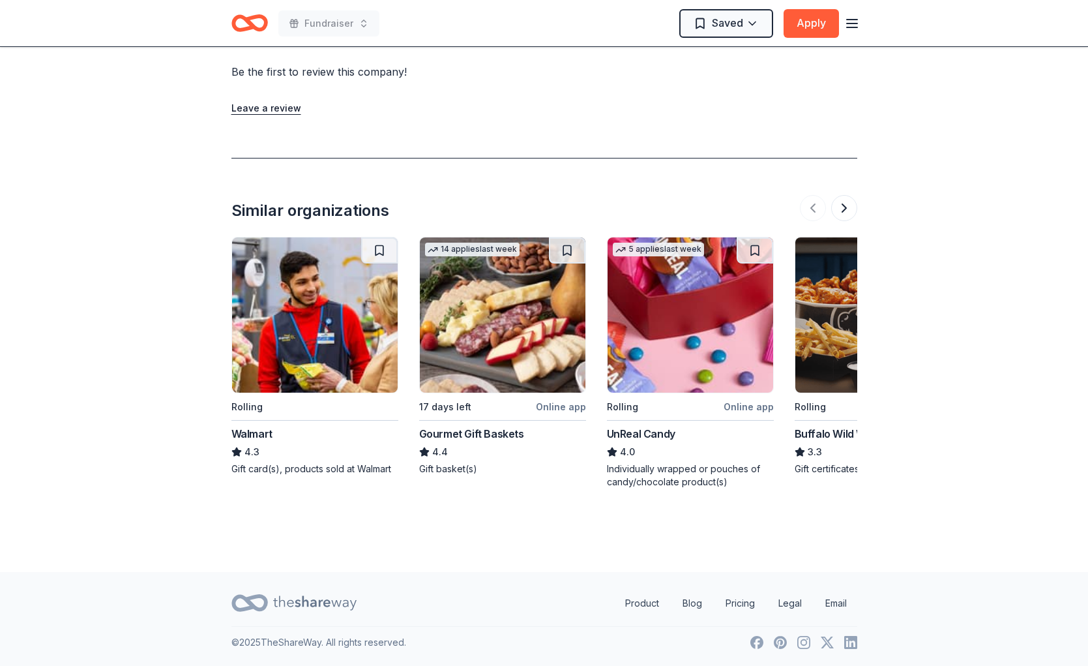
click at [314, 335] on img at bounding box center [315, 314] width 166 height 155
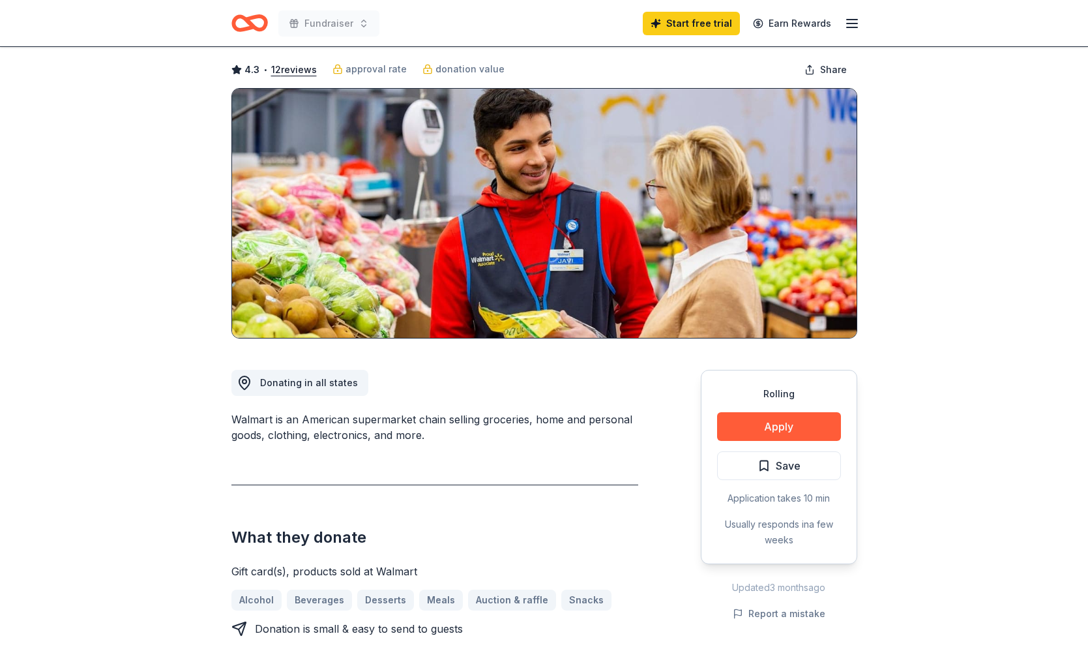
scroll to position [57, 0]
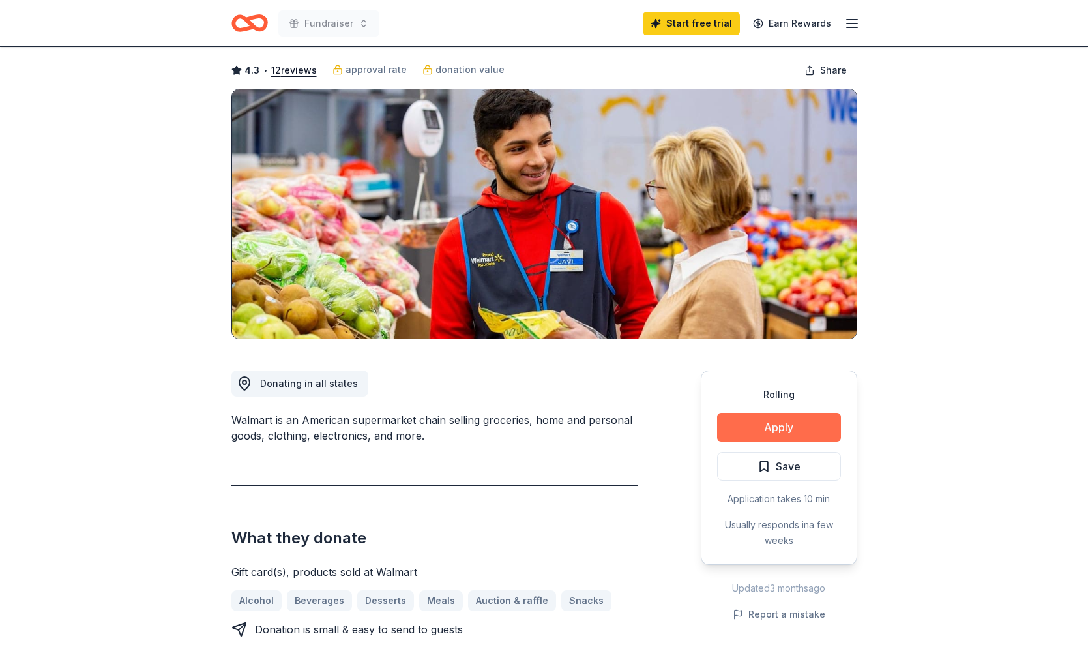
click at [767, 424] on button "Apply" at bounding box center [779, 427] width 124 height 29
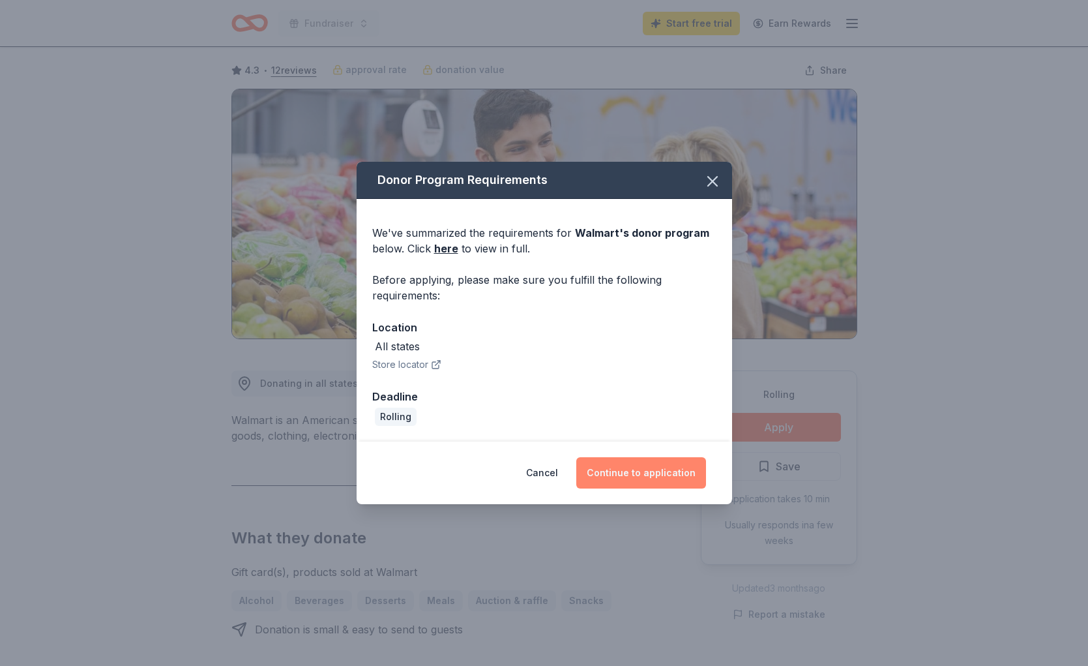
click at [638, 479] on button "Continue to application" at bounding box center [641, 472] width 130 height 31
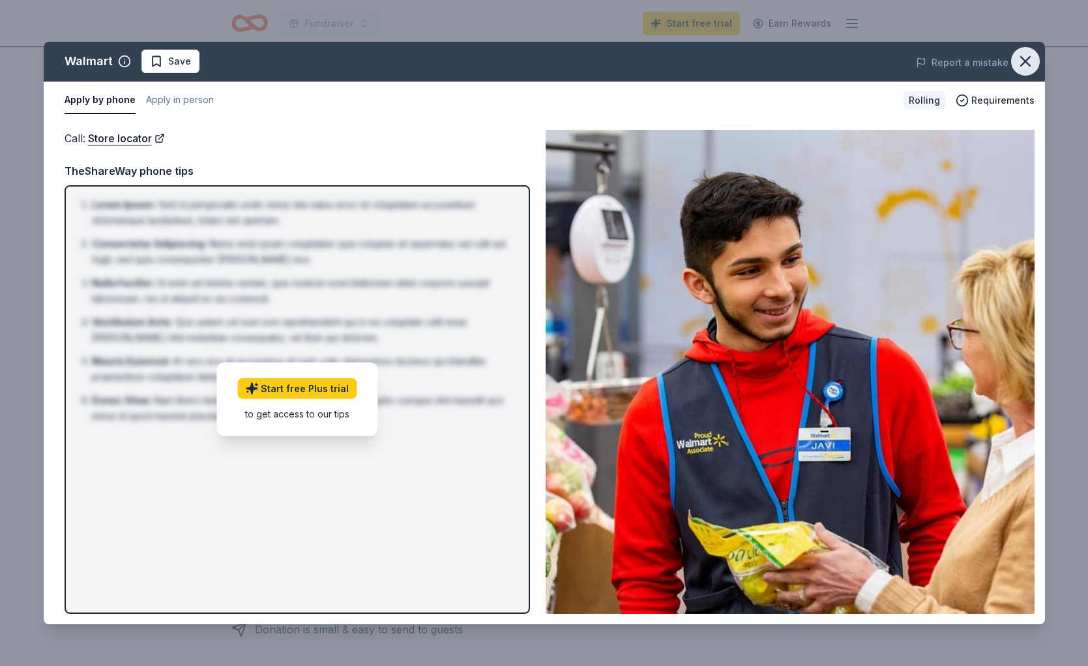
click at [1022, 63] on icon "button" at bounding box center [1025, 61] width 9 height 9
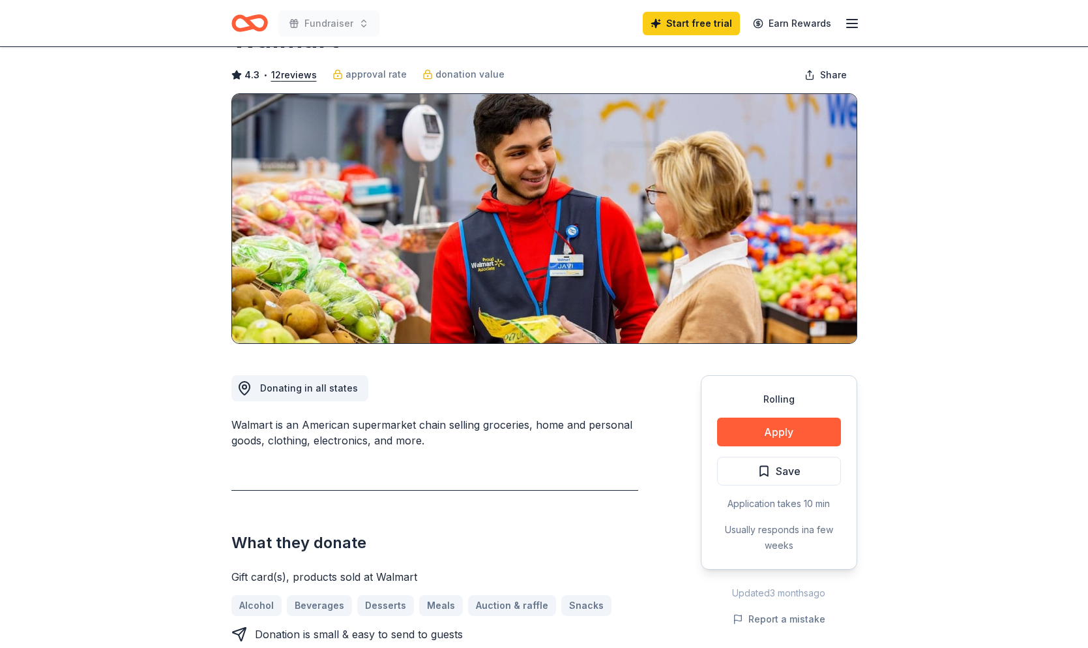
scroll to position [0, 0]
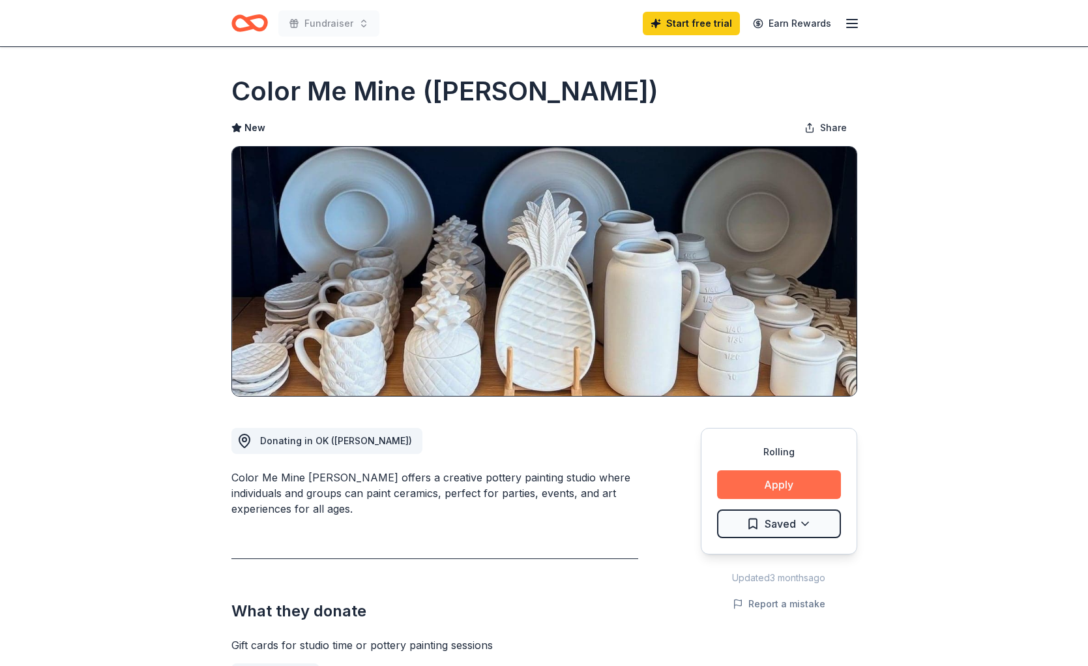
click at [804, 485] on button "Apply" at bounding box center [779, 484] width 124 height 29
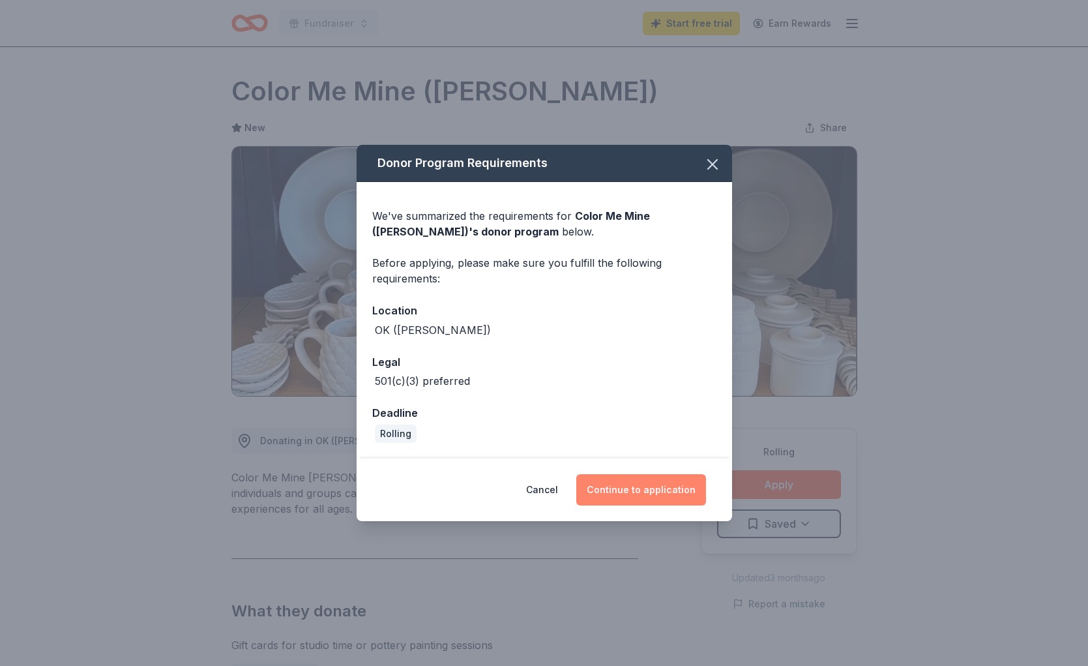
click at [658, 485] on button "Continue to application" at bounding box center [641, 489] width 130 height 31
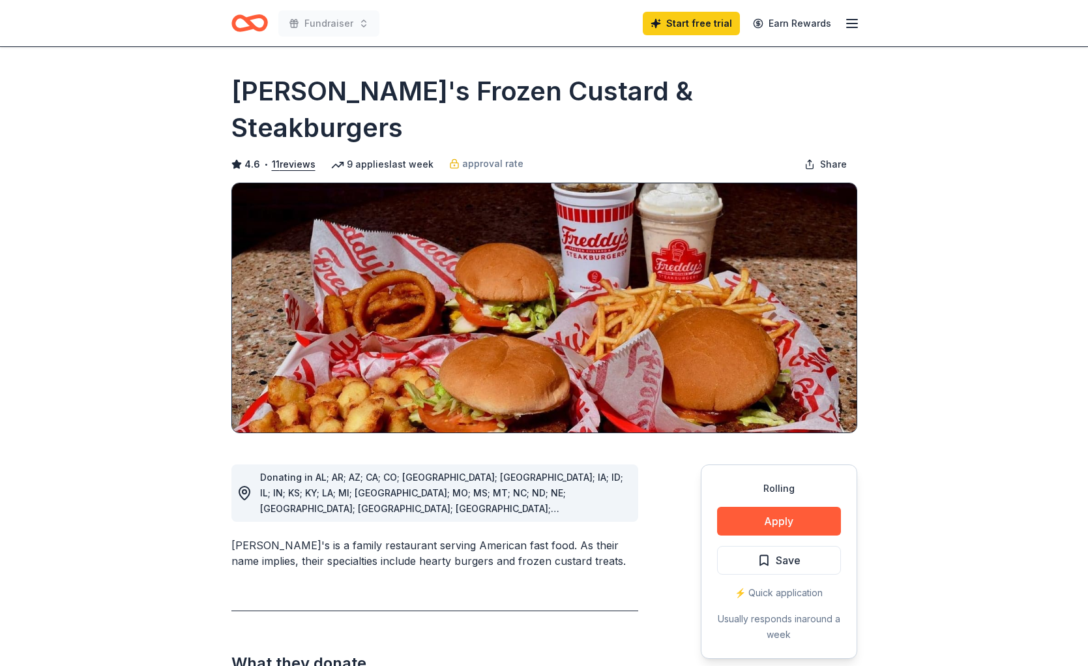
scroll to position [5, 0]
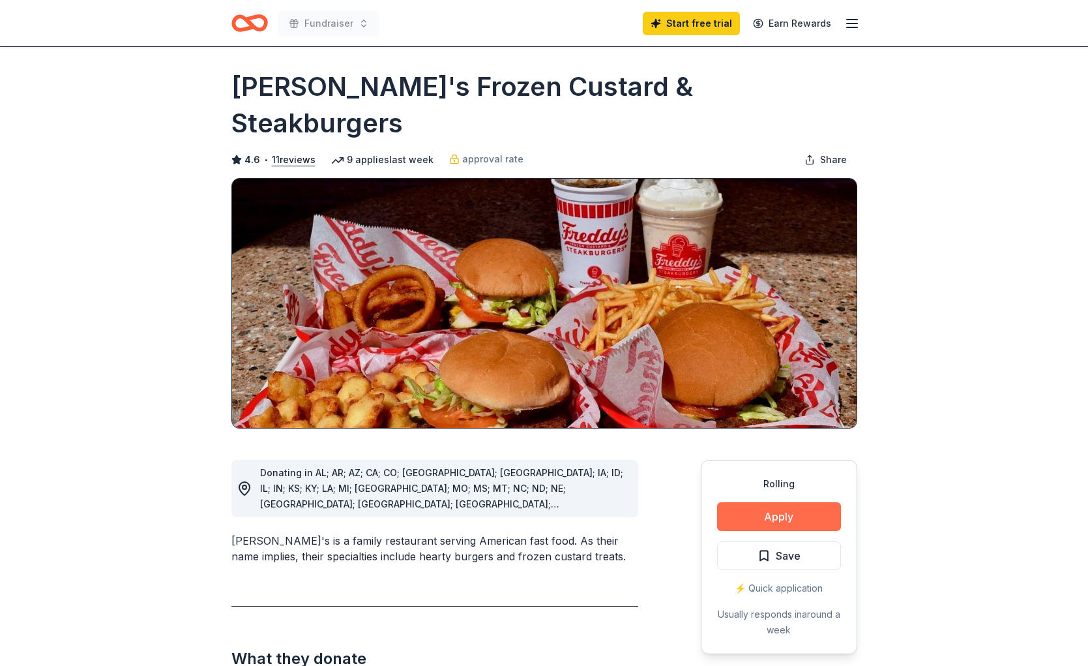
click at [773, 502] on button "Apply" at bounding box center [779, 516] width 124 height 29
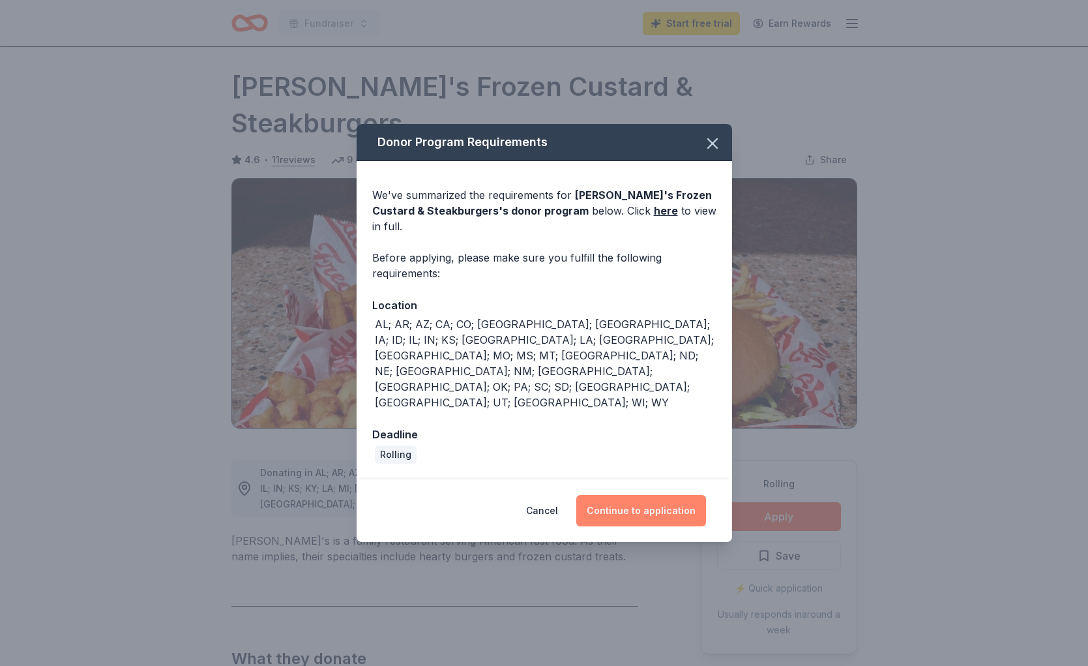
click at [670, 495] on button "Continue to application" at bounding box center [641, 510] width 130 height 31
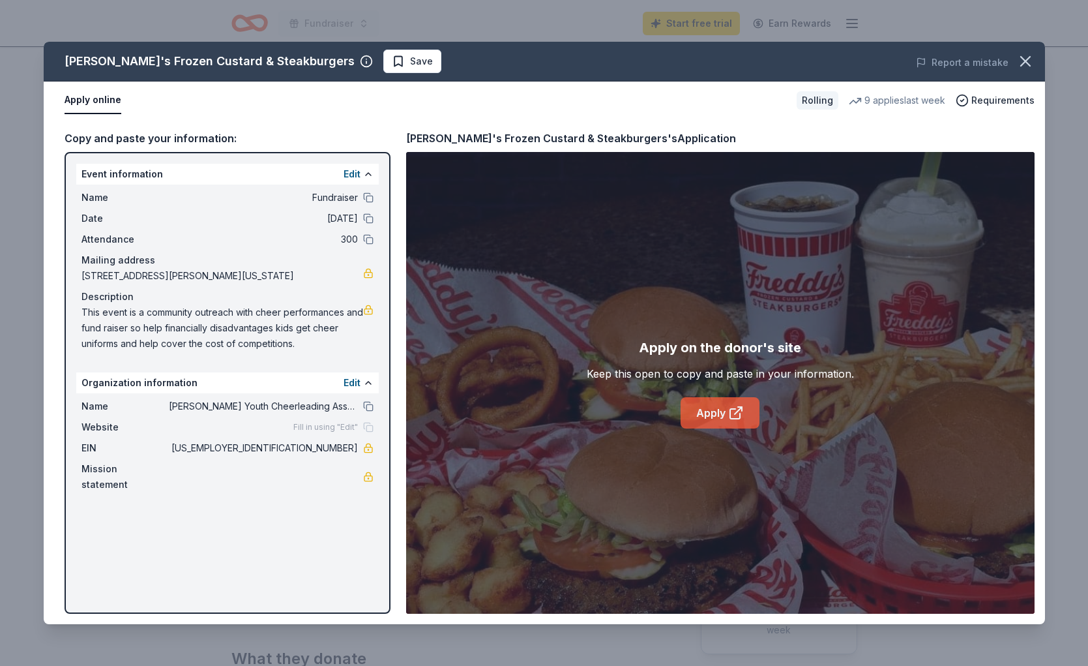
click at [721, 404] on link "Apply" at bounding box center [720, 412] width 79 height 31
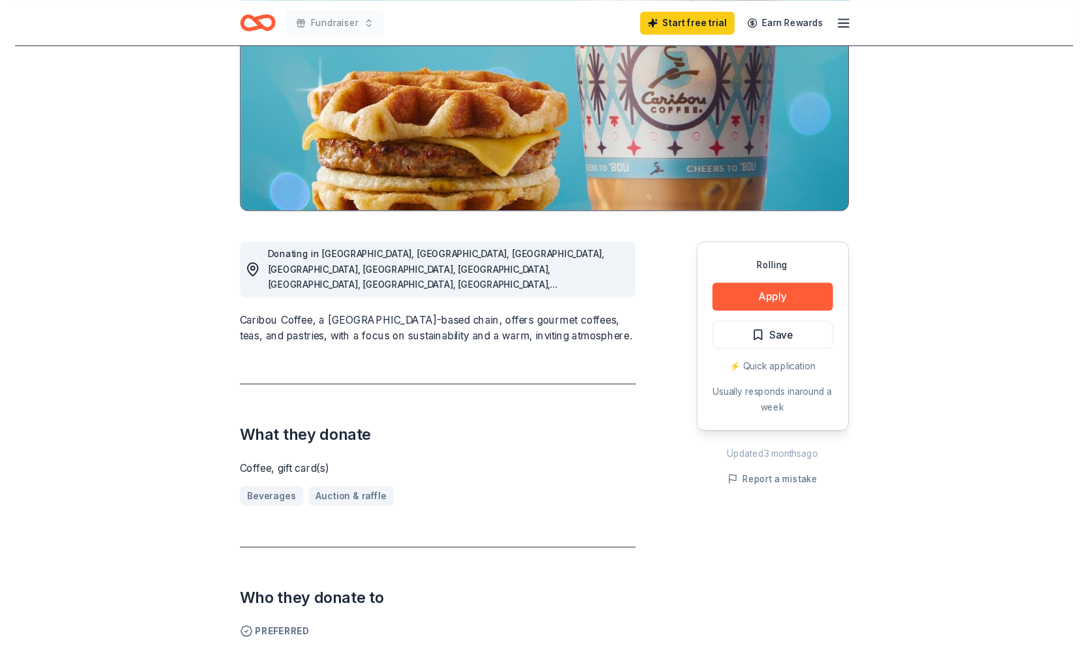
scroll to position [183, 0]
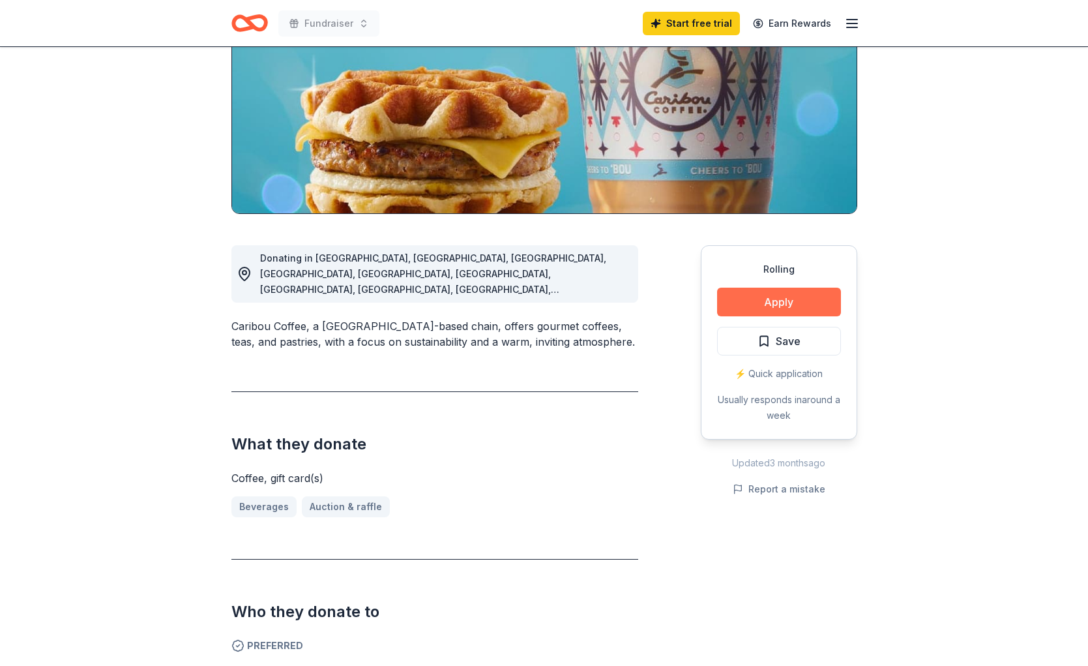
click at [743, 311] on button "Apply" at bounding box center [779, 302] width 124 height 29
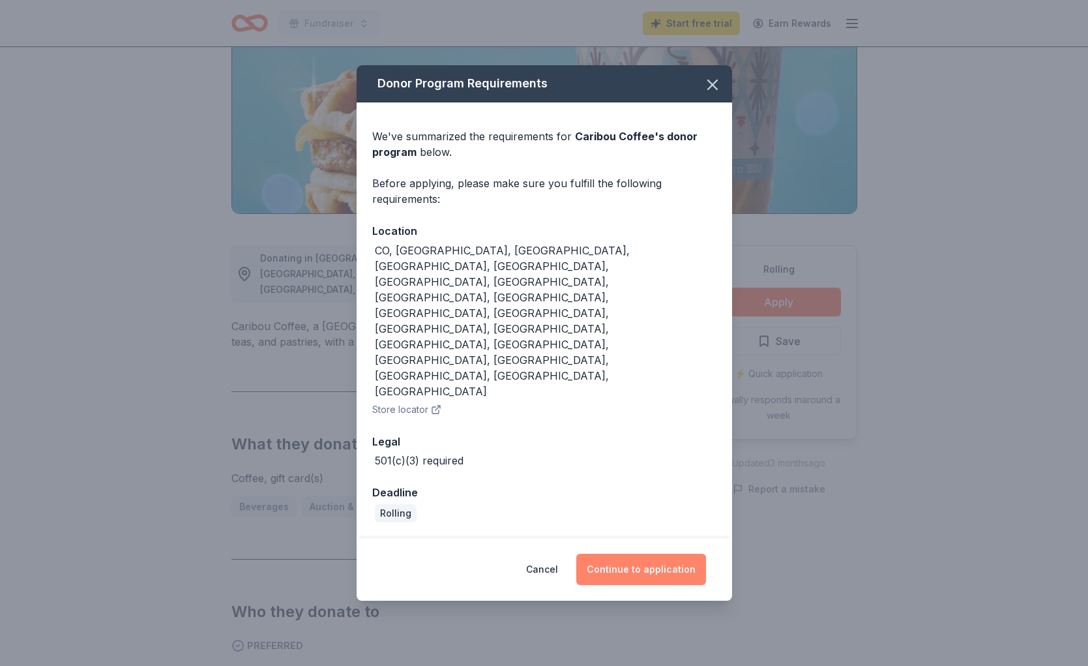
click at [666, 554] on button "Continue to application" at bounding box center [641, 569] width 130 height 31
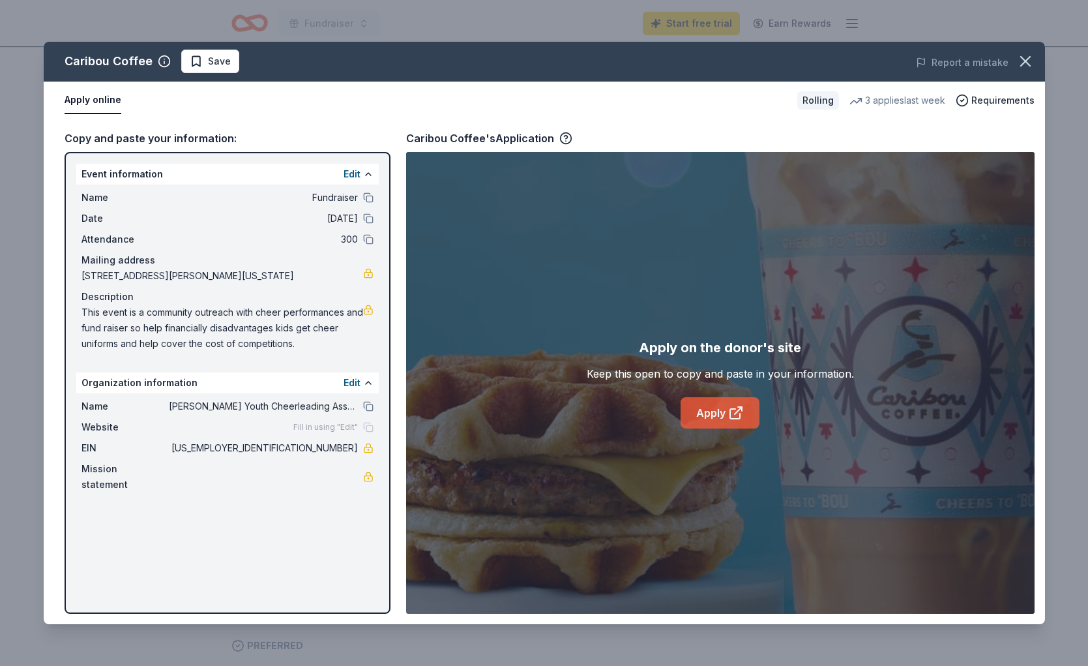
click at [719, 411] on link "Apply" at bounding box center [720, 412] width 79 height 31
